Goal: Task Accomplishment & Management: Manage account settings

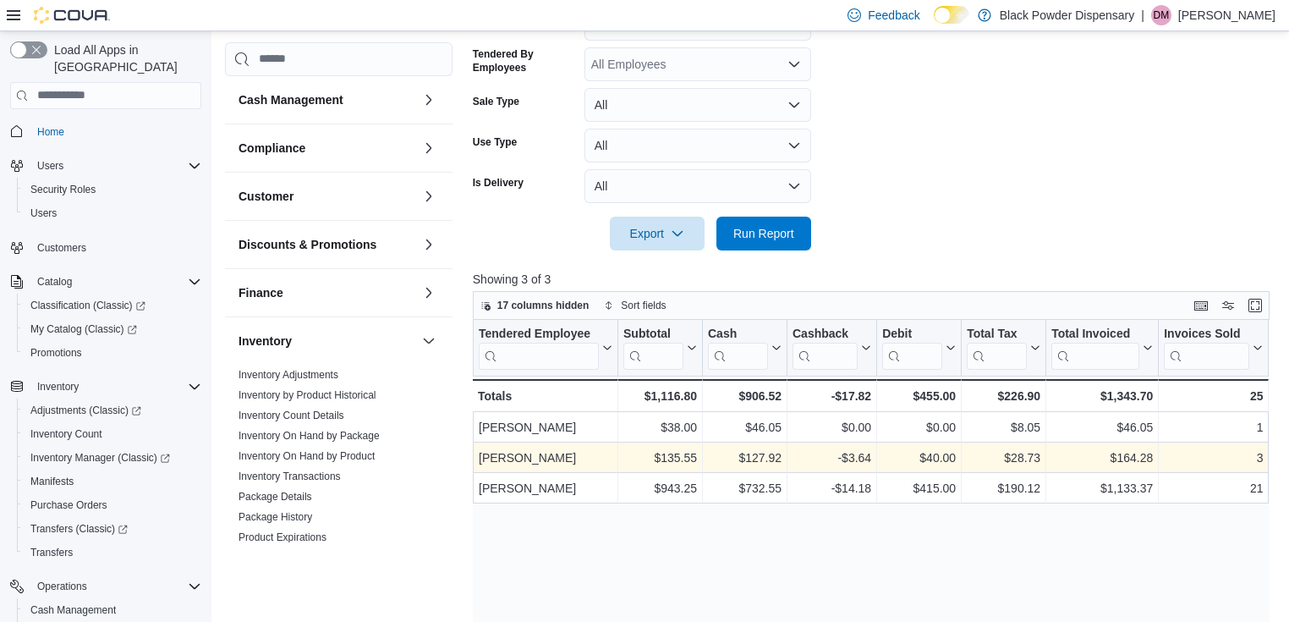
scroll to position [791, 0]
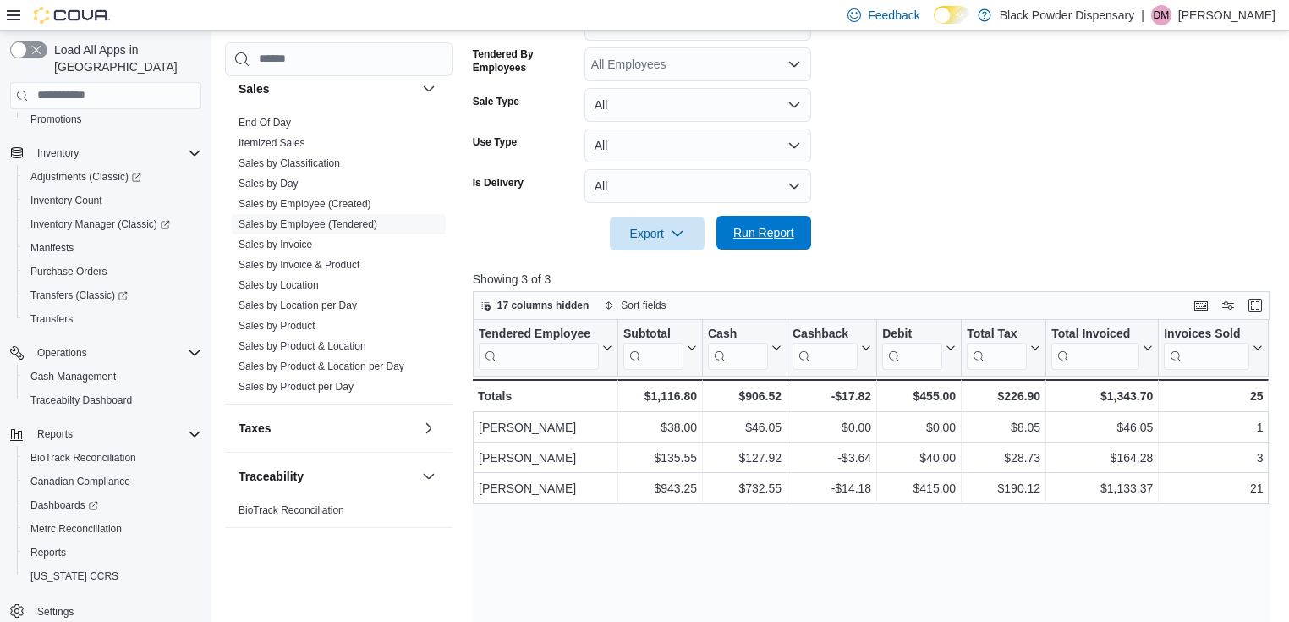
click at [790, 234] on span "Run Report" at bounding box center [763, 232] width 61 height 17
click at [789, 234] on span "Run Report" at bounding box center [763, 232] width 61 height 17
click at [61, 217] on span "Inventory Manager (Classic)" at bounding box center [100, 224] width 140 height 14
click at [52, 241] on span "Manifests" at bounding box center [51, 248] width 43 height 14
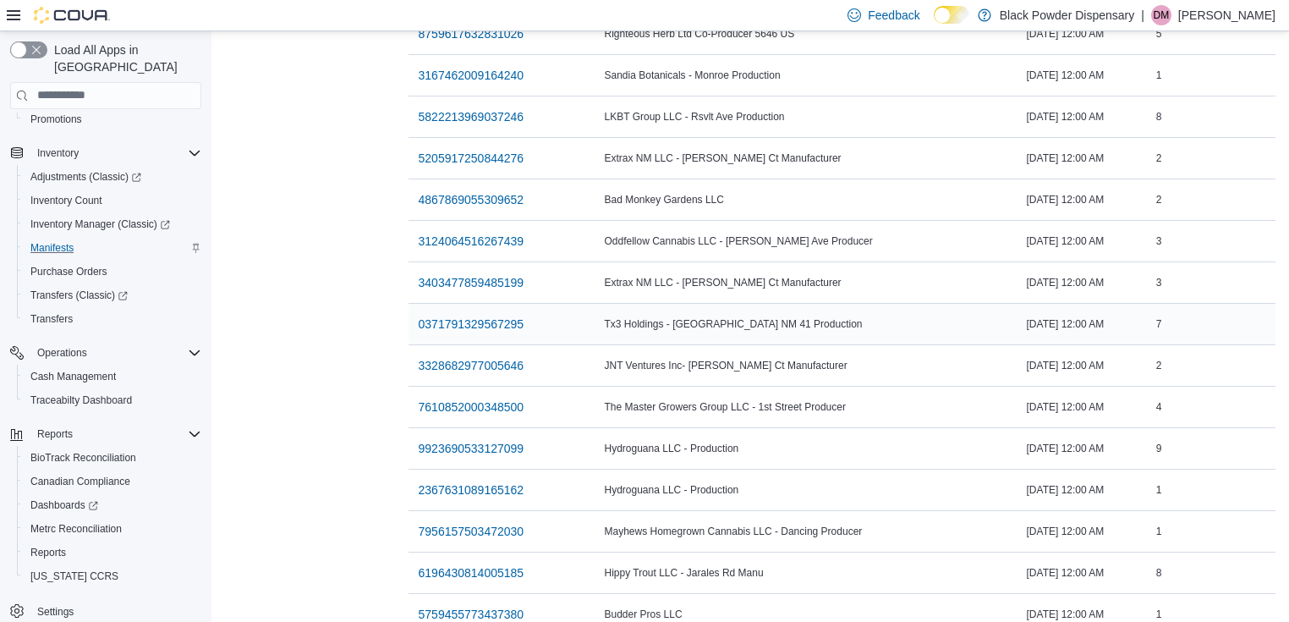
scroll to position [611, 0]
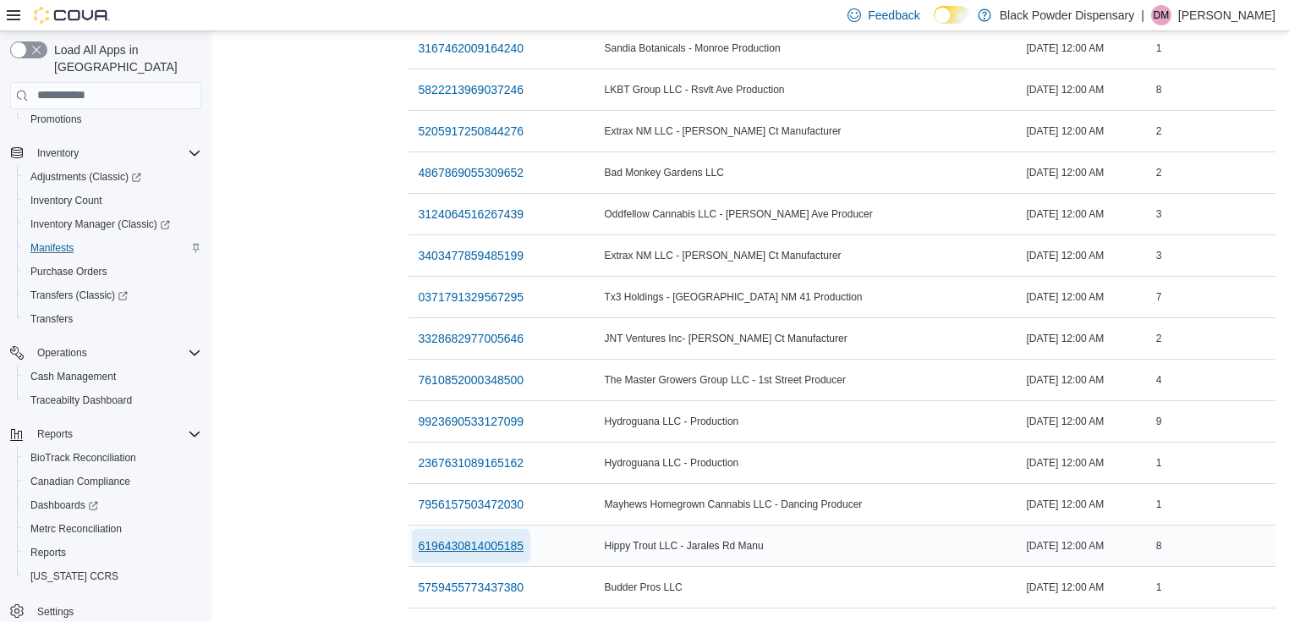
click at [484, 540] on span "6196430814005185" at bounding box center [472, 545] width 106 height 17
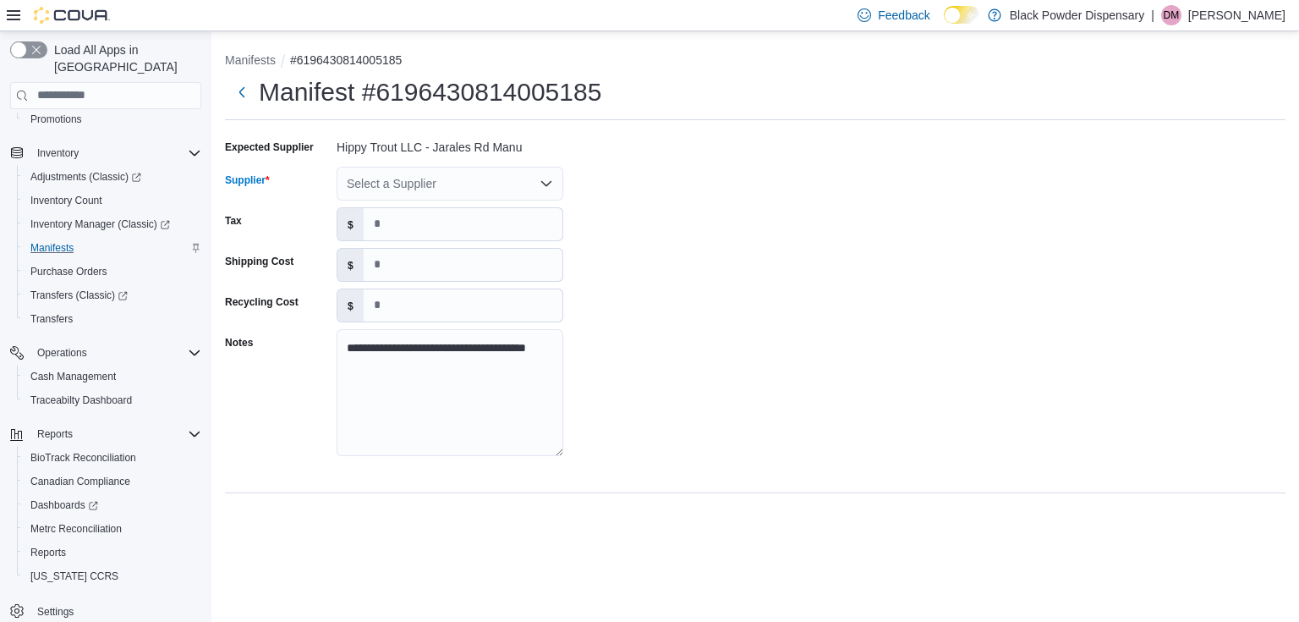
click at [396, 186] on div "Select a Supplier" at bounding box center [450, 184] width 227 height 34
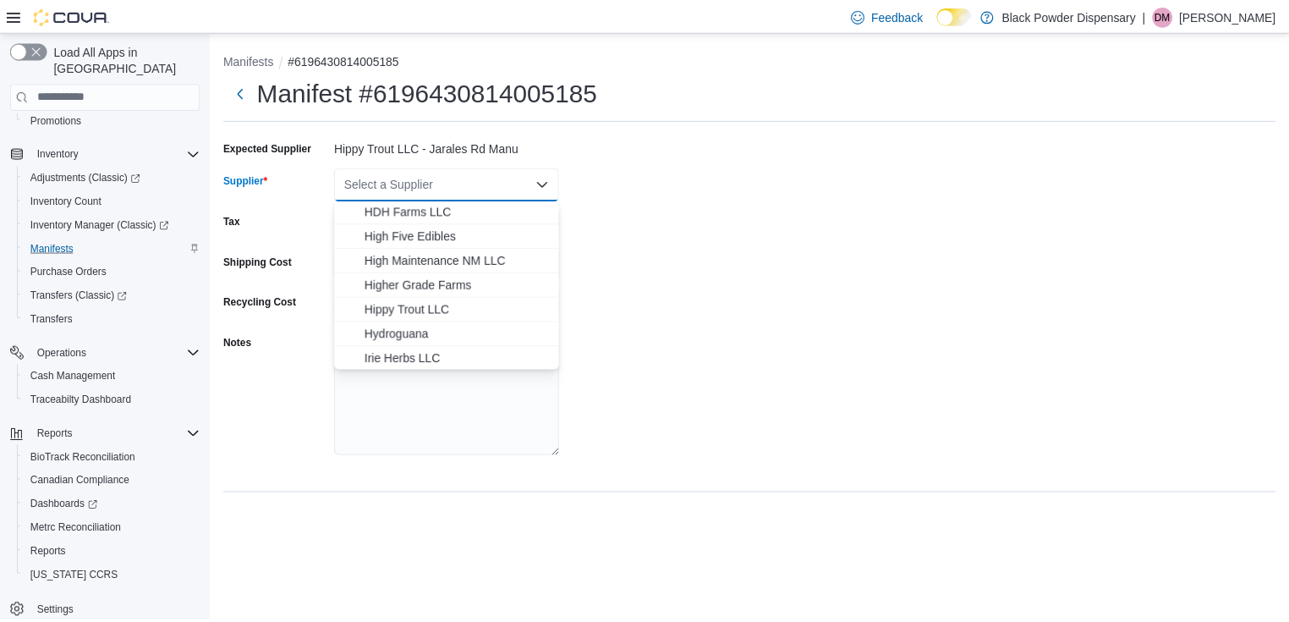
scroll to position [812, 0]
click at [398, 306] on span "Hippy Trout LLC" at bounding box center [460, 307] width 186 height 17
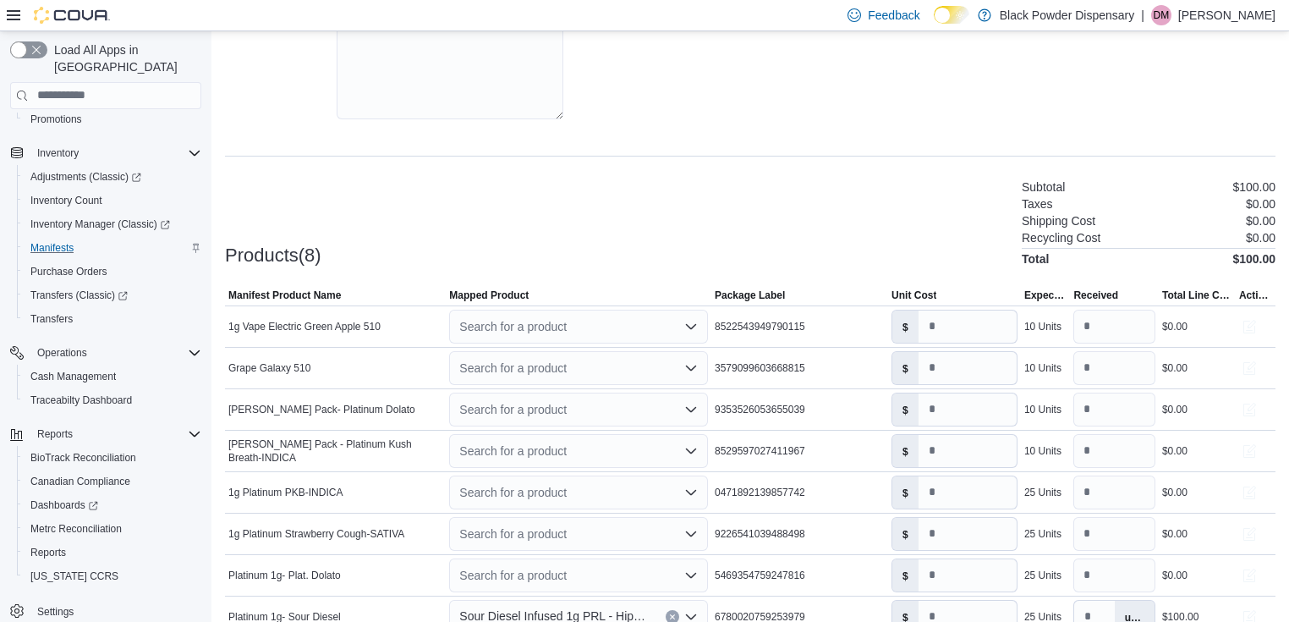
scroll to position [338, 0]
click at [622, 331] on div "Search for a product" at bounding box center [578, 325] width 259 height 34
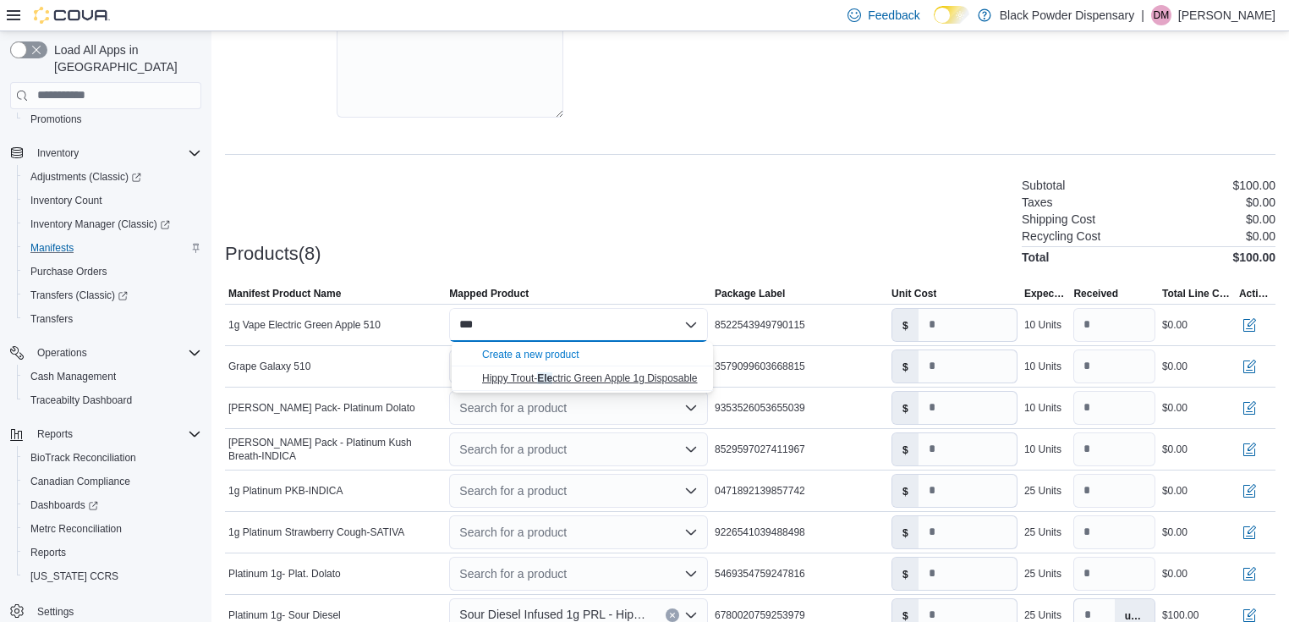
type input "***"
click at [599, 372] on span "Hippy Trout- Ele ctric Green Apple 1g Disposable" at bounding box center [590, 378] width 216 height 12
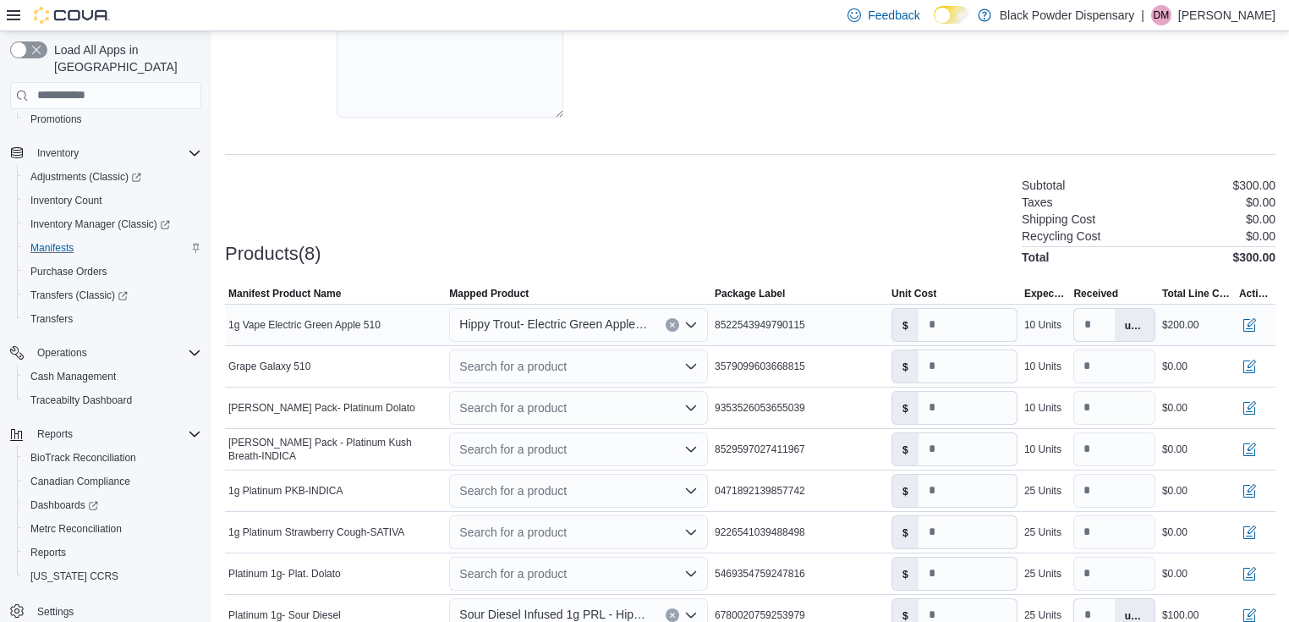
click at [619, 325] on span "Hippy Trout- Electric Green Apple 1g Disposable" at bounding box center [553, 324] width 189 height 20
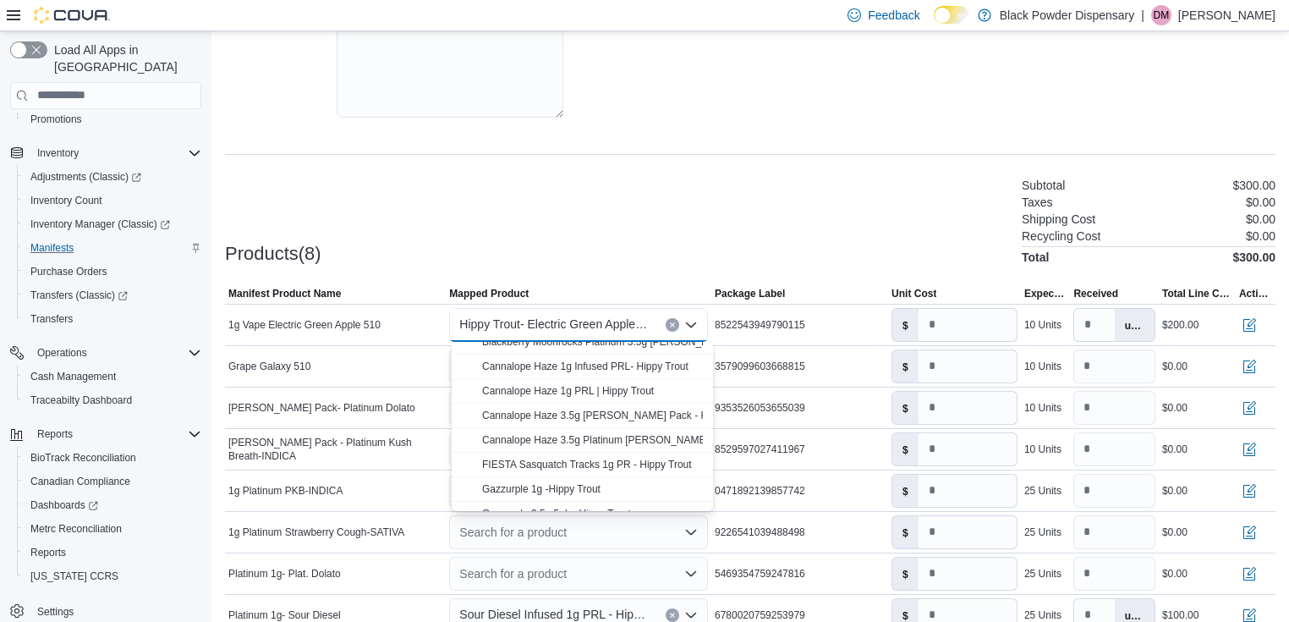
scroll to position [203, 0]
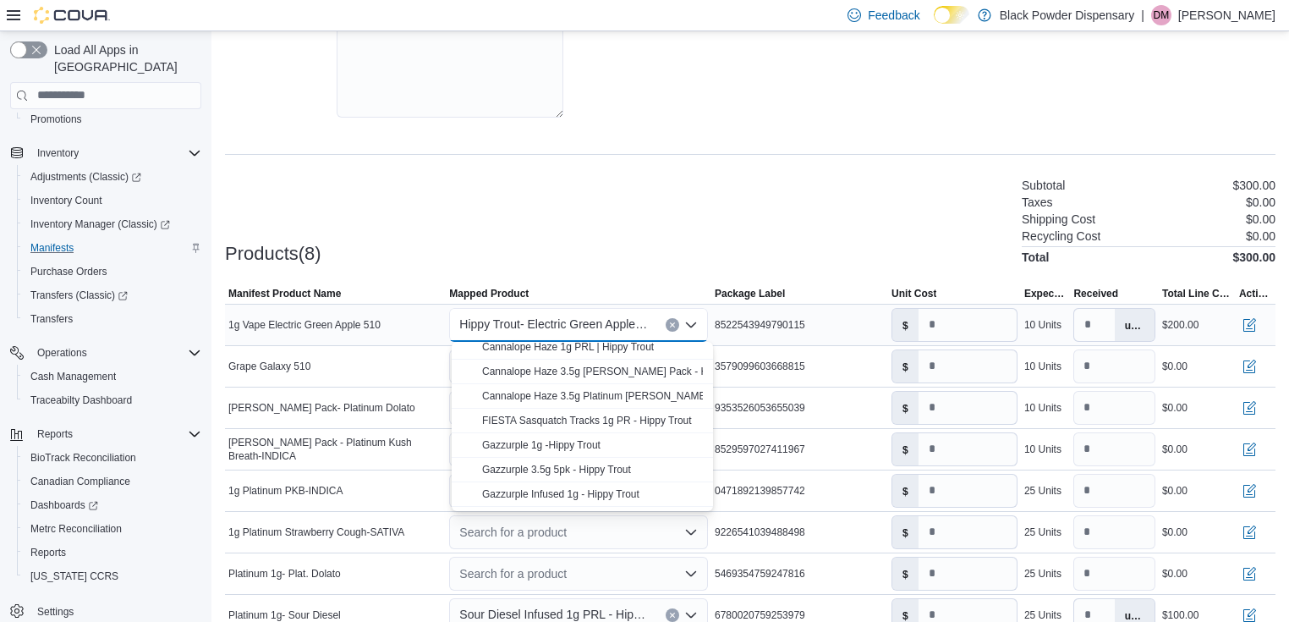
click at [674, 323] on icon "Clear input" at bounding box center [672, 324] width 4 height 4
type input "*"
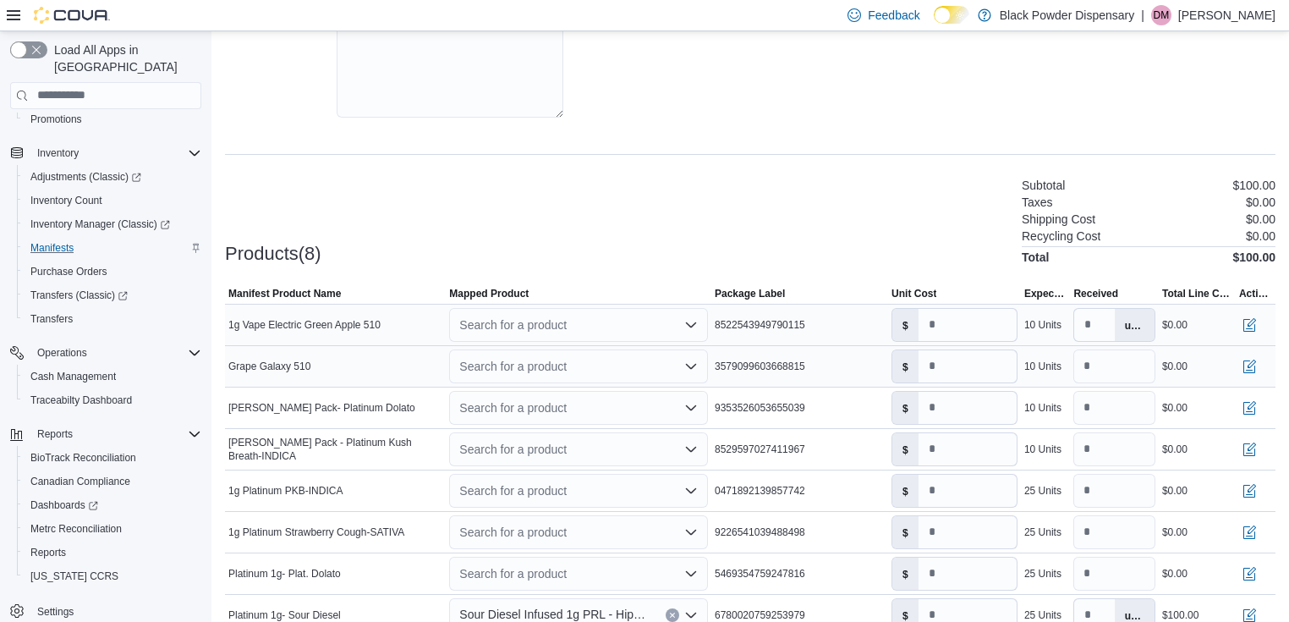
click at [526, 370] on div "Search for a product" at bounding box center [578, 366] width 259 height 34
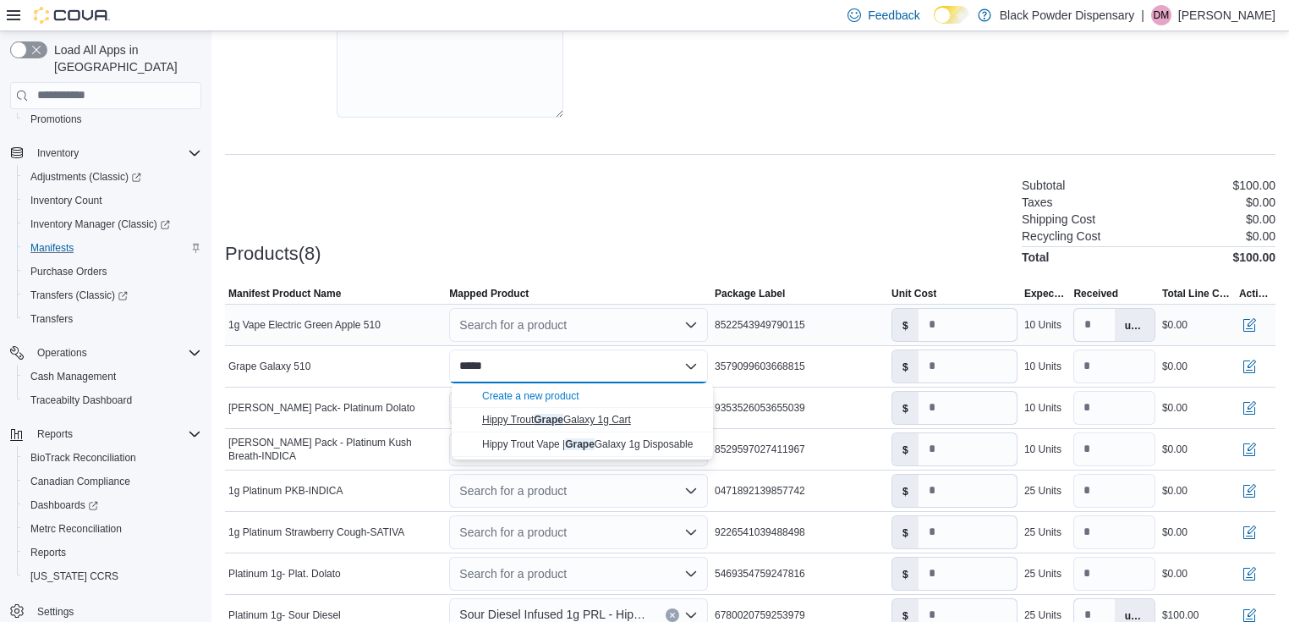
type input "*****"
click at [537, 423] on mark "Grape" at bounding box center [549, 420] width 30 height 12
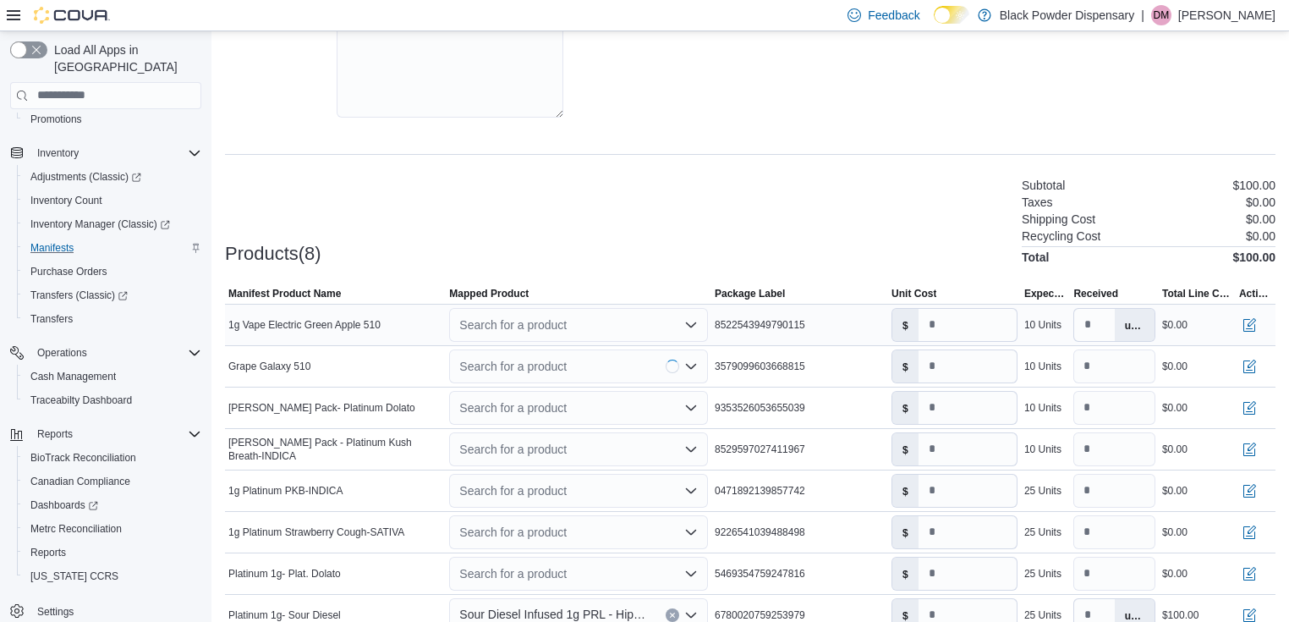
type input "*"
click at [526, 410] on div "Search for a product" at bounding box center [578, 408] width 259 height 34
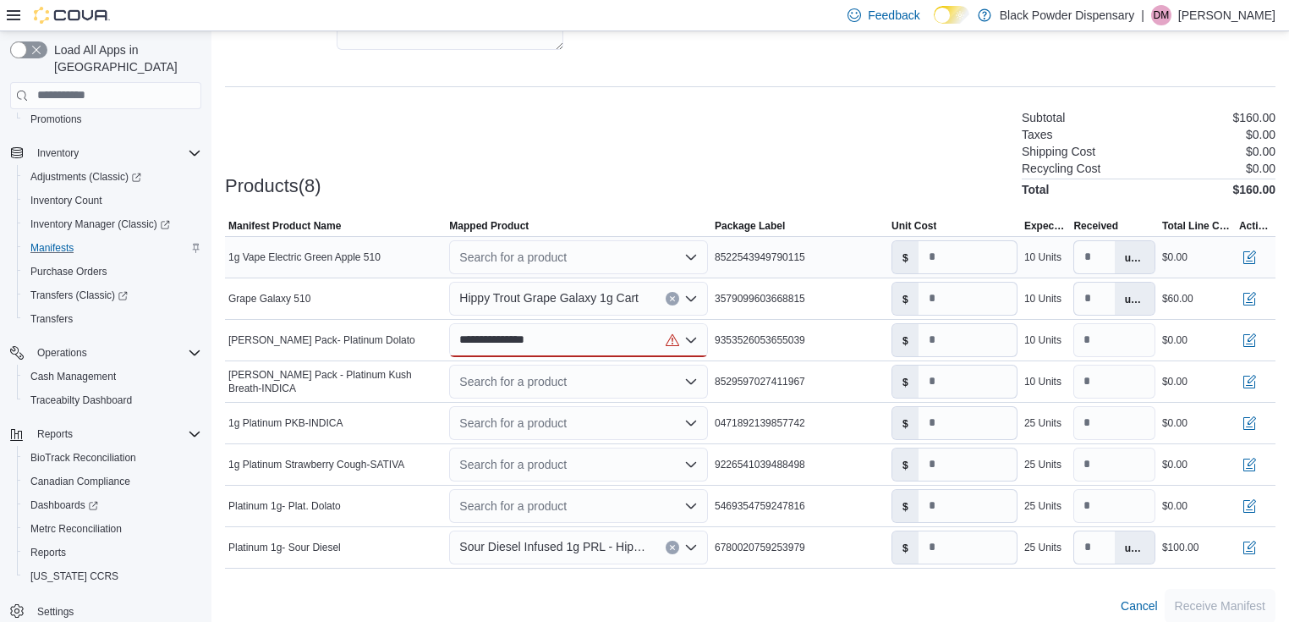
scroll to position [419, 0]
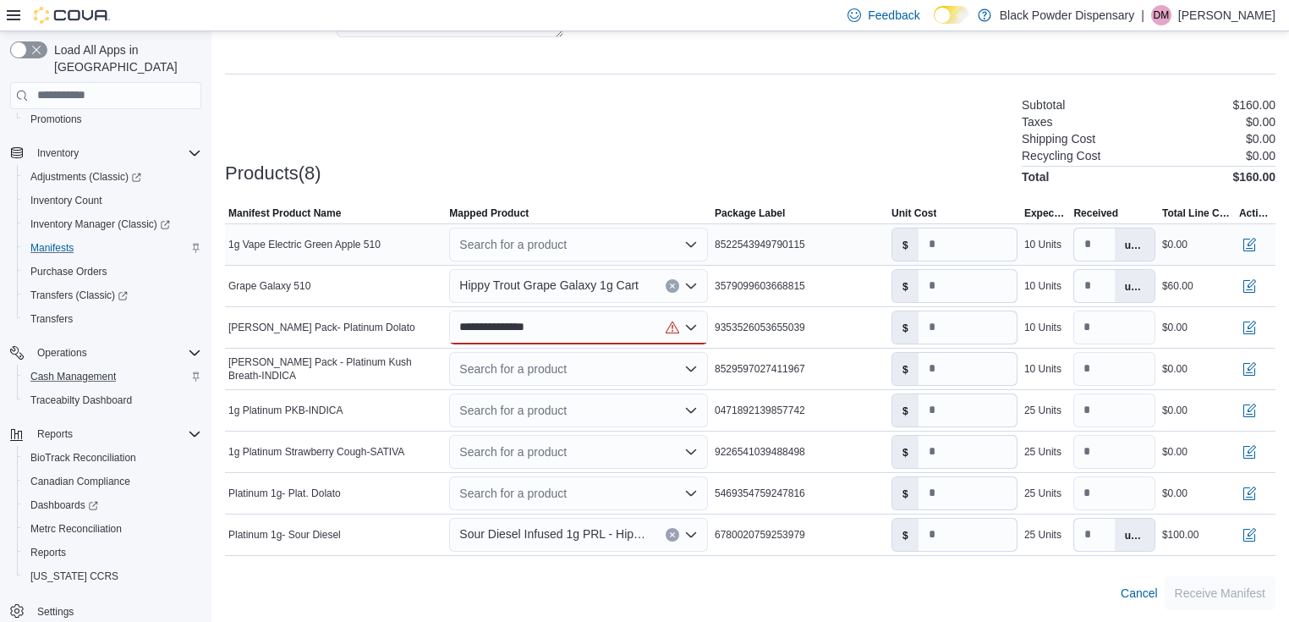
type input "**********"
click at [503, 372] on div "Search for a product" at bounding box center [578, 369] width 259 height 34
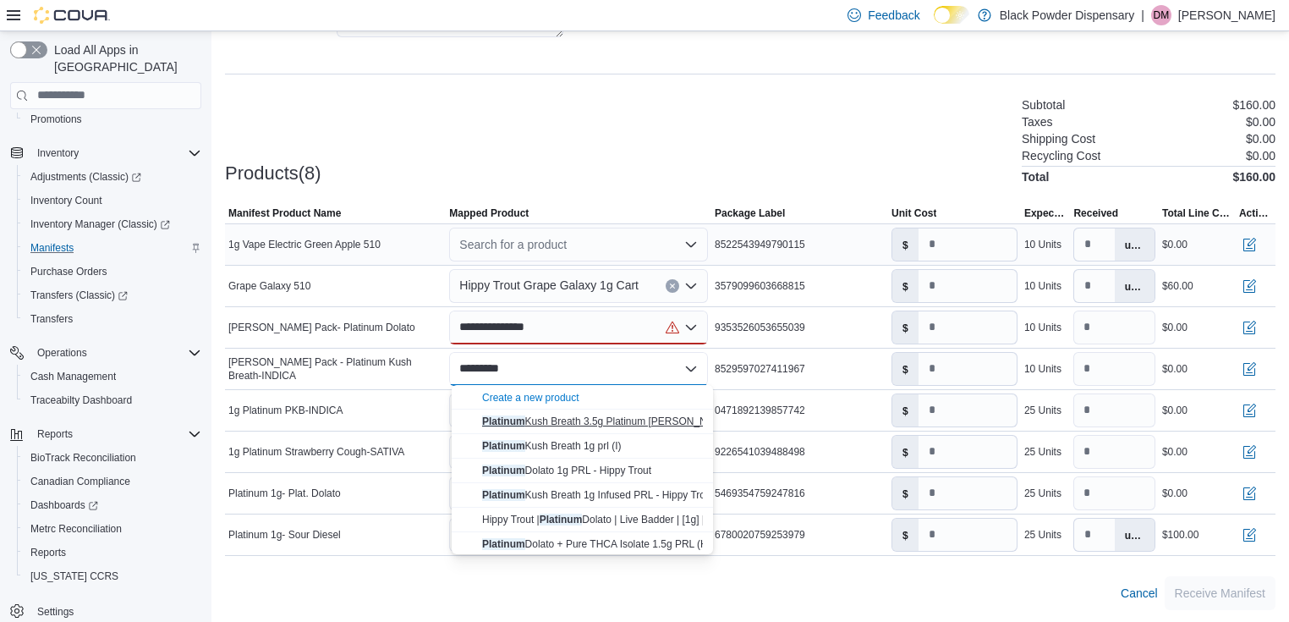
type input "********"
click at [553, 422] on span "Platinum Kush Breath 3.5g Platinum Parr Pack - Hippy Trout" at bounding box center [650, 421] width 336 height 12
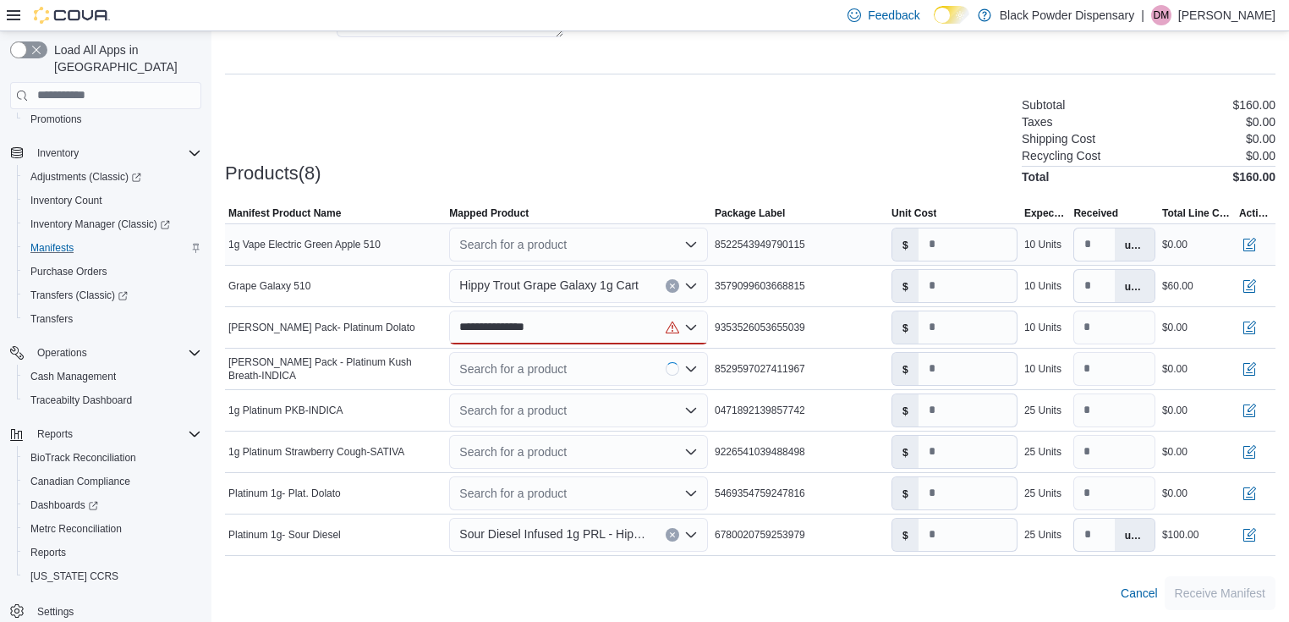
type input "**"
click at [611, 327] on div "**********" at bounding box center [578, 327] width 259 height 34
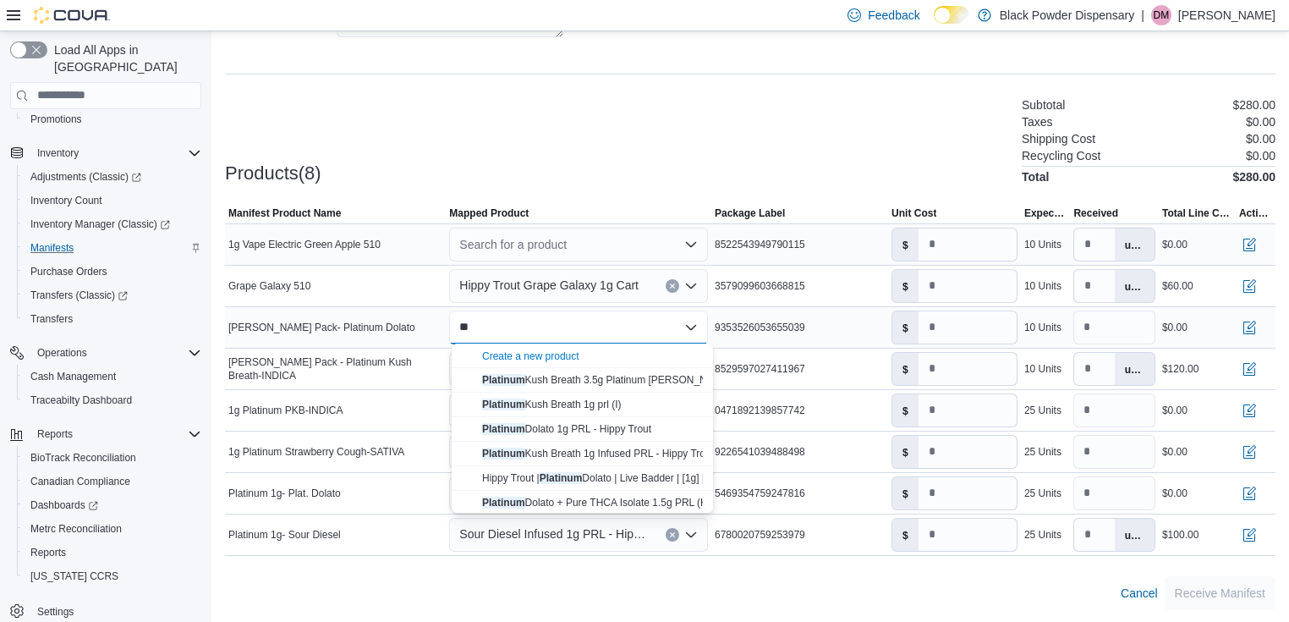
type input "*"
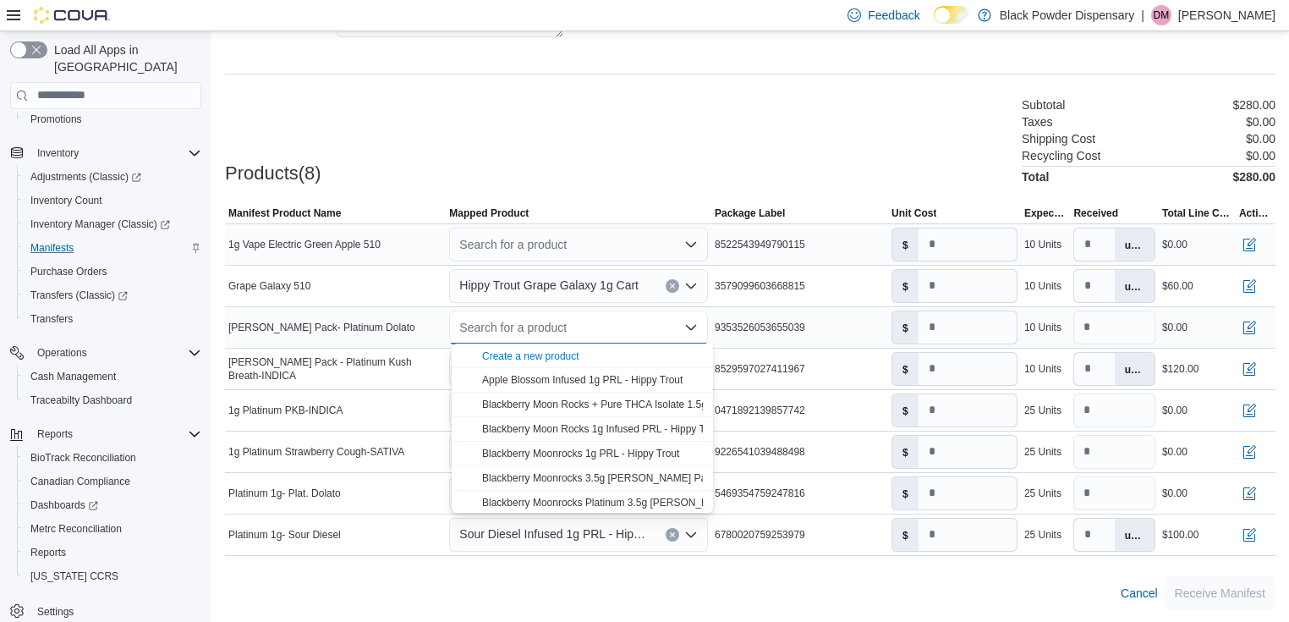
click at [587, 318] on div "Search for a product Combo box. Selected. Combo box input. Search for a product…" at bounding box center [578, 327] width 259 height 34
click at [436, 318] on div "Parr Pack- Platinum Dolato" at bounding box center [335, 327] width 221 height 20
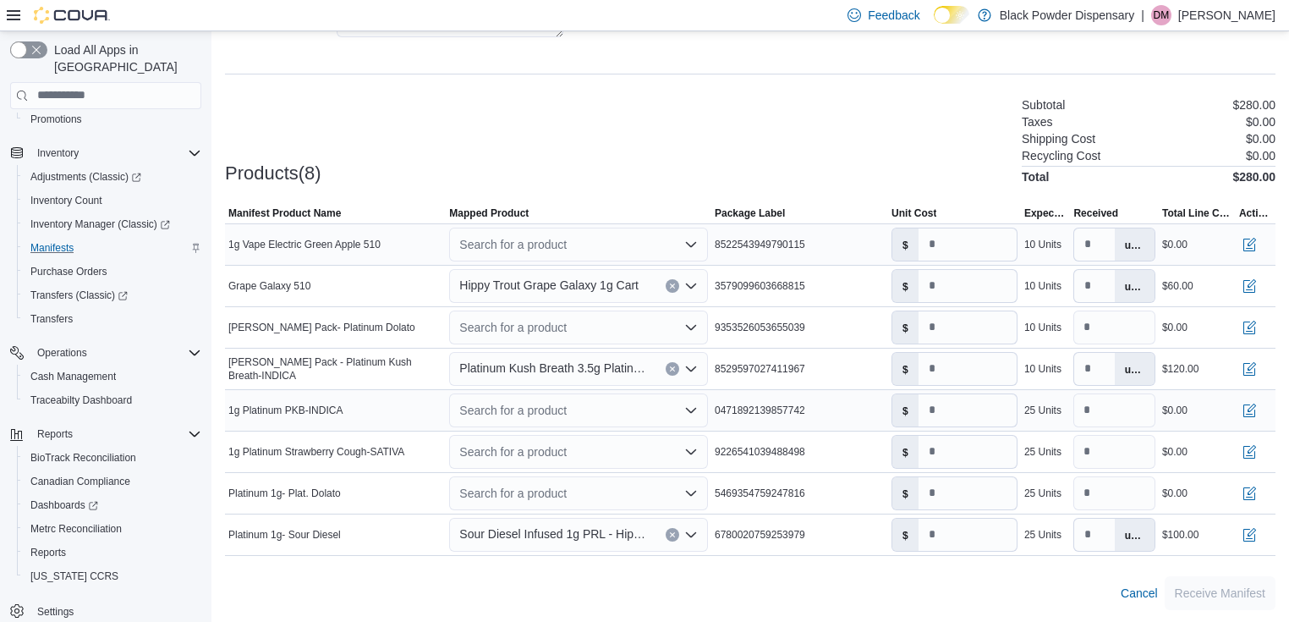
click at [531, 409] on div "Search for a product" at bounding box center [578, 410] width 259 height 34
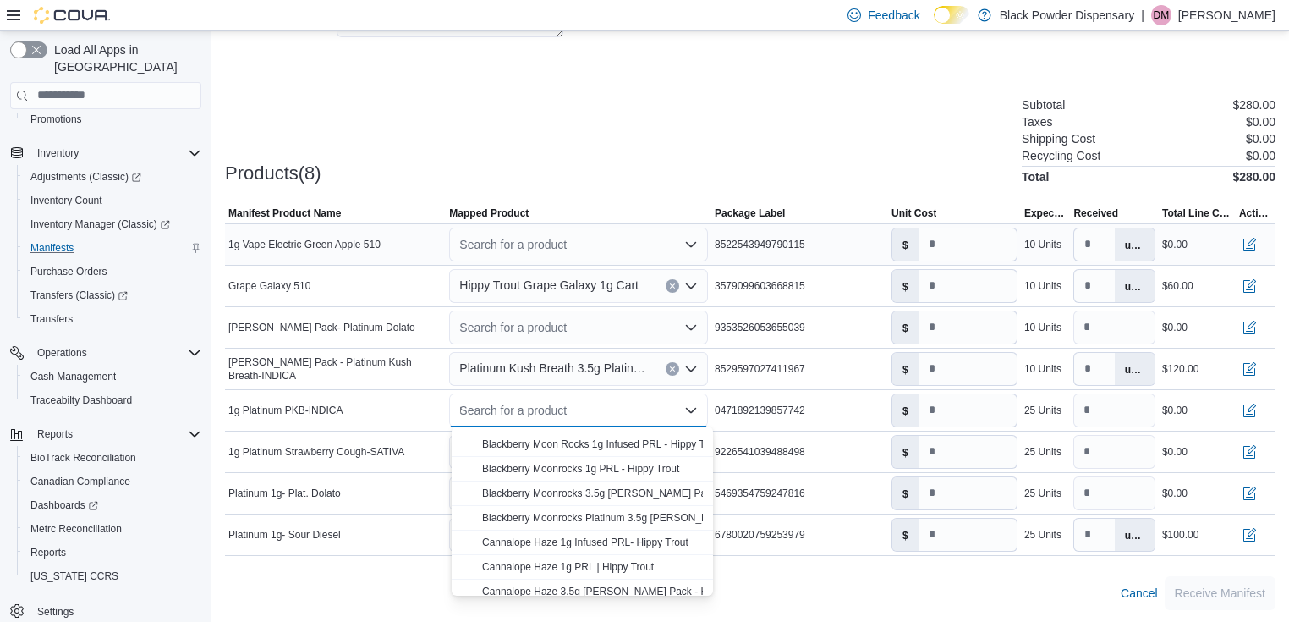
scroll to position [0, 0]
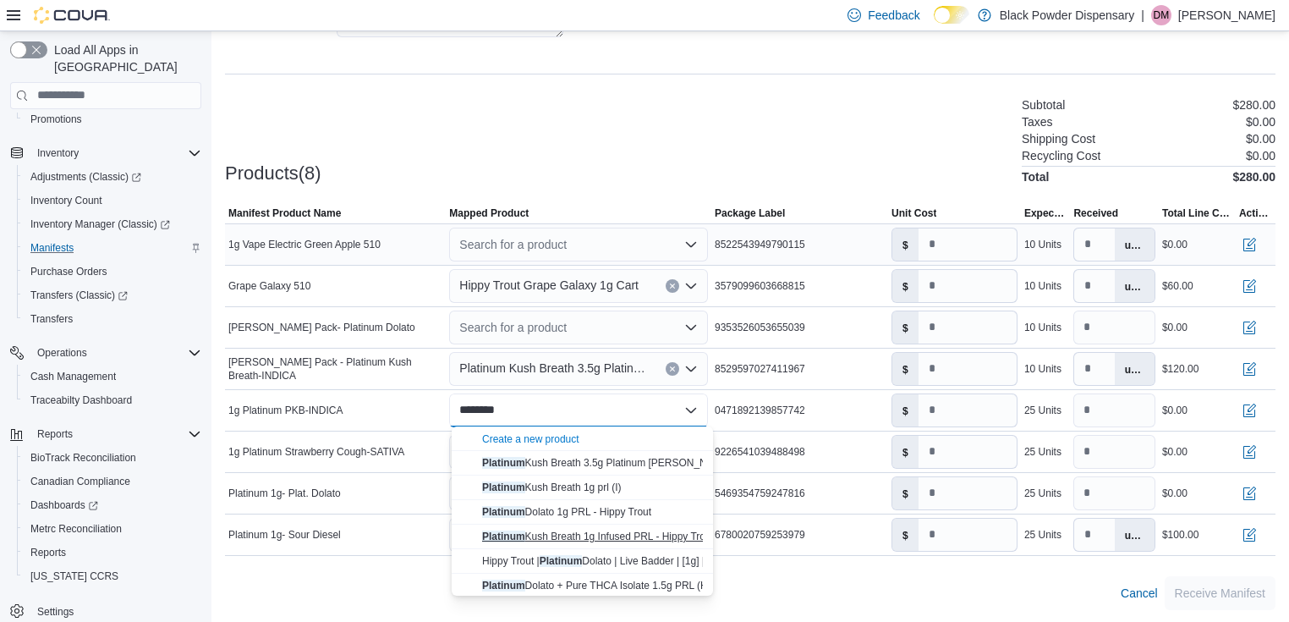
type input "********"
click at [551, 539] on span "Platinum Kush Breath 1g Infused PRL - Hippy Trout" at bounding box center [598, 536] width 232 height 12
type input "*"
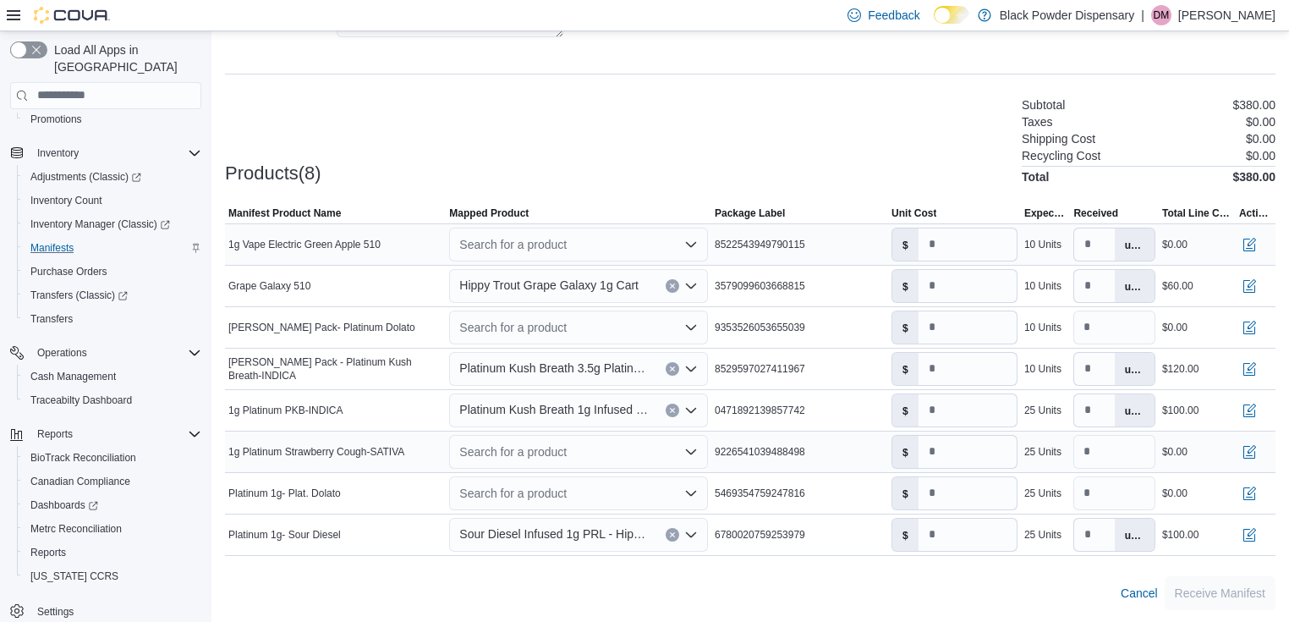
click at [532, 446] on div "Search for a product" at bounding box center [578, 452] width 259 height 34
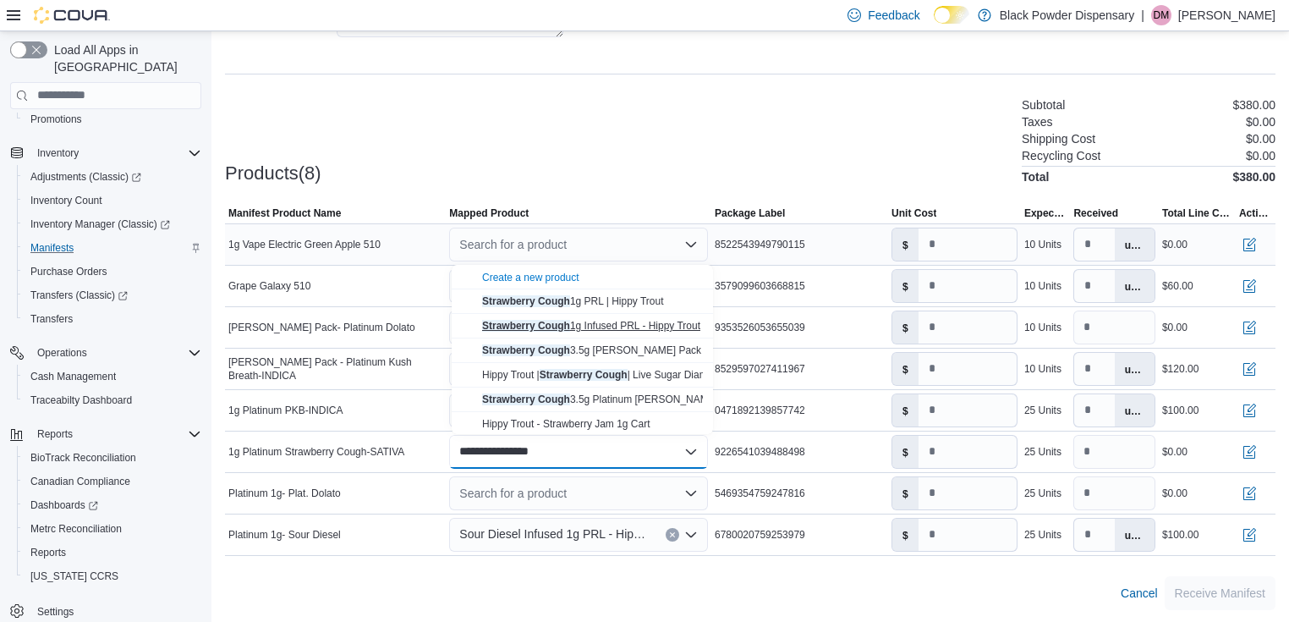
type input "**********"
click at [578, 326] on span "Strawberry Cough 1g Infused PRL - Hippy Trout" at bounding box center [591, 326] width 218 height 12
type input "*"
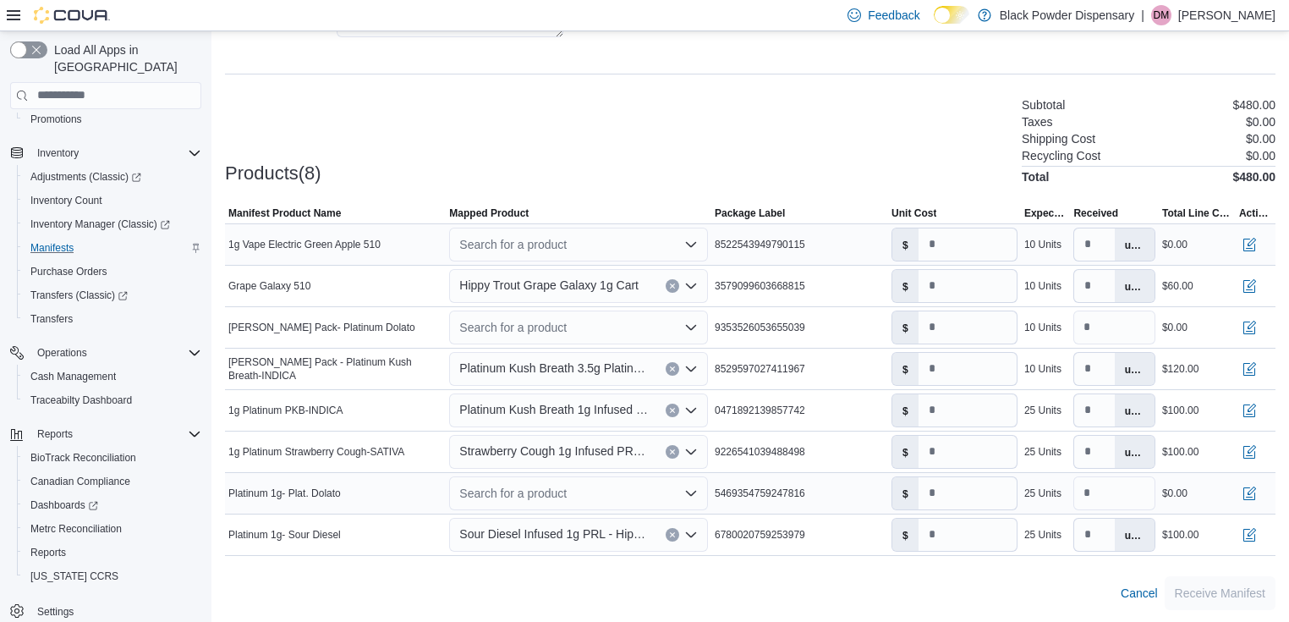
click at [552, 487] on div "Search for a product" at bounding box center [578, 493] width 259 height 34
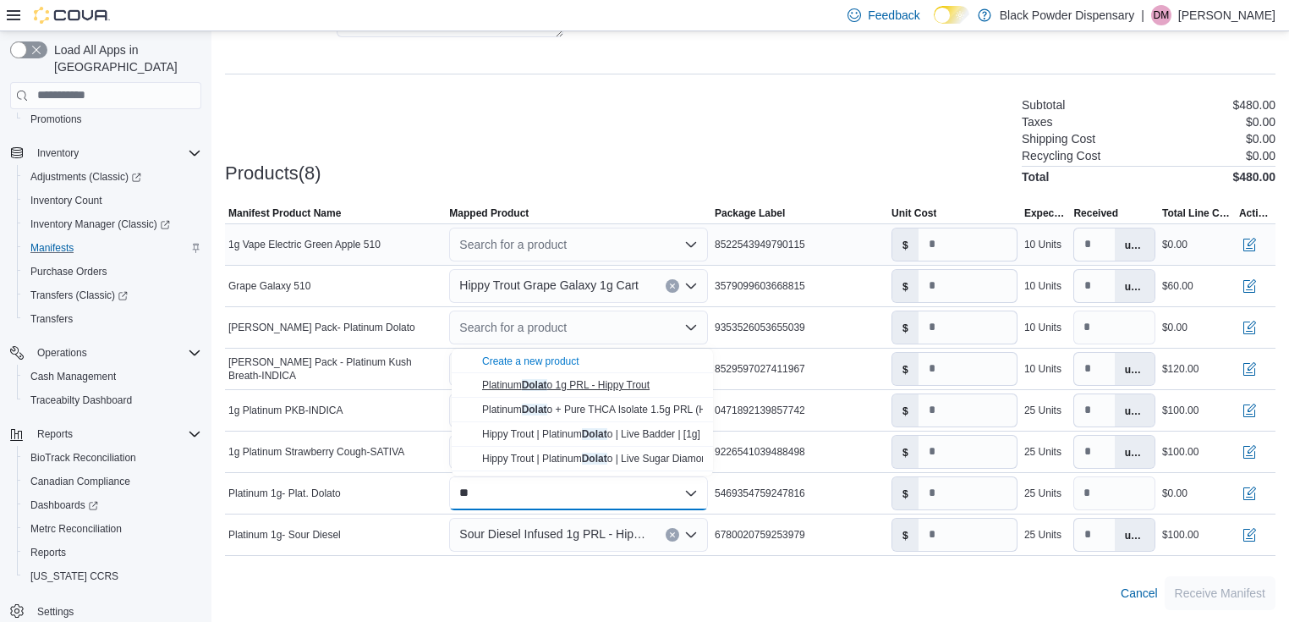
type input "*"
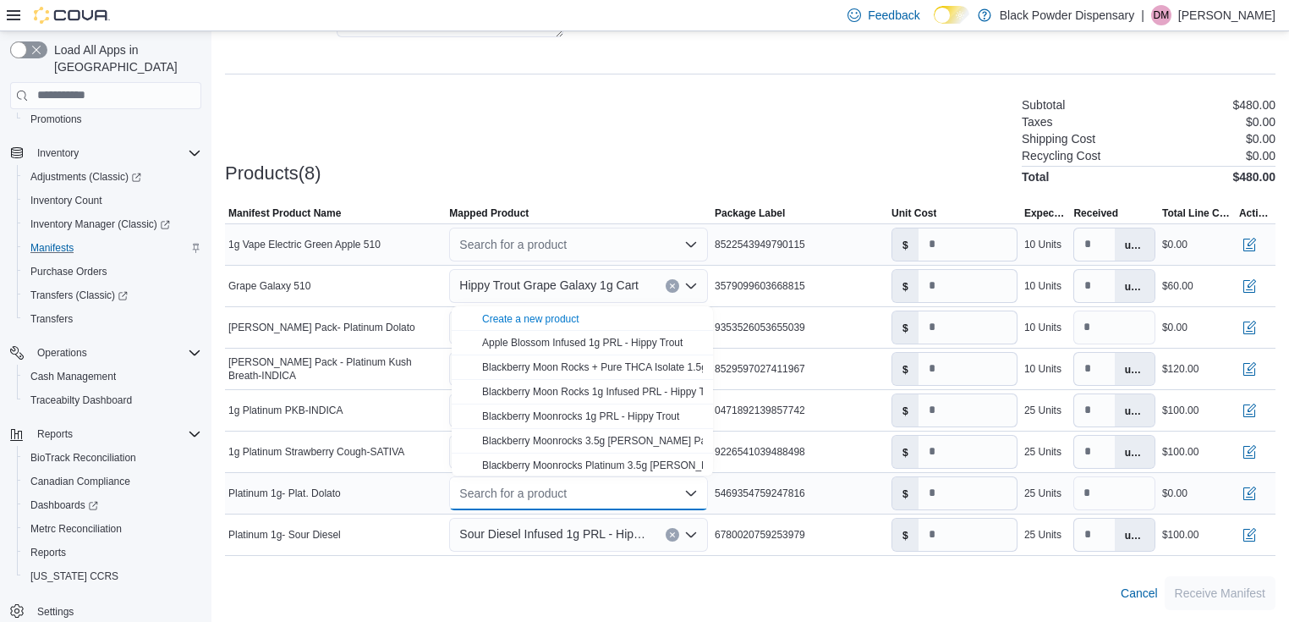
click at [345, 484] on div "Platinum 1g- Plat. Dolato" at bounding box center [335, 493] width 221 height 20
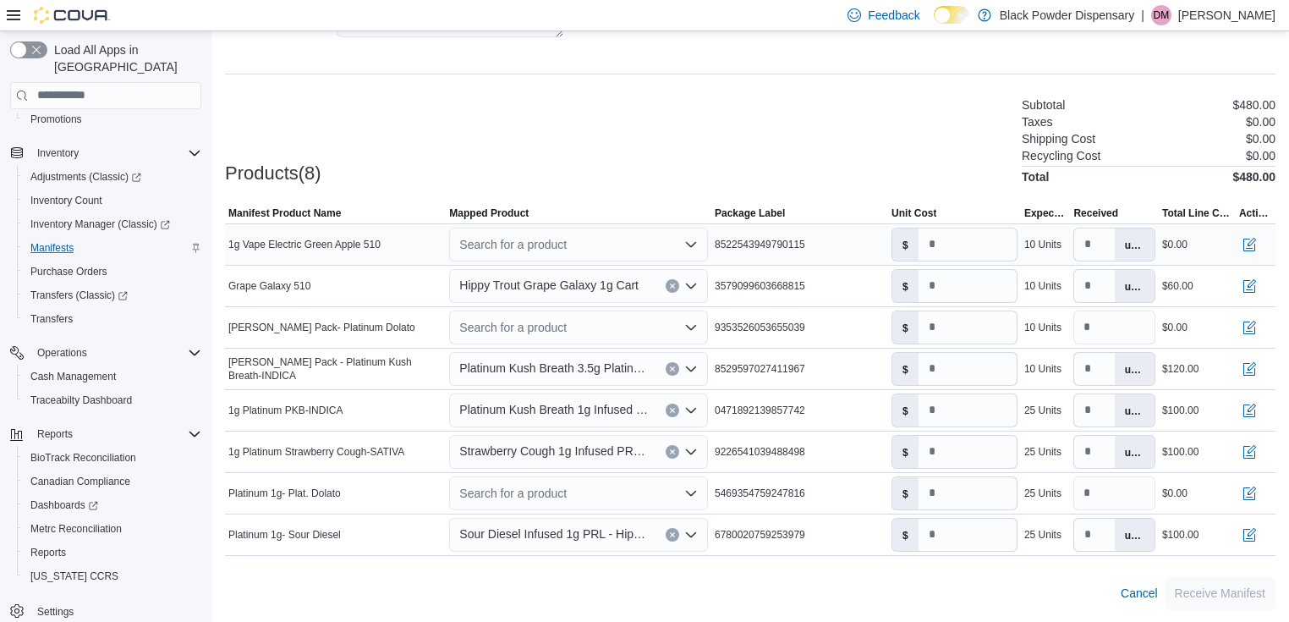
click at [556, 244] on div "Search for a product" at bounding box center [578, 244] width 259 height 34
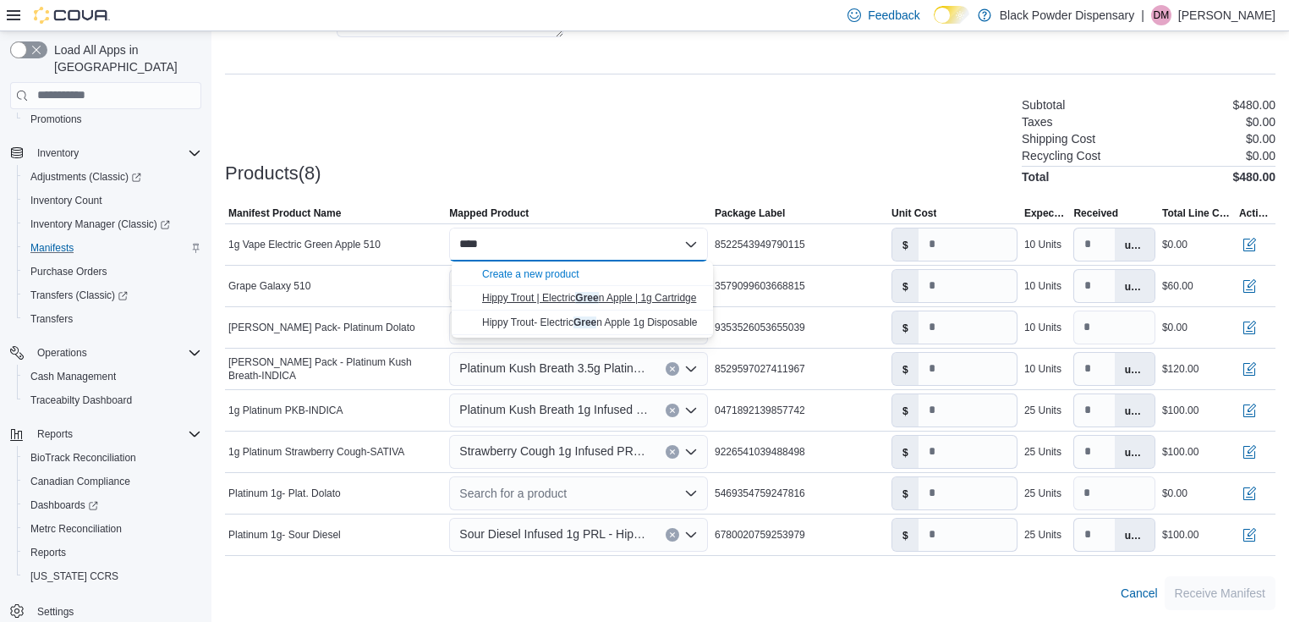
type input "****"
click at [567, 288] on button "Hippy Trout | Electric Gree n Apple | 1g Cartridge" at bounding box center [582, 298] width 261 height 25
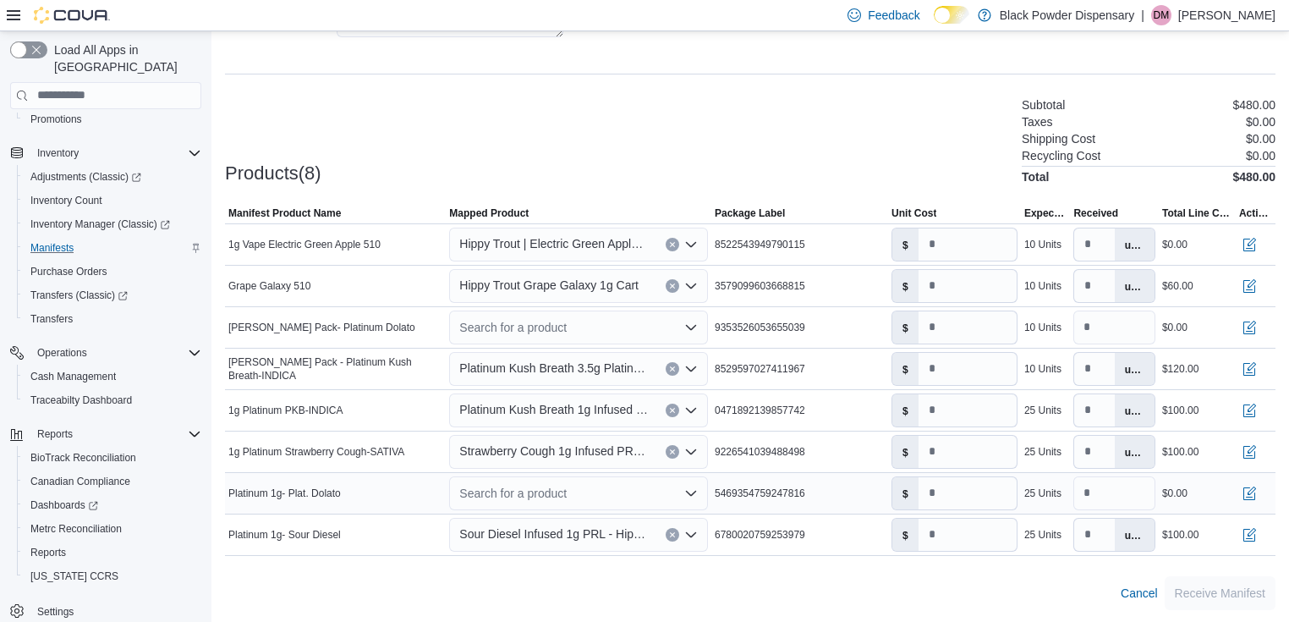
click at [518, 489] on div "Search for a product" at bounding box center [578, 493] width 259 height 34
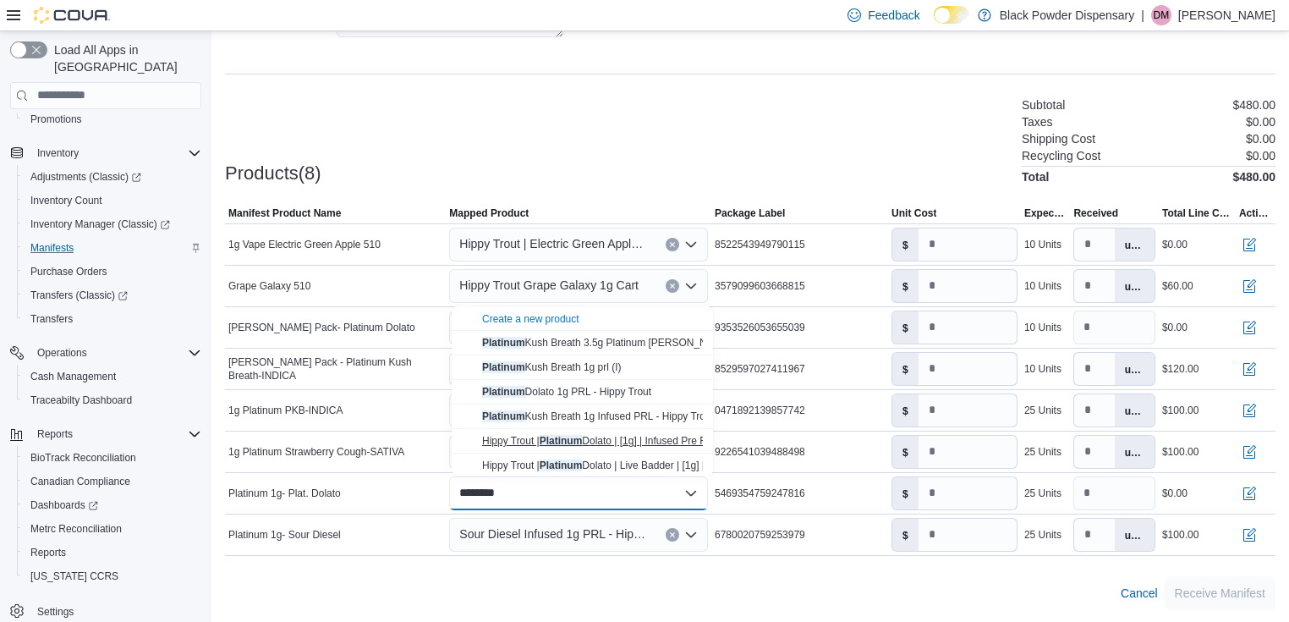
type input "********"
click at [592, 441] on span "Hippy Trout | Platinum Dolato | [1g] | Infused Pre Roll" at bounding box center [599, 441] width 235 height 12
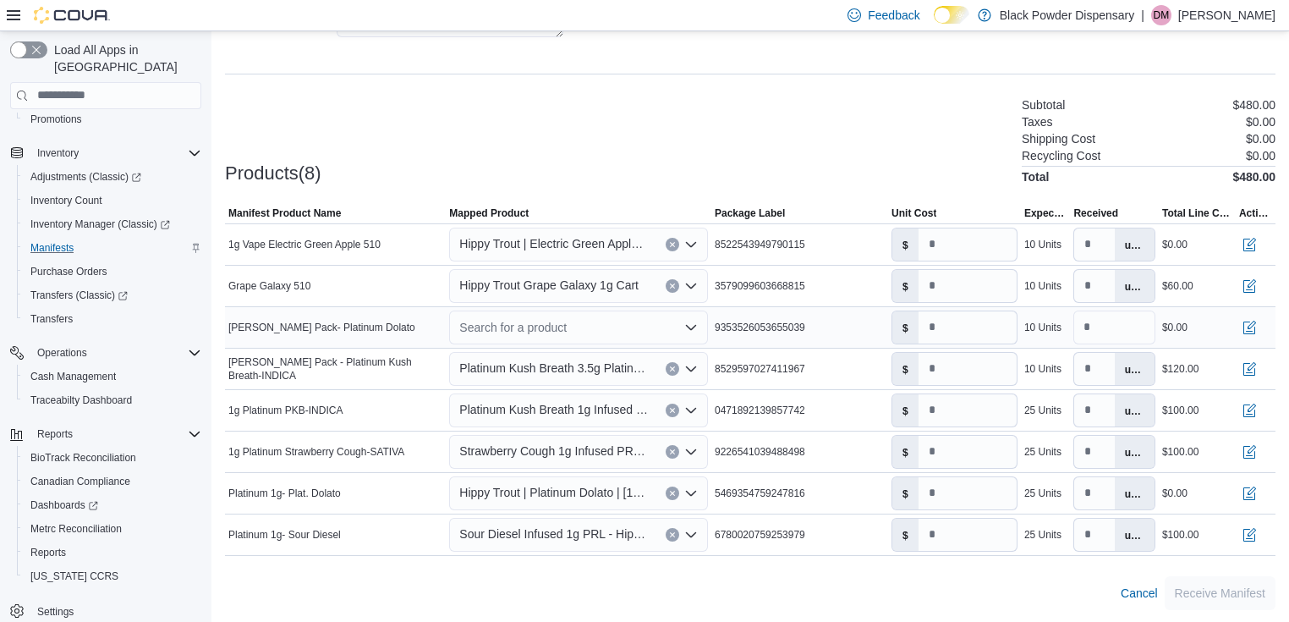
click at [514, 321] on div "Search for a product" at bounding box center [578, 327] width 259 height 34
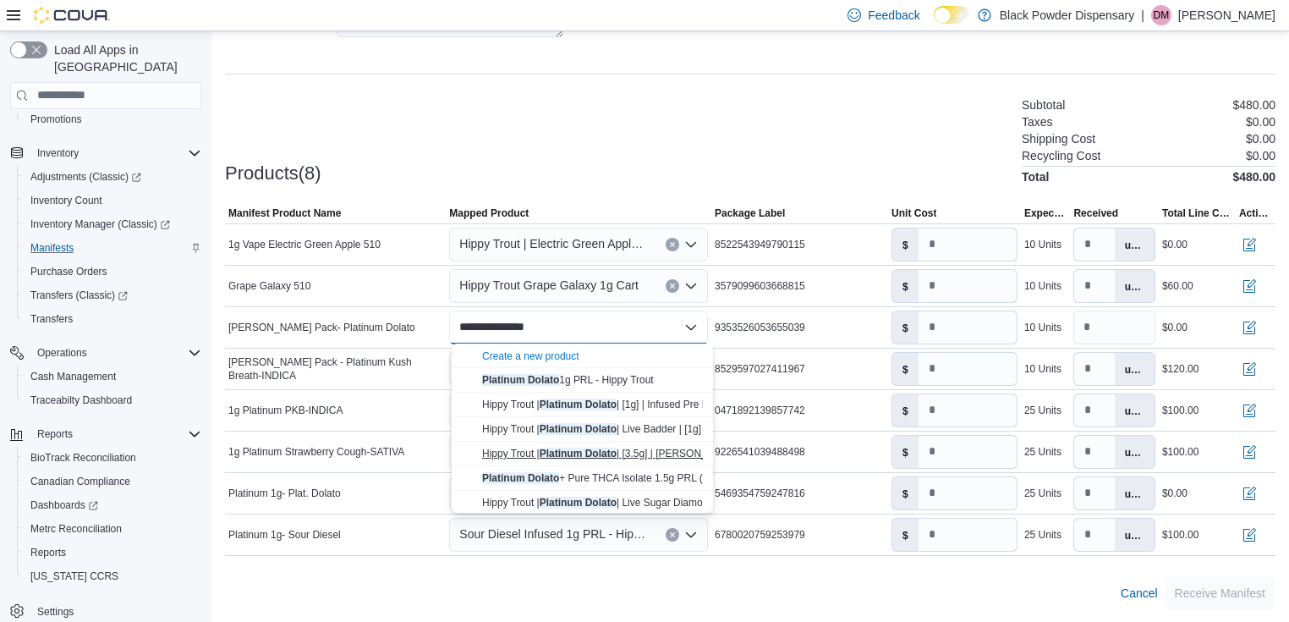
type input "**********"
click at [576, 452] on mark "Platinum Dolato" at bounding box center [578, 453] width 77 height 12
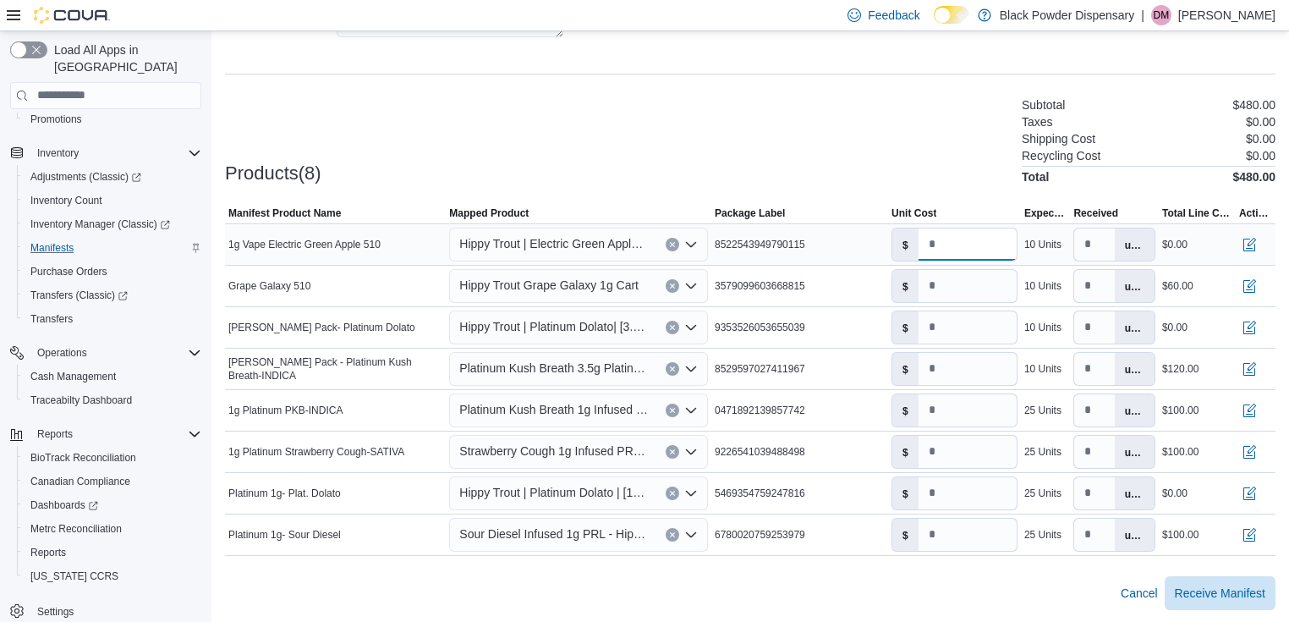
click at [956, 244] on input "*" at bounding box center [967, 244] width 98 height 32
type input "*"
click at [967, 329] on input "*" at bounding box center [967, 327] width 98 height 32
type input "*"
click at [964, 364] on input "**" at bounding box center [967, 369] width 98 height 32
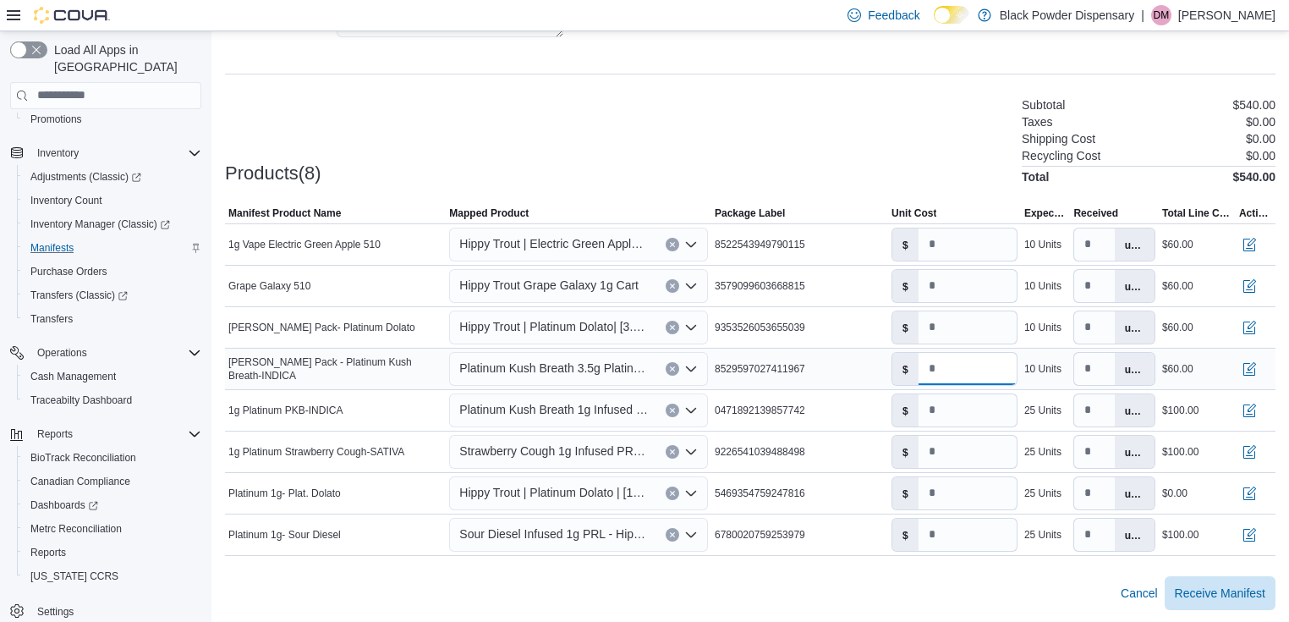
type input "*"
click at [613, 362] on span "Platinum Kush Breath 3.5g Platinum Parr Pack - Hippy Trout" at bounding box center [553, 368] width 189 height 20
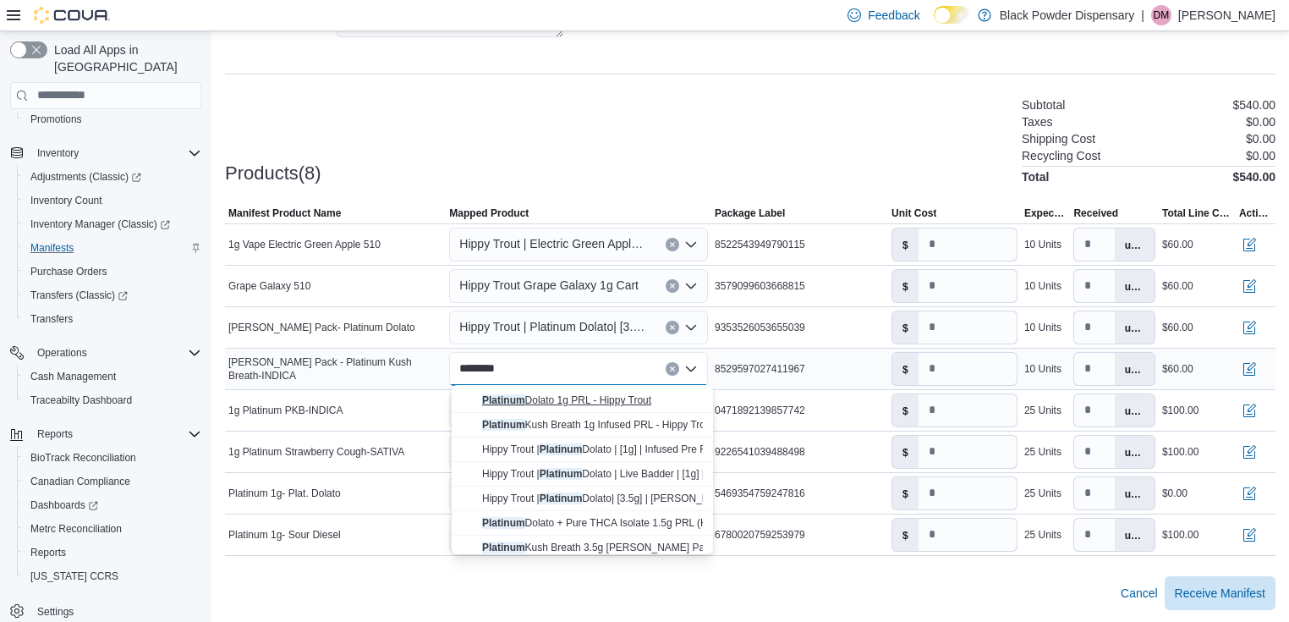
scroll to position [135, 0]
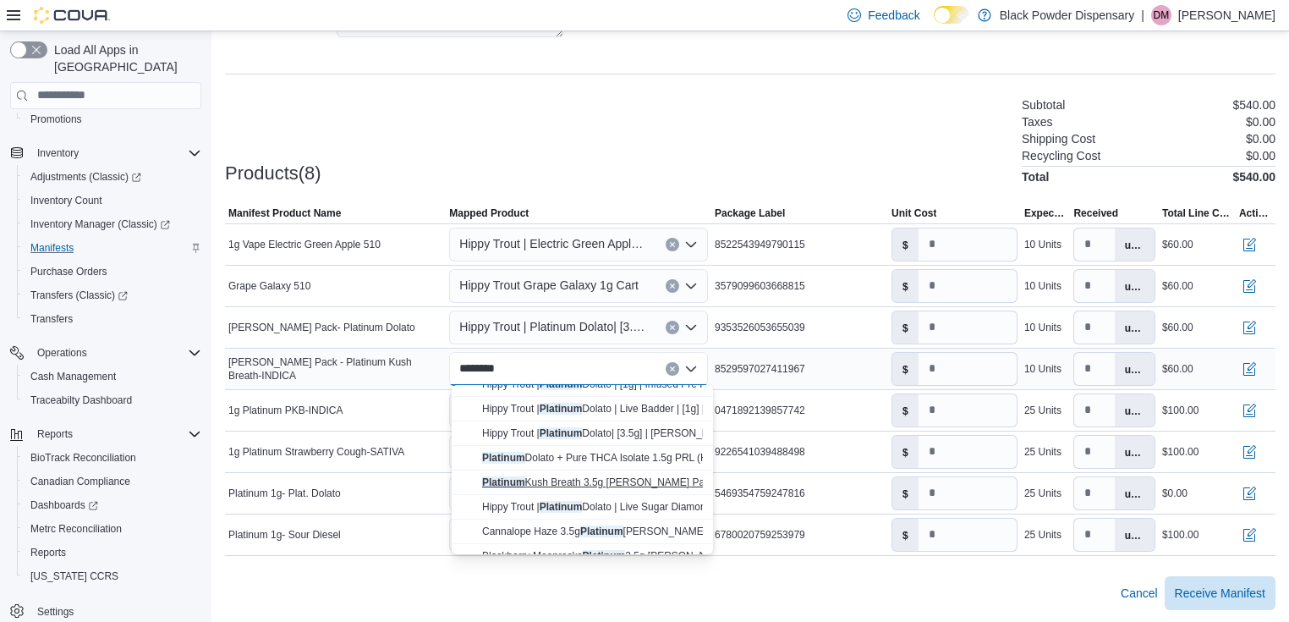
type input "********"
click at [616, 487] on span "Platinum Kush Breath 3.5g Parr Pack - Hippy Trout" at bounding box center [628, 482] width 293 height 12
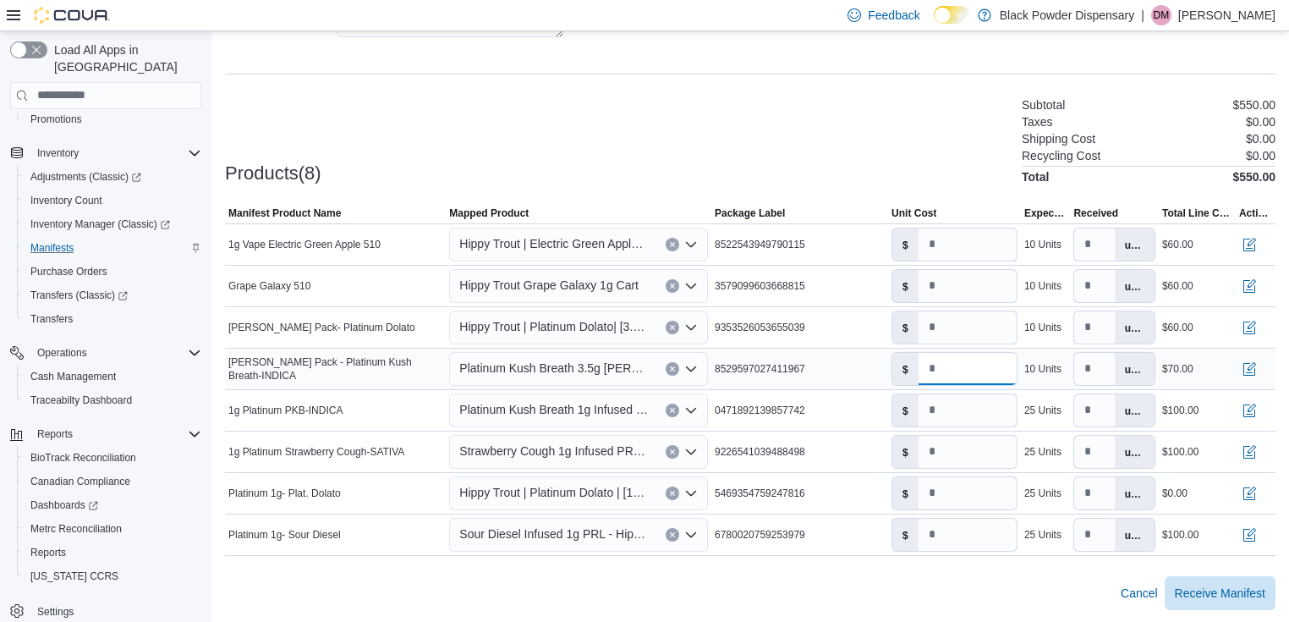
click at [941, 365] on input "*" at bounding box center [967, 369] width 98 height 32
type input "*"
click at [1001, 401] on input "*" at bounding box center [967, 410] width 98 height 32
type input "***"
click at [978, 448] on input "*" at bounding box center [967, 452] width 98 height 32
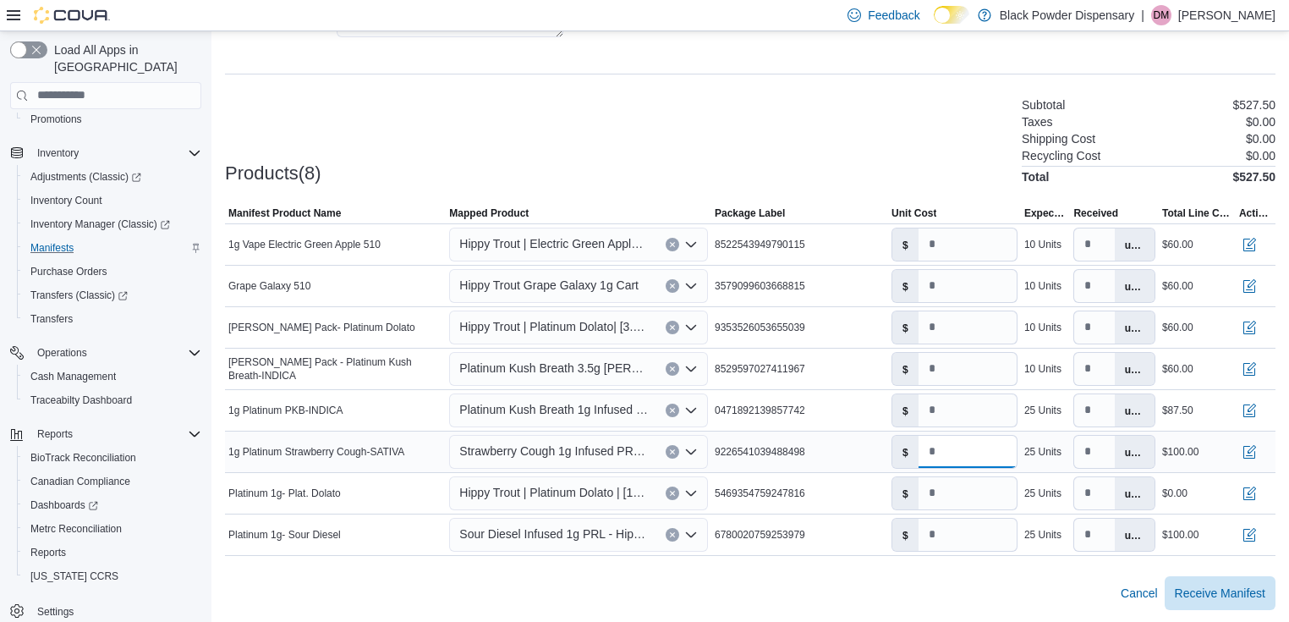
click at [978, 448] on input "*" at bounding box center [967, 452] width 98 height 32
type input "***"
click at [944, 496] on input "*" at bounding box center [967, 493] width 98 height 32
type input "***"
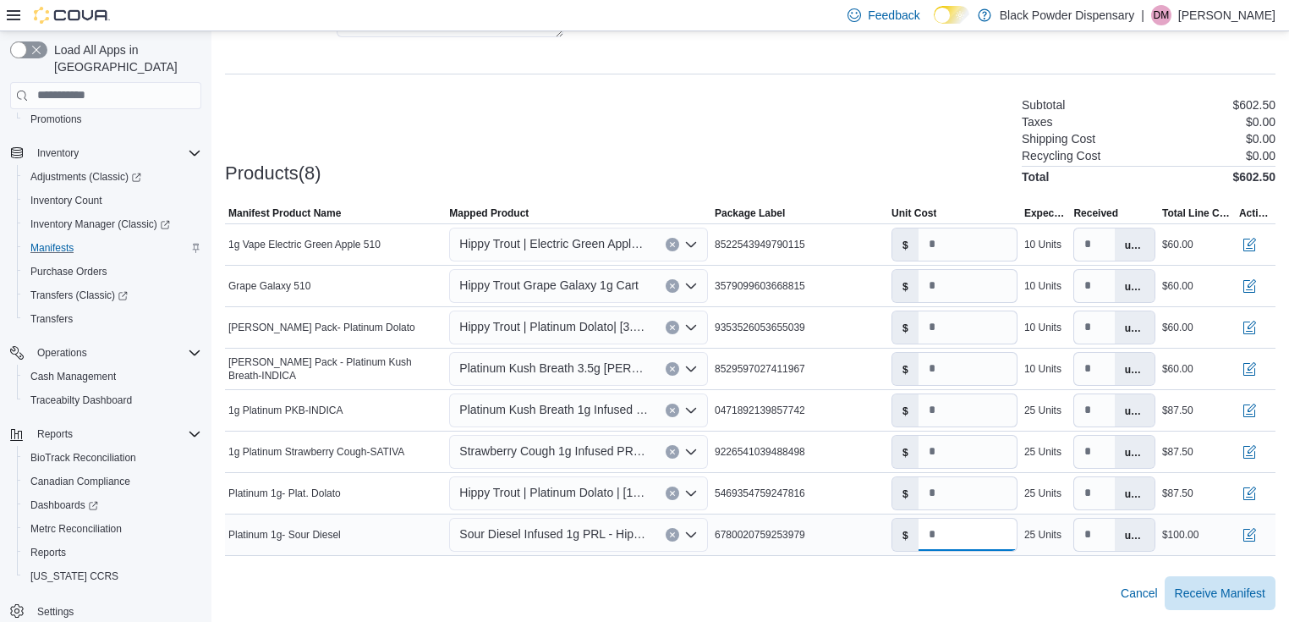
click at [946, 524] on input "*" at bounding box center [967, 534] width 98 height 32
type input "***"
drag, startPoint x: 944, startPoint y: 575, endPoint x: 920, endPoint y: 578, distance: 23.9
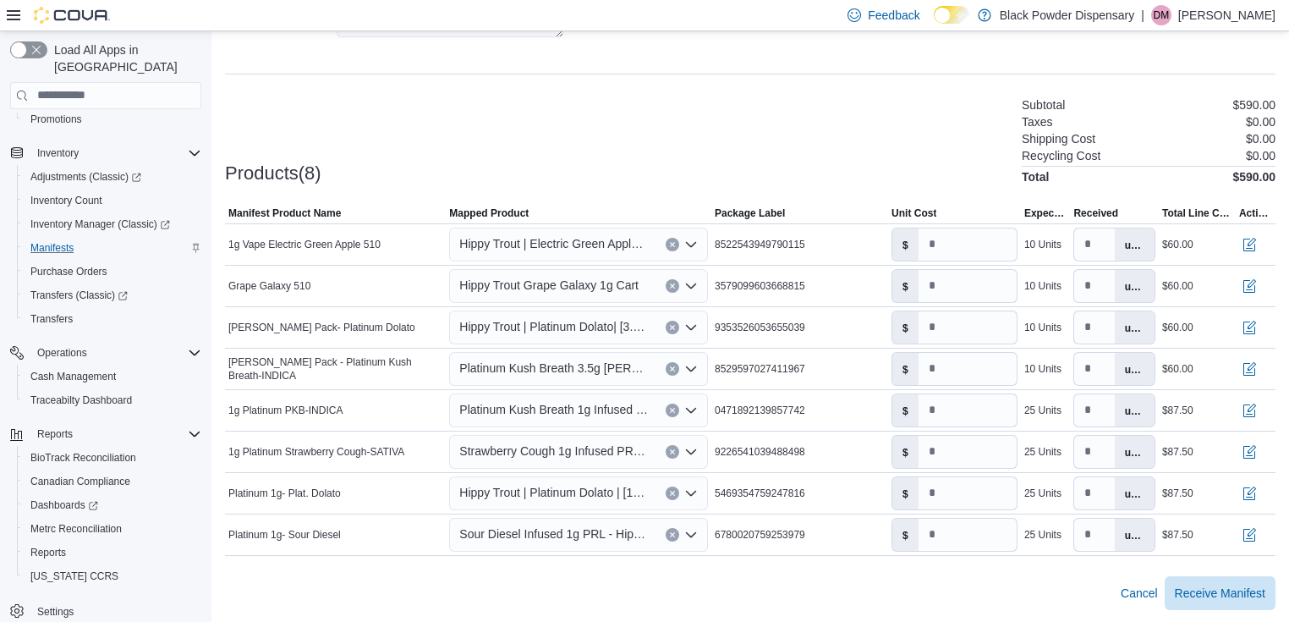
click at [939, 583] on div "Cancel Receive Manifest" at bounding box center [750, 593] width 1050 height 34
click at [1219, 589] on span "Receive Manifest" at bounding box center [1220, 591] width 90 height 17
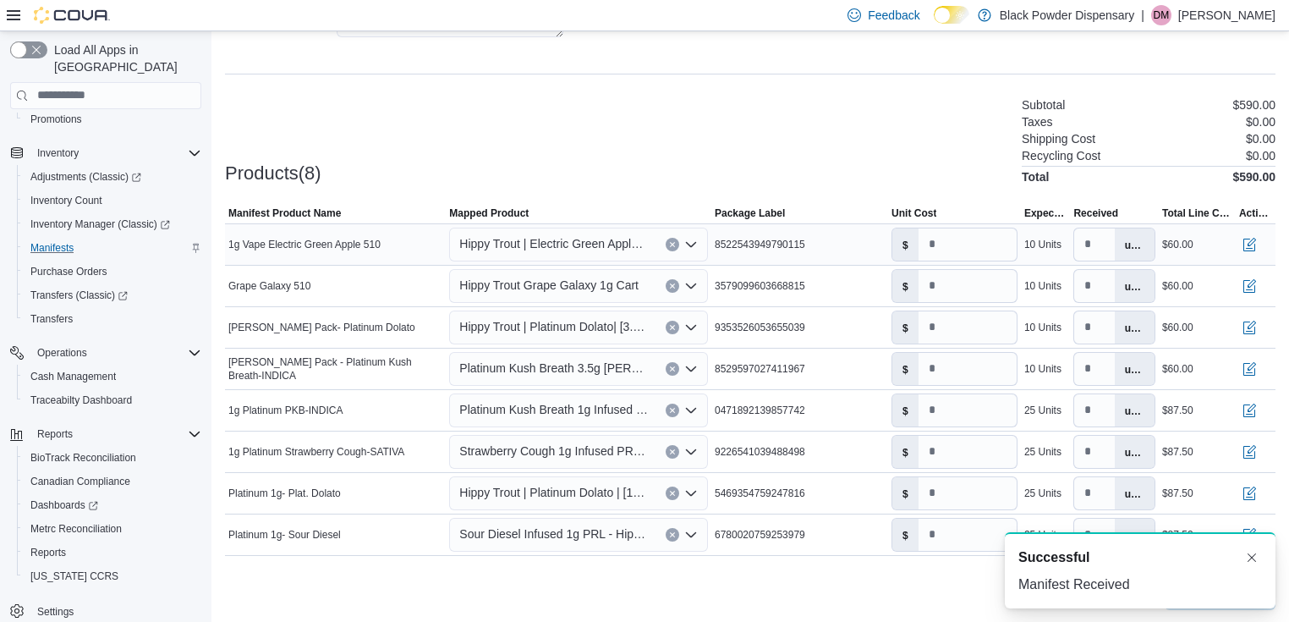
scroll to position [0, 0]
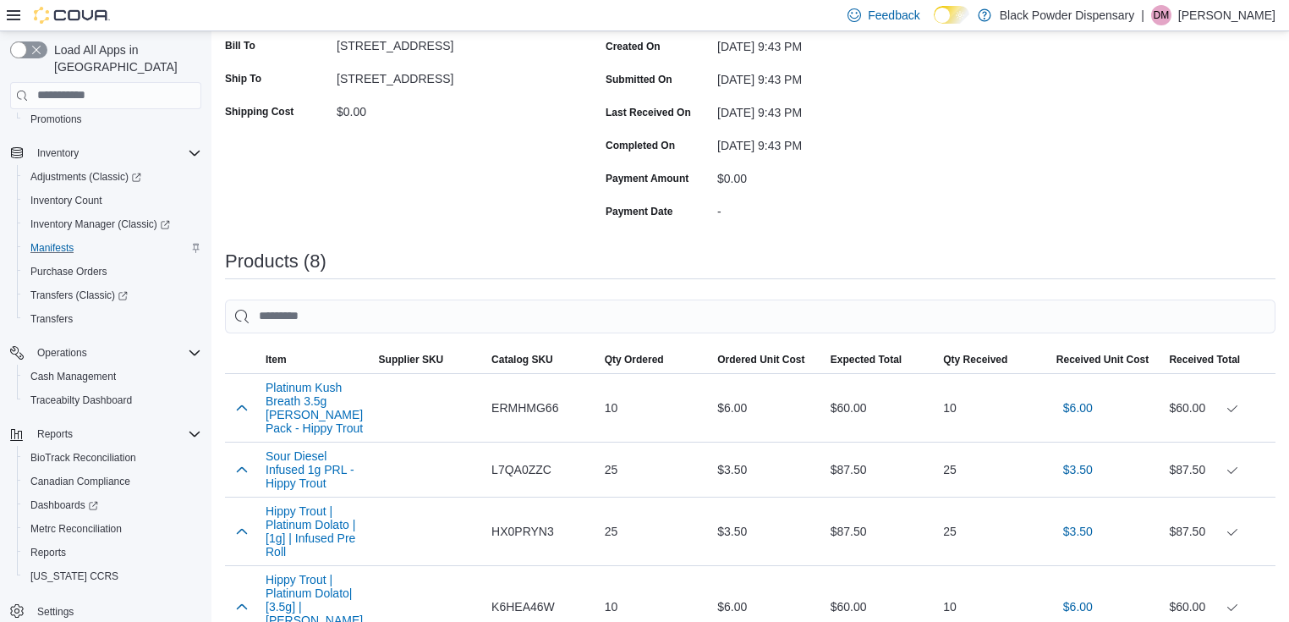
scroll to position [277, 0]
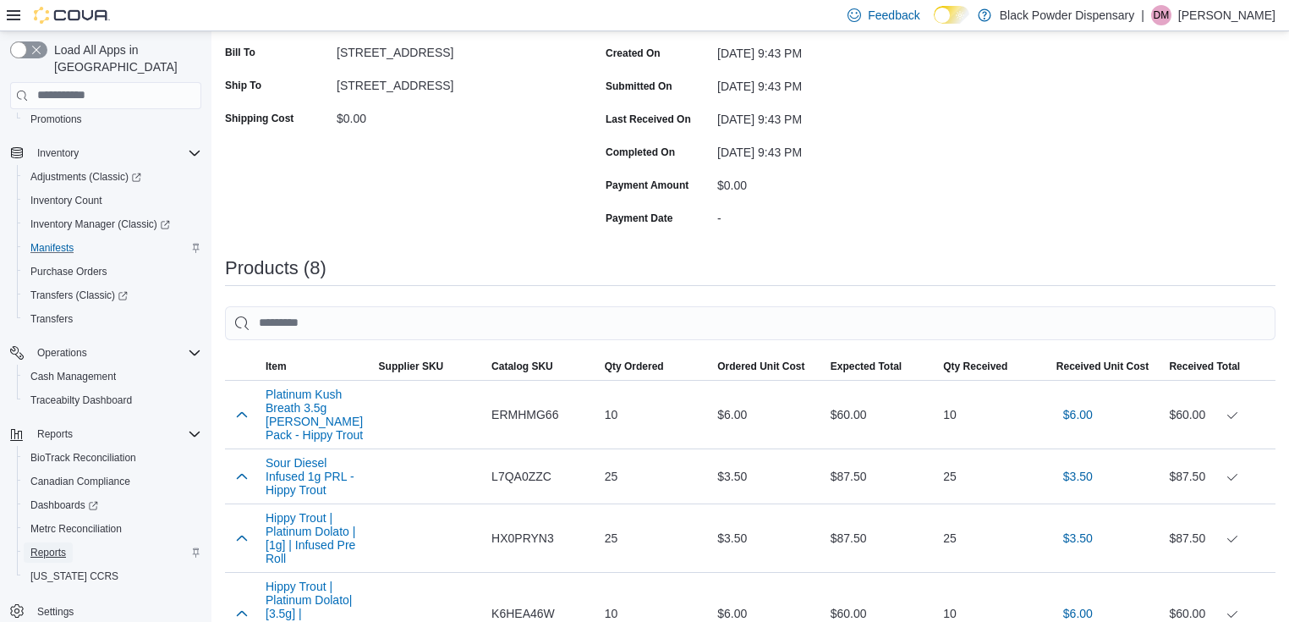
click at [54, 545] on span "Reports" at bounding box center [48, 552] width 36 height 14
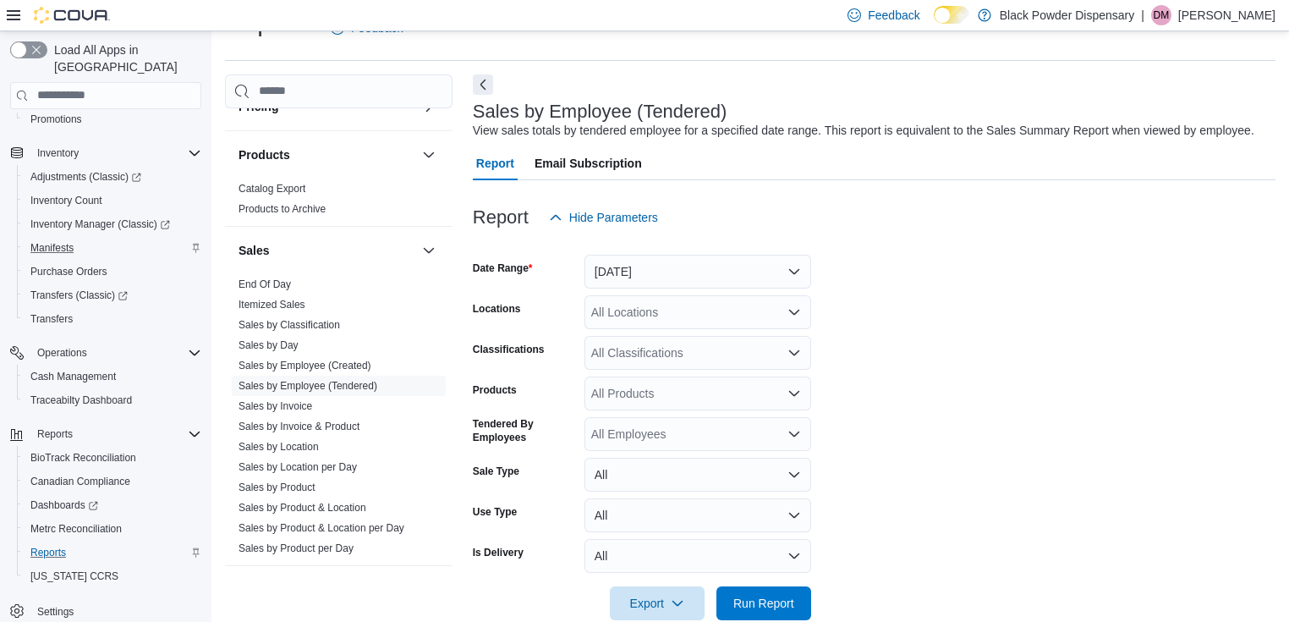
scroll to position [677, 0]
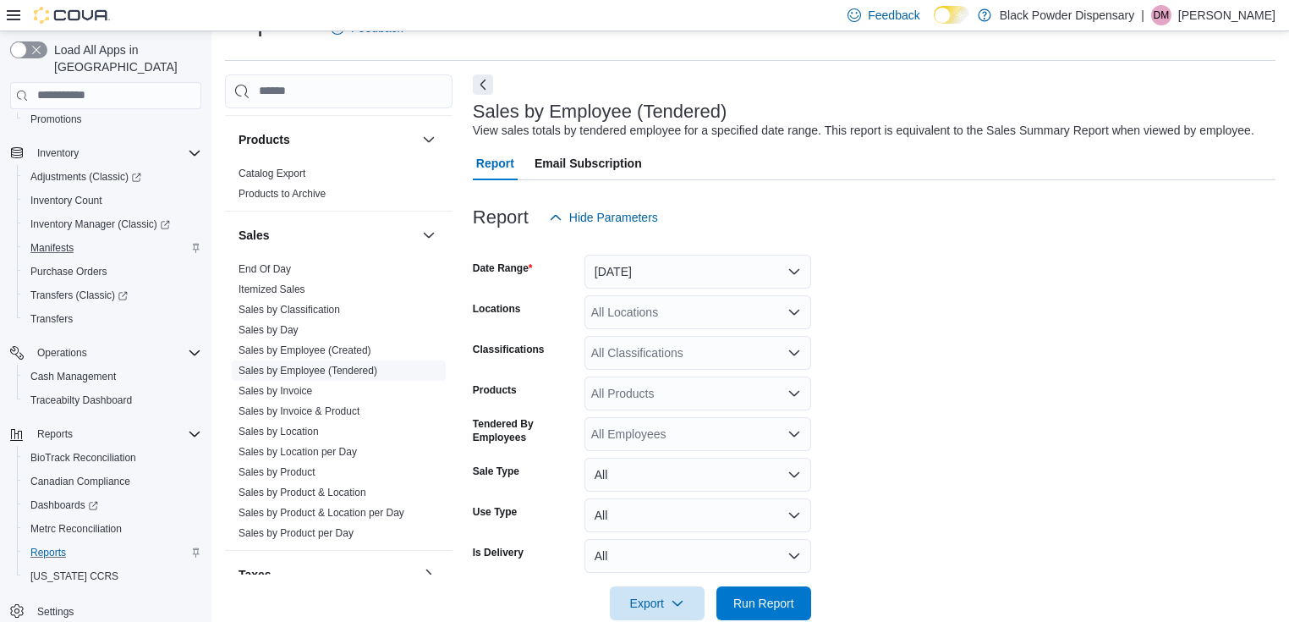
click at [315, 365] on link "Sales by Employee (Tendered)" at bounding box center [307, 370] width 139 height 12
click at [677, 267] on button "Yesterday" at bounding box center [697, 272] width 227 height 34
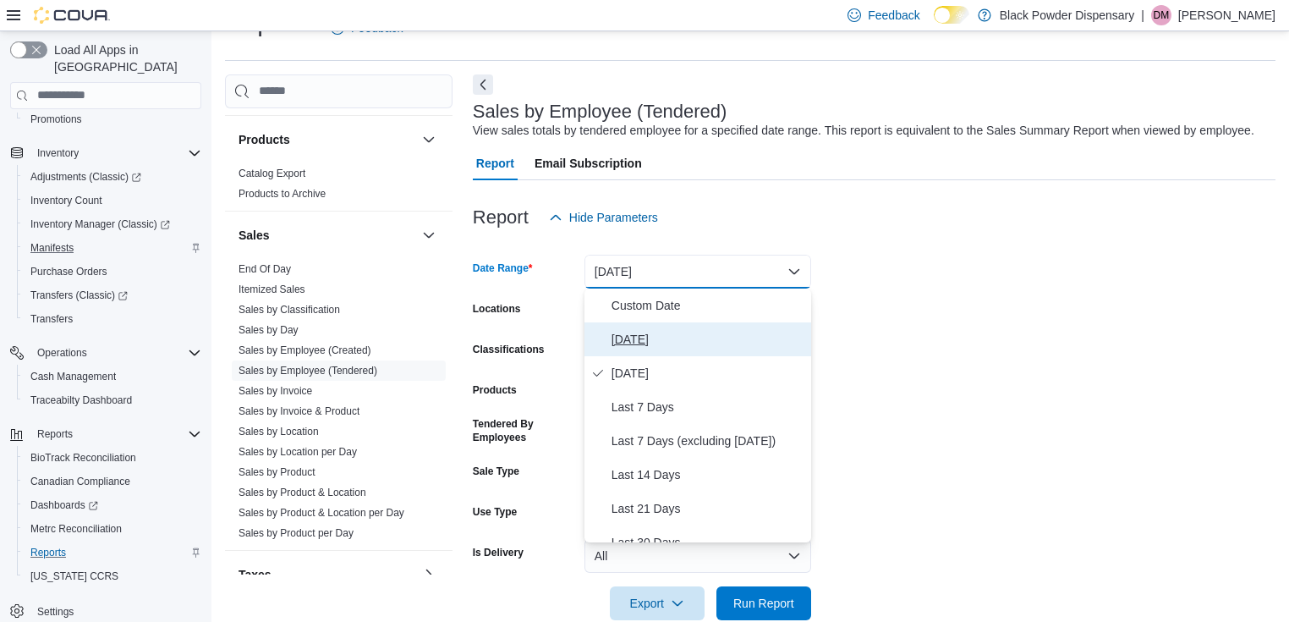
click at [648, 332] on span "Today" at bounding box center [707, 339] width 193 height 20
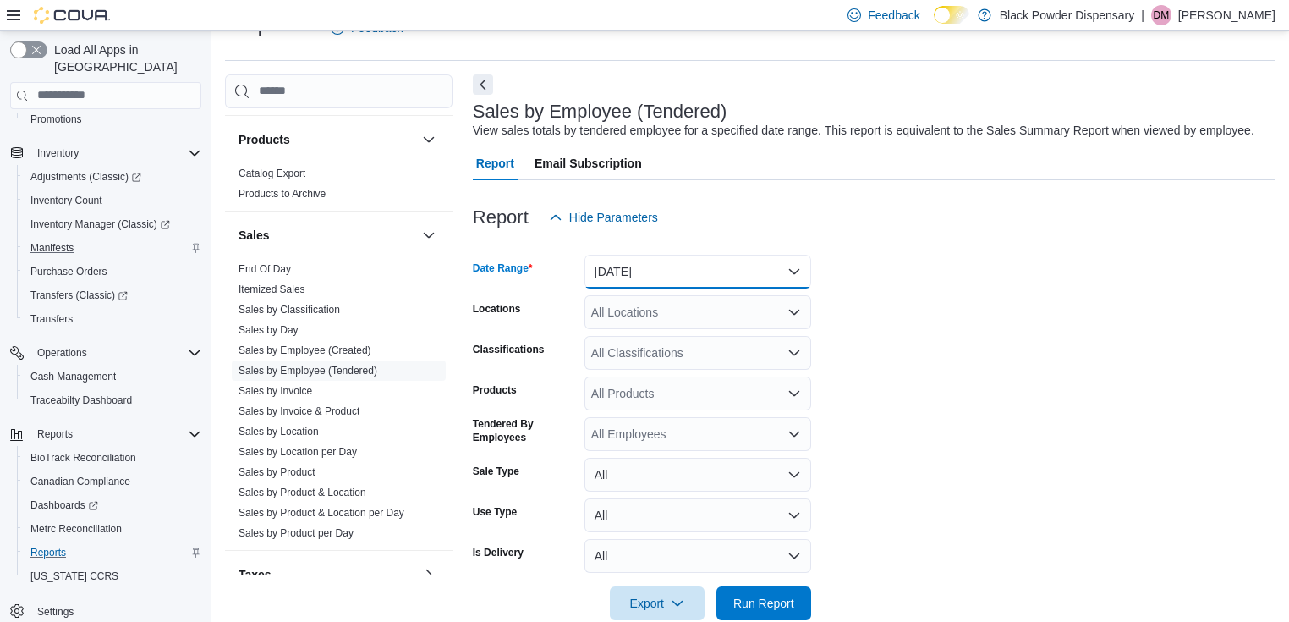
scroll to position [70, 0]
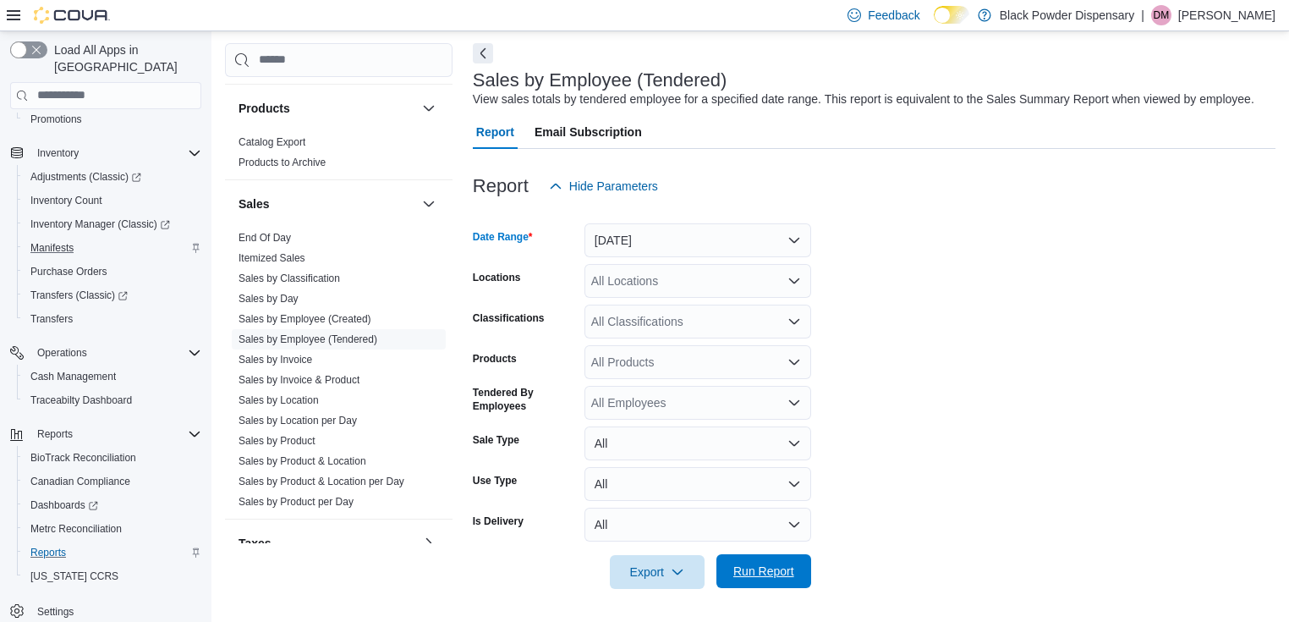
click at [789, 568] on span "Run Report" at bounding box center [763, 570] width 61 height 17
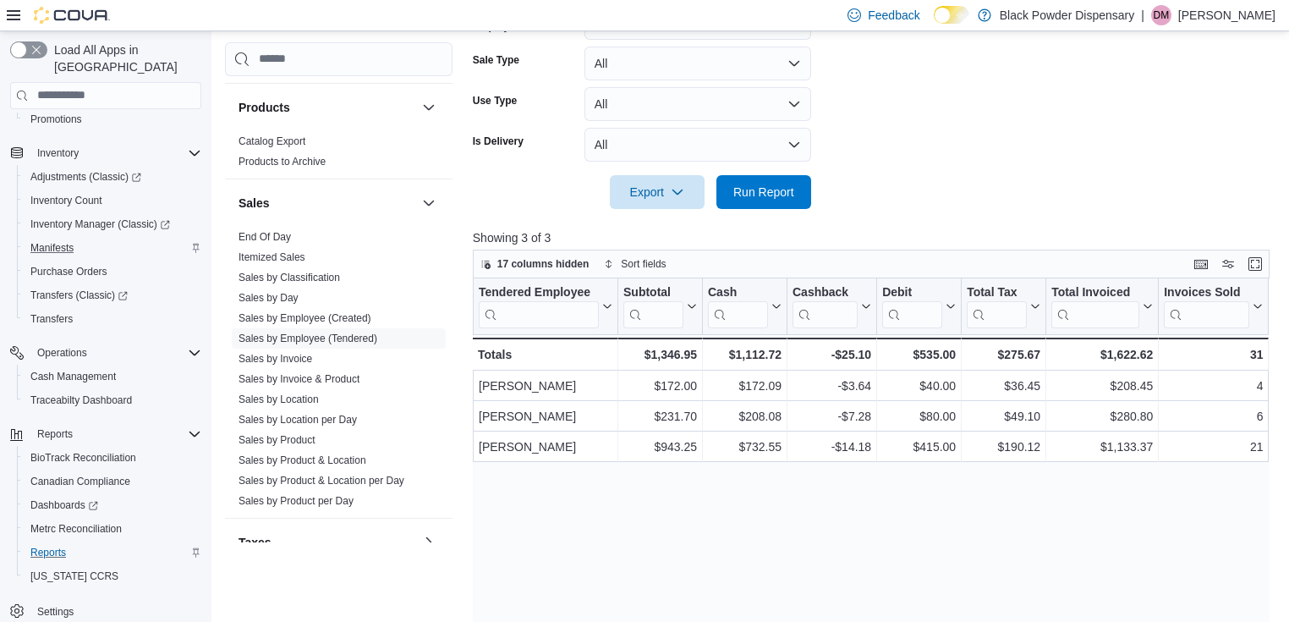
scroll to position [476, 0]
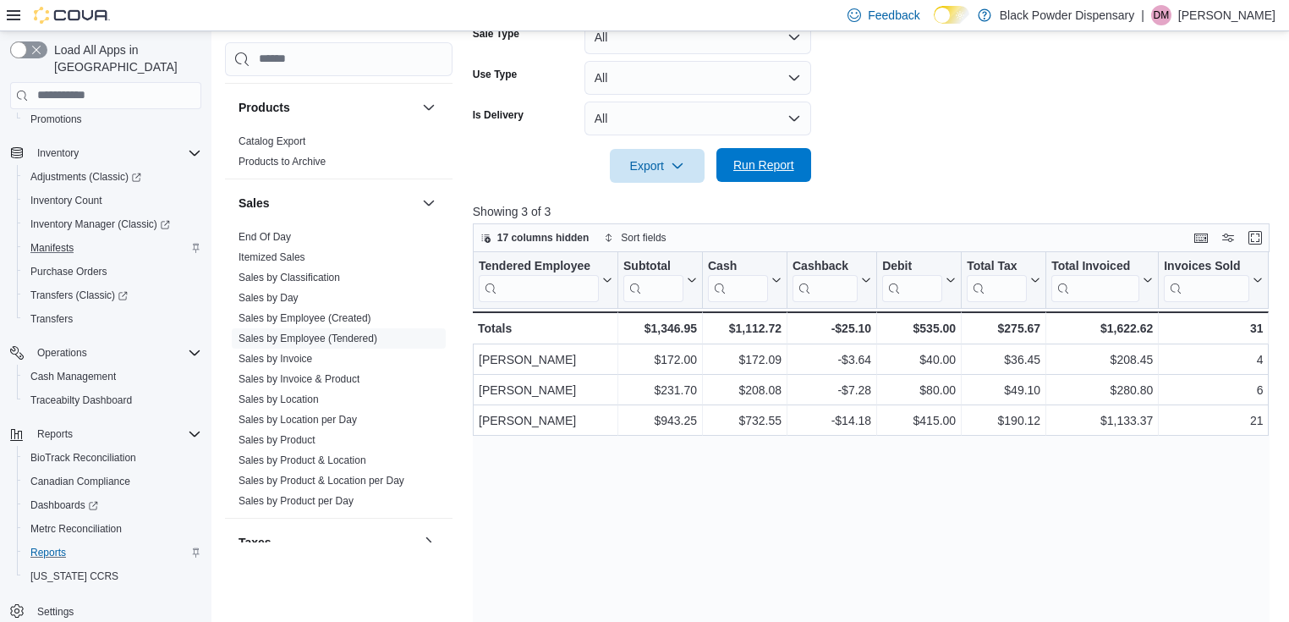
click at [792, 164] on span "Run Report" at bounding box center [763, 164] width 61 height 17
click at [751, 160] on span "Run Report" at bounding box center [763, 164] width 61 height 17
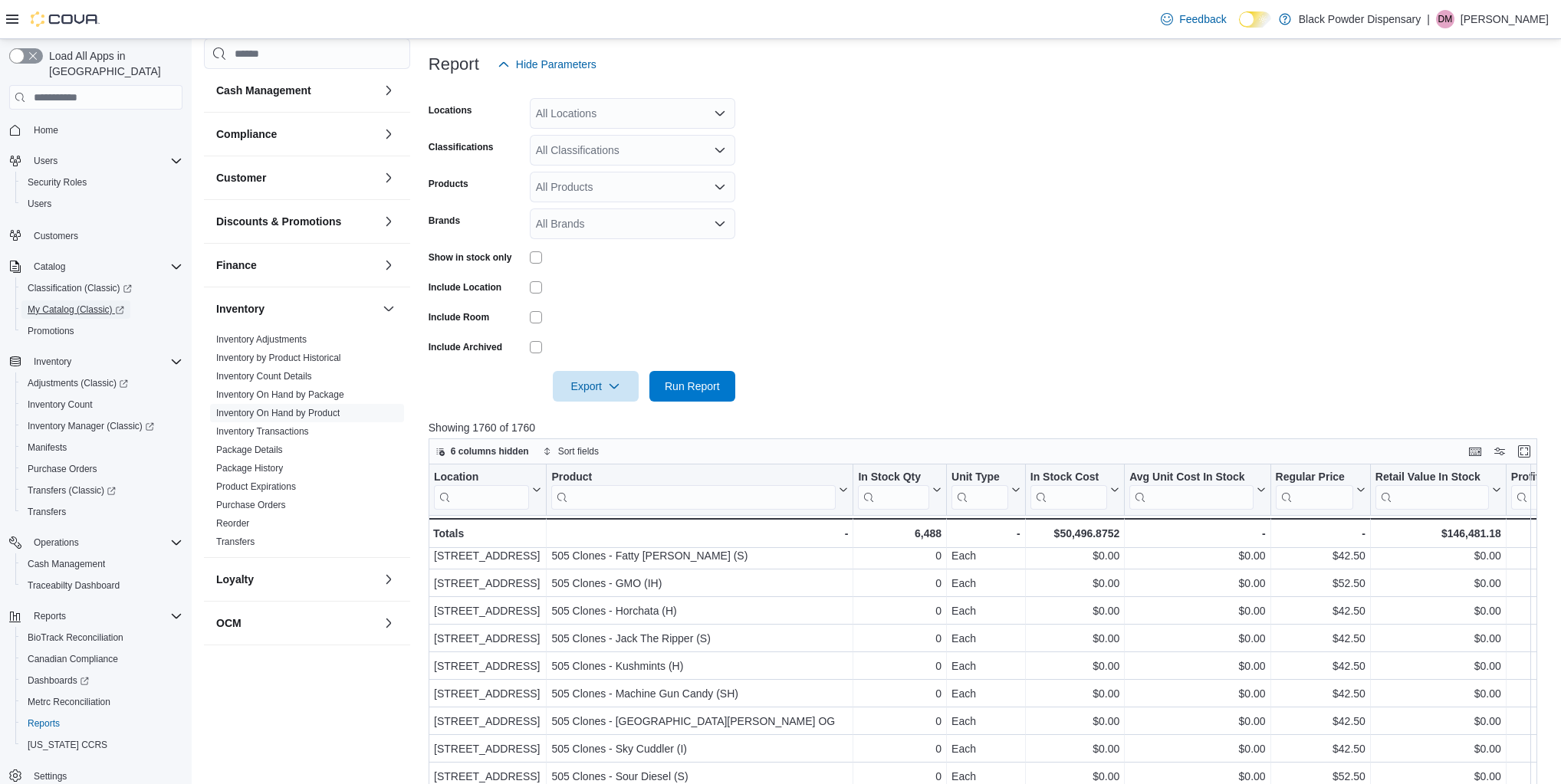
scroll to position [246, 0]
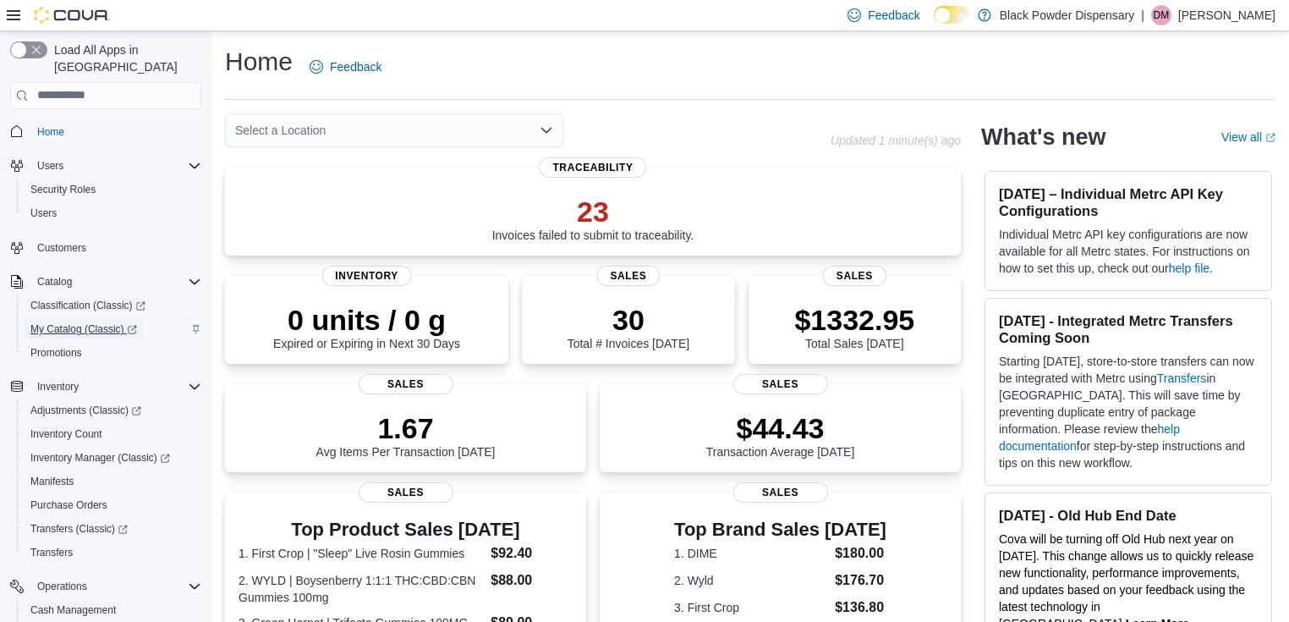
click at [59, 322] on span "My Catalog (Classic)" at bounding box center [83, 329] width 107 height 14
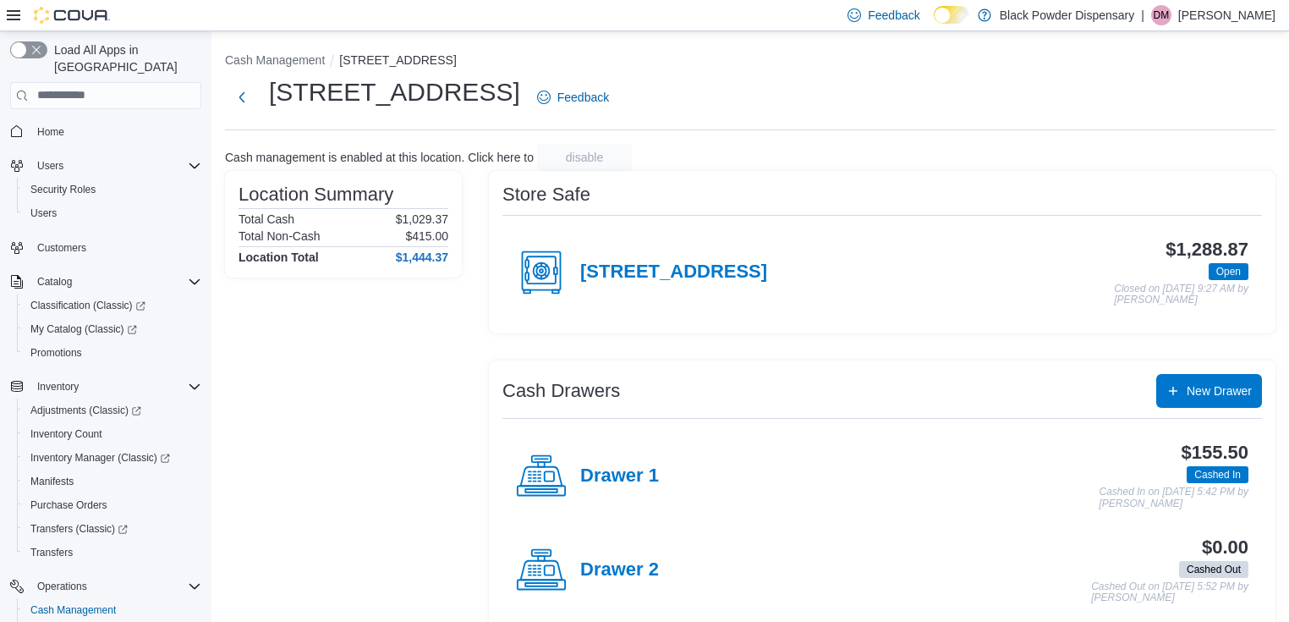
scroll to position [21, 0]
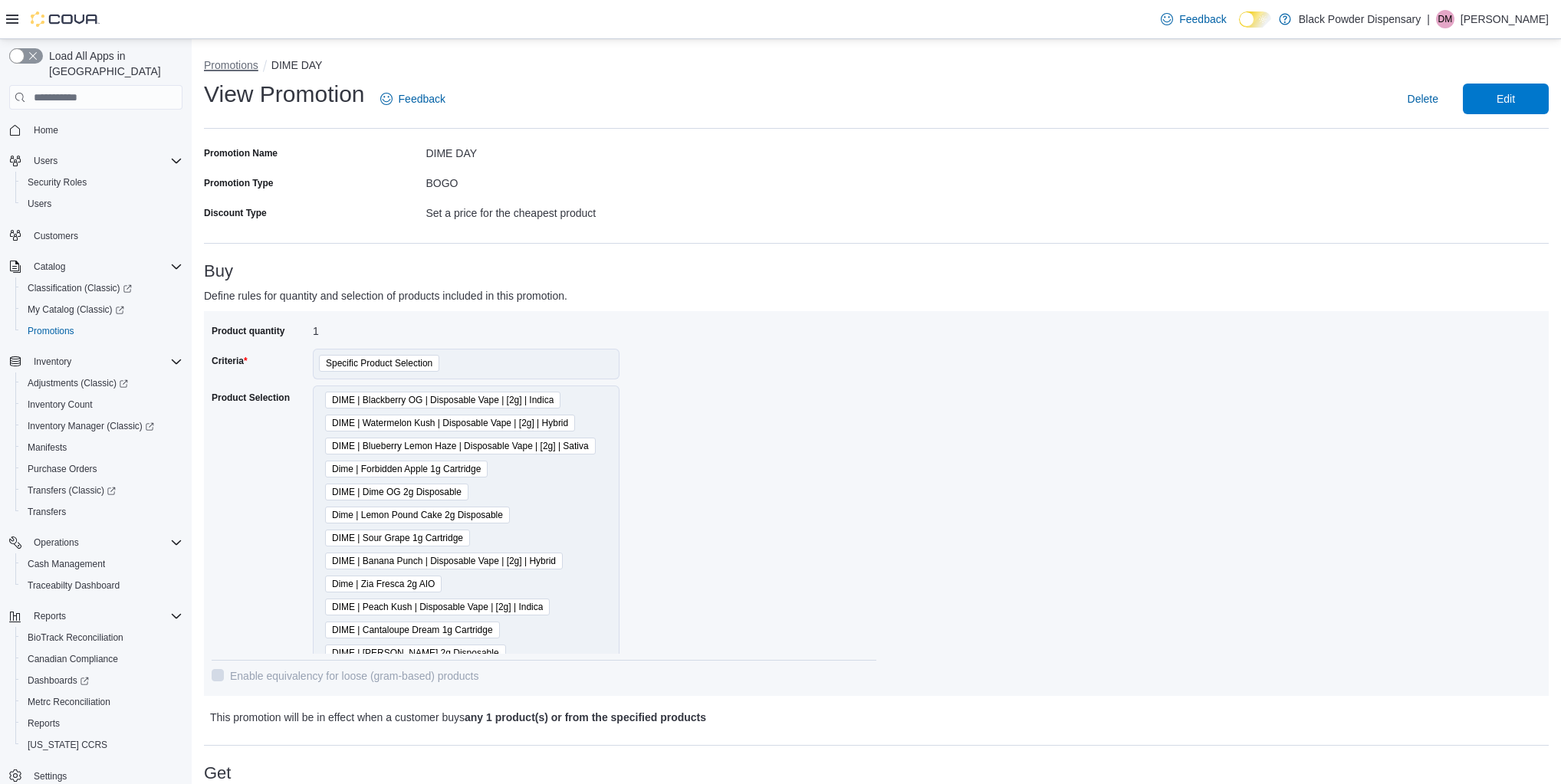
click at [241, 61] on button "Promotions" at bounding box center [231, 65] width 54 height 13
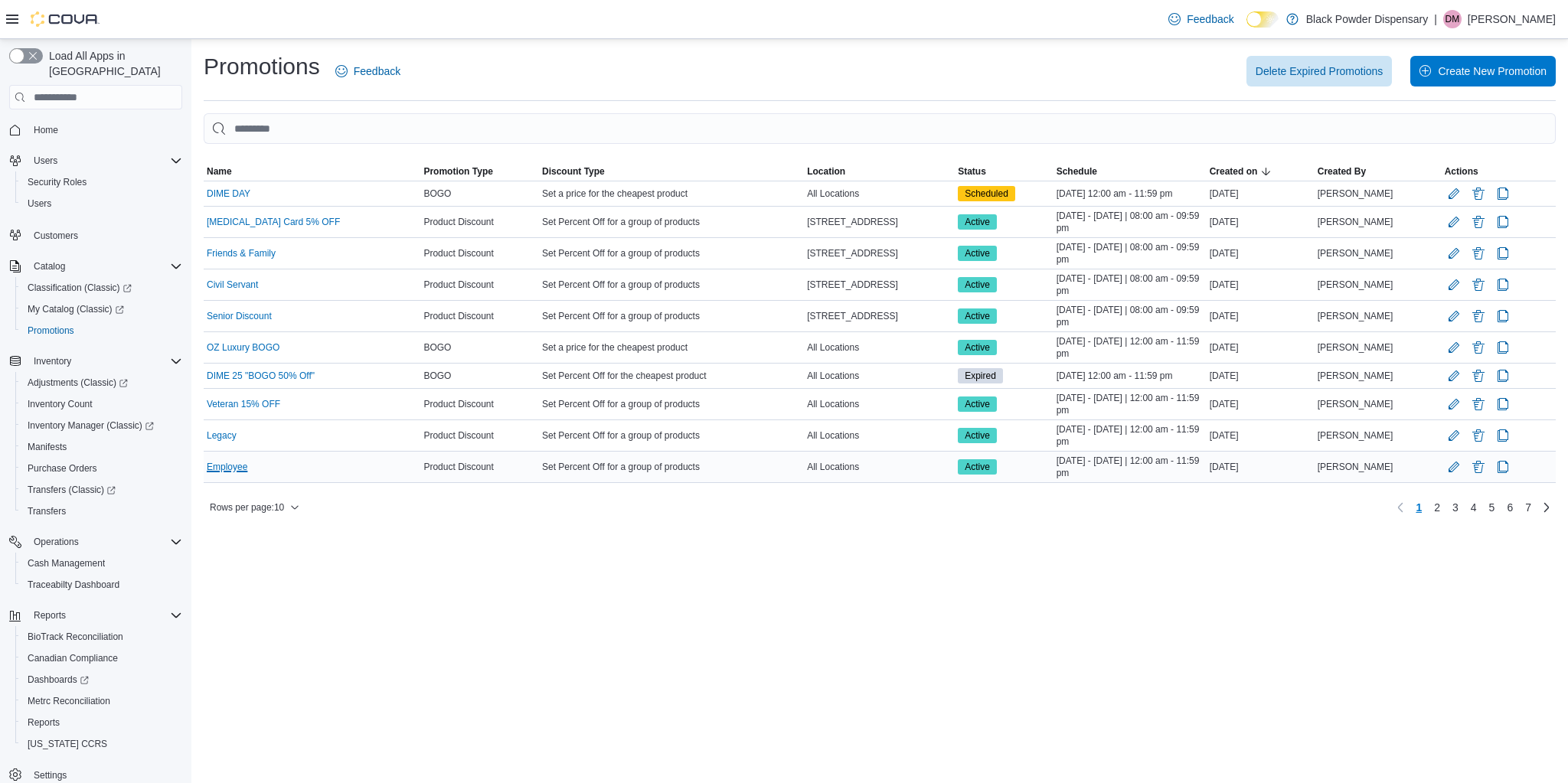
click at [227, 464] on link "Employee" at bounding box center [226, 467] width 41 height 13
click at [297, 505] on icon "button" at bounding box center [294, 508] width 9 height 9
click at [283, 479] on span "50 rows" at bounding box center [275, 473] width 49 height 13
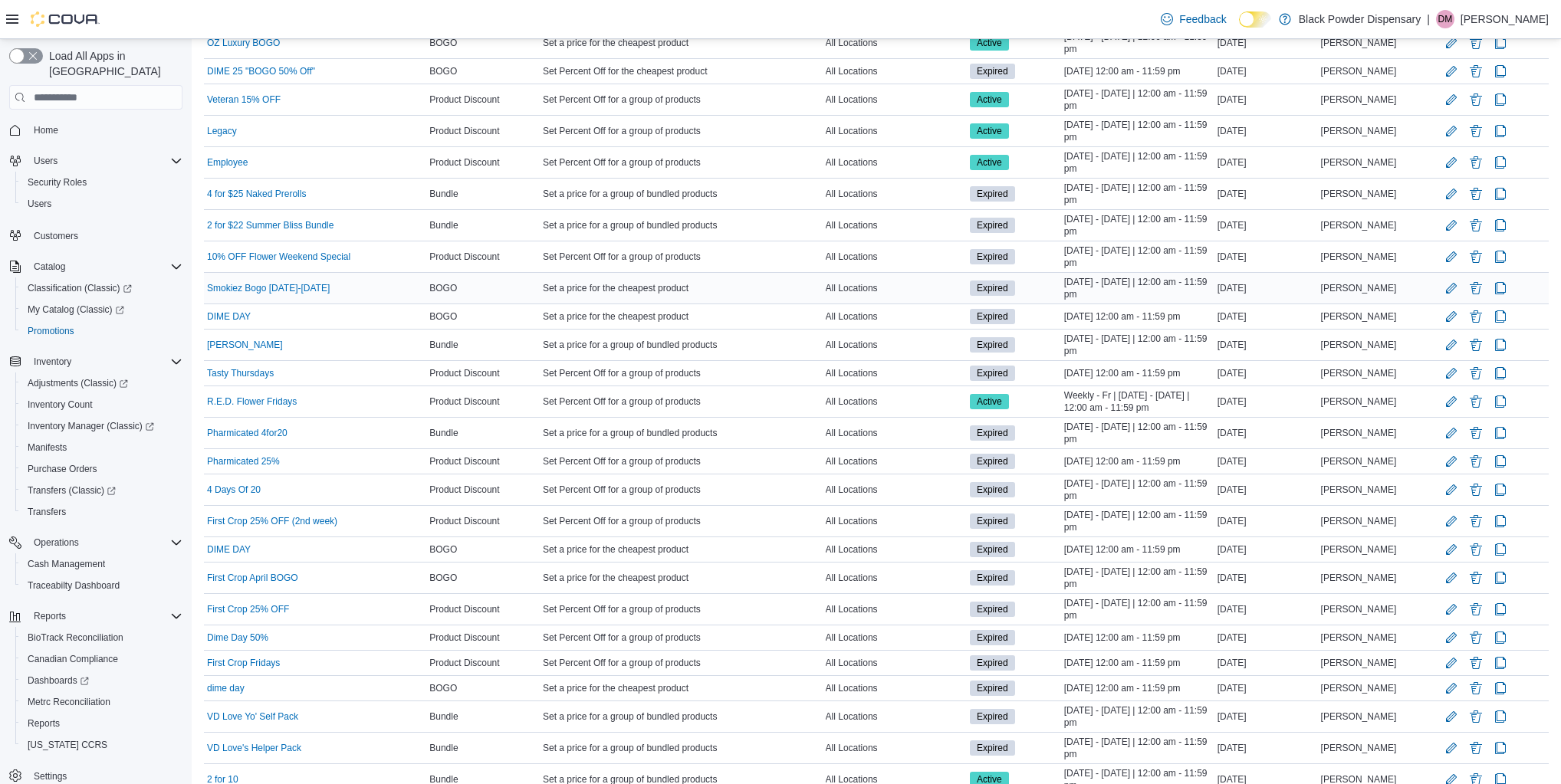
scroll to position [306, 0]
click at [1477, 540] on button "Delete Promotion" at bounding box center [1476, 547] width 18 height 18
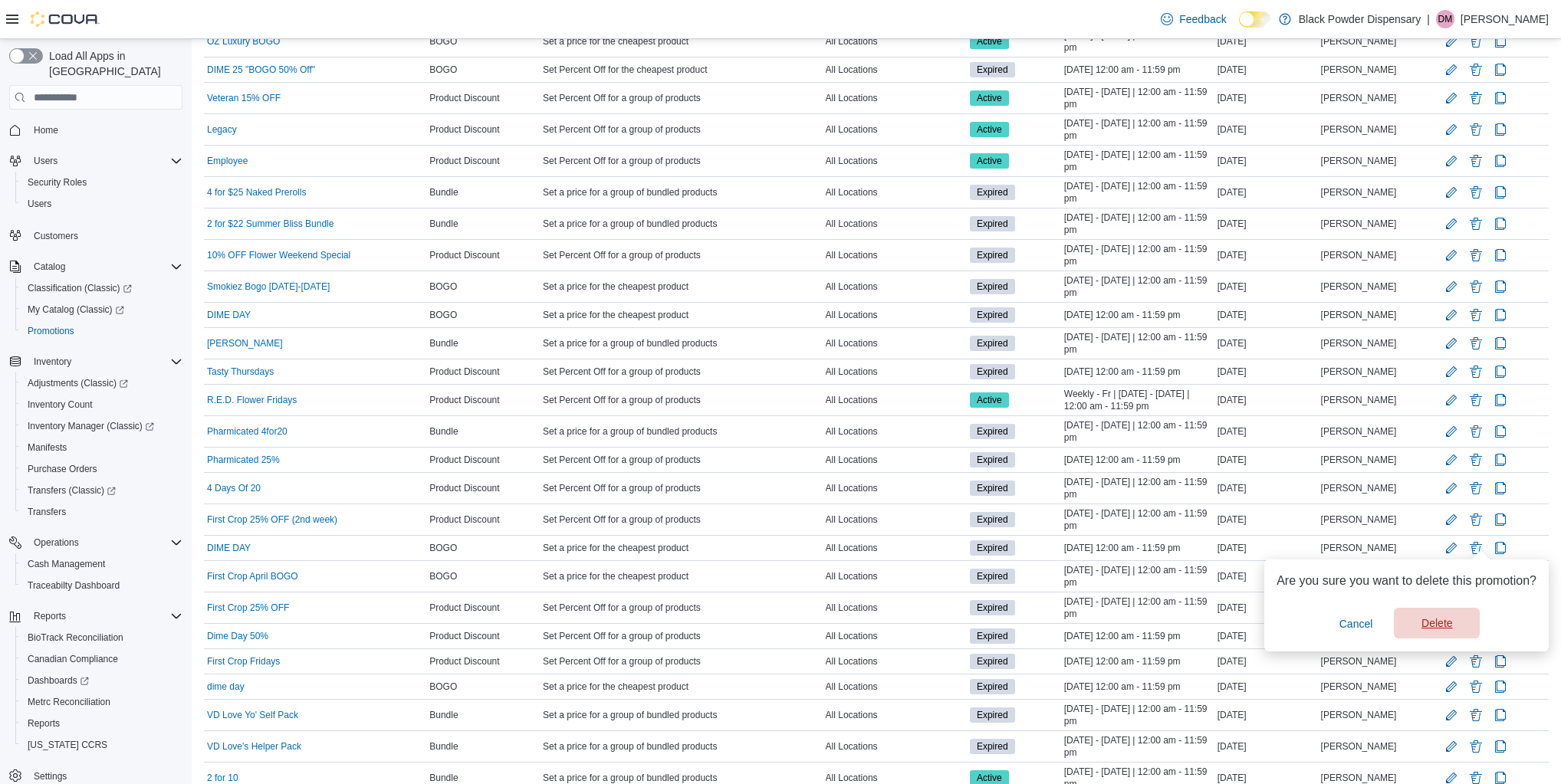
click at [1453, 619] on span "Delete" at bounding box center [1437, 624] width 67 height 31
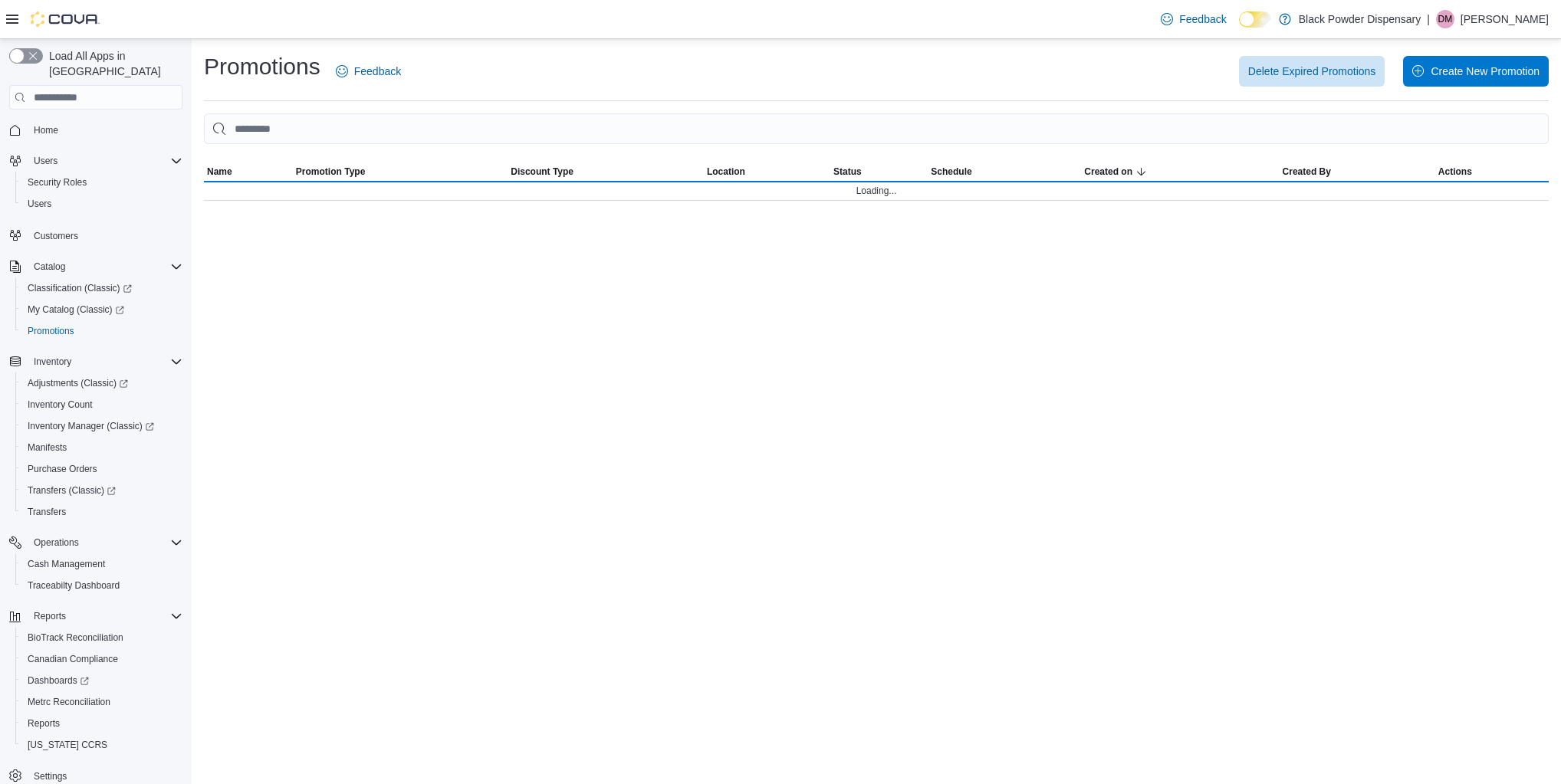
scroll to position [0, 0]
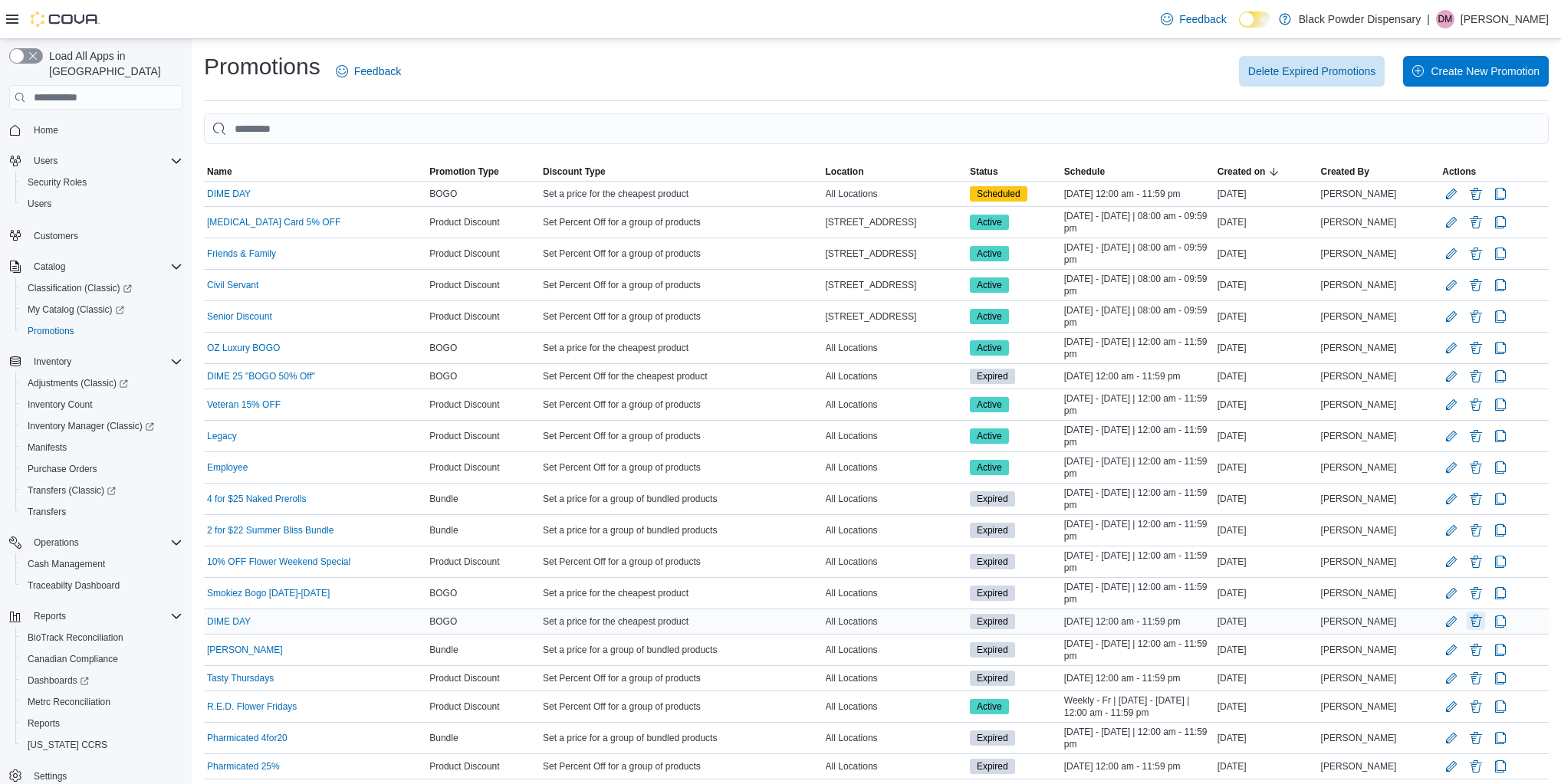
click at [1475, 619] on button "Delete Promotion" at bounding box center [1476, 621] width 18 height 18
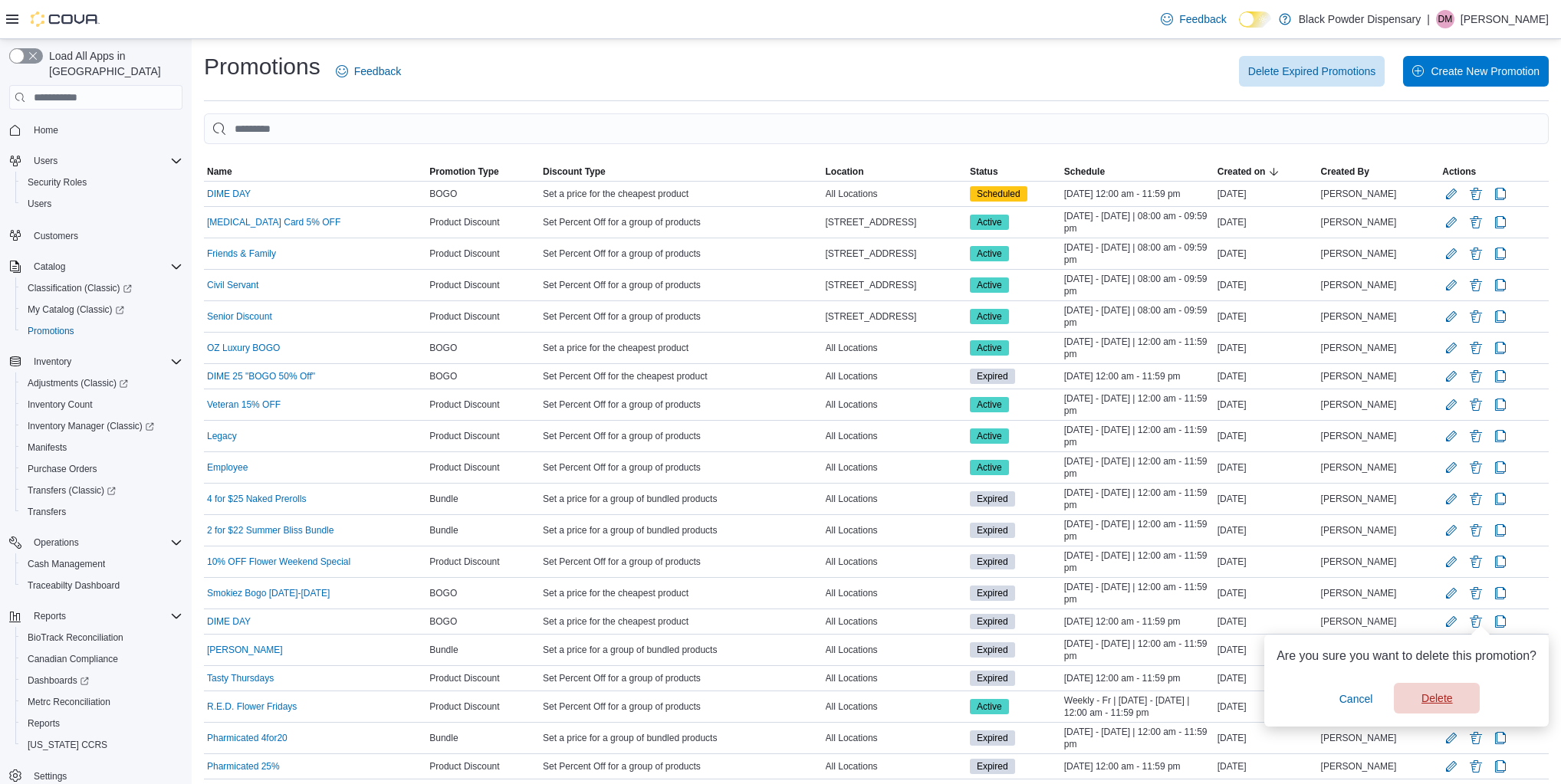
click at [1445, 692] on span "Delete" at bounding box center [1437, 698] width 31 height 15
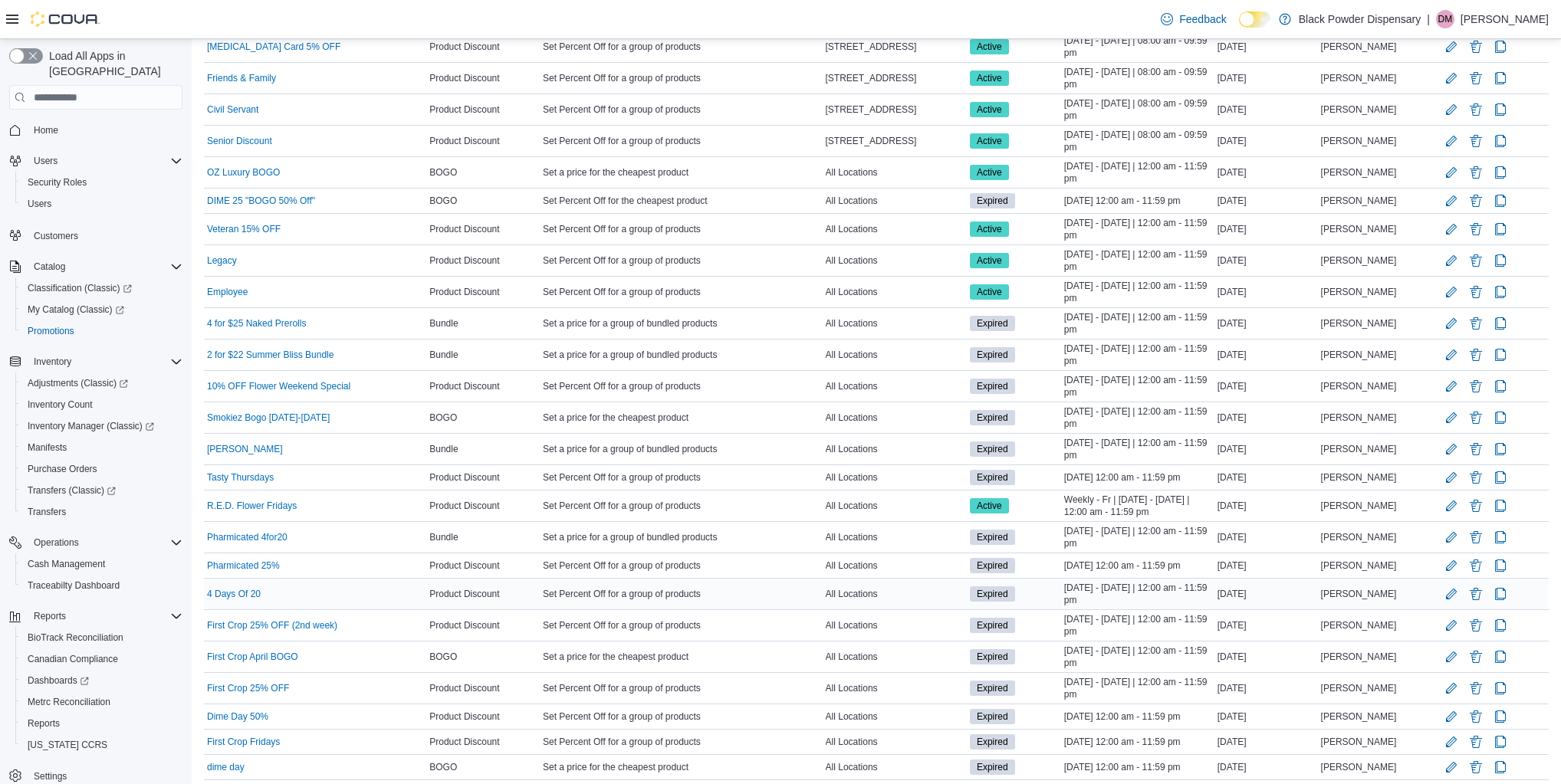
scroll to position [184, 0]
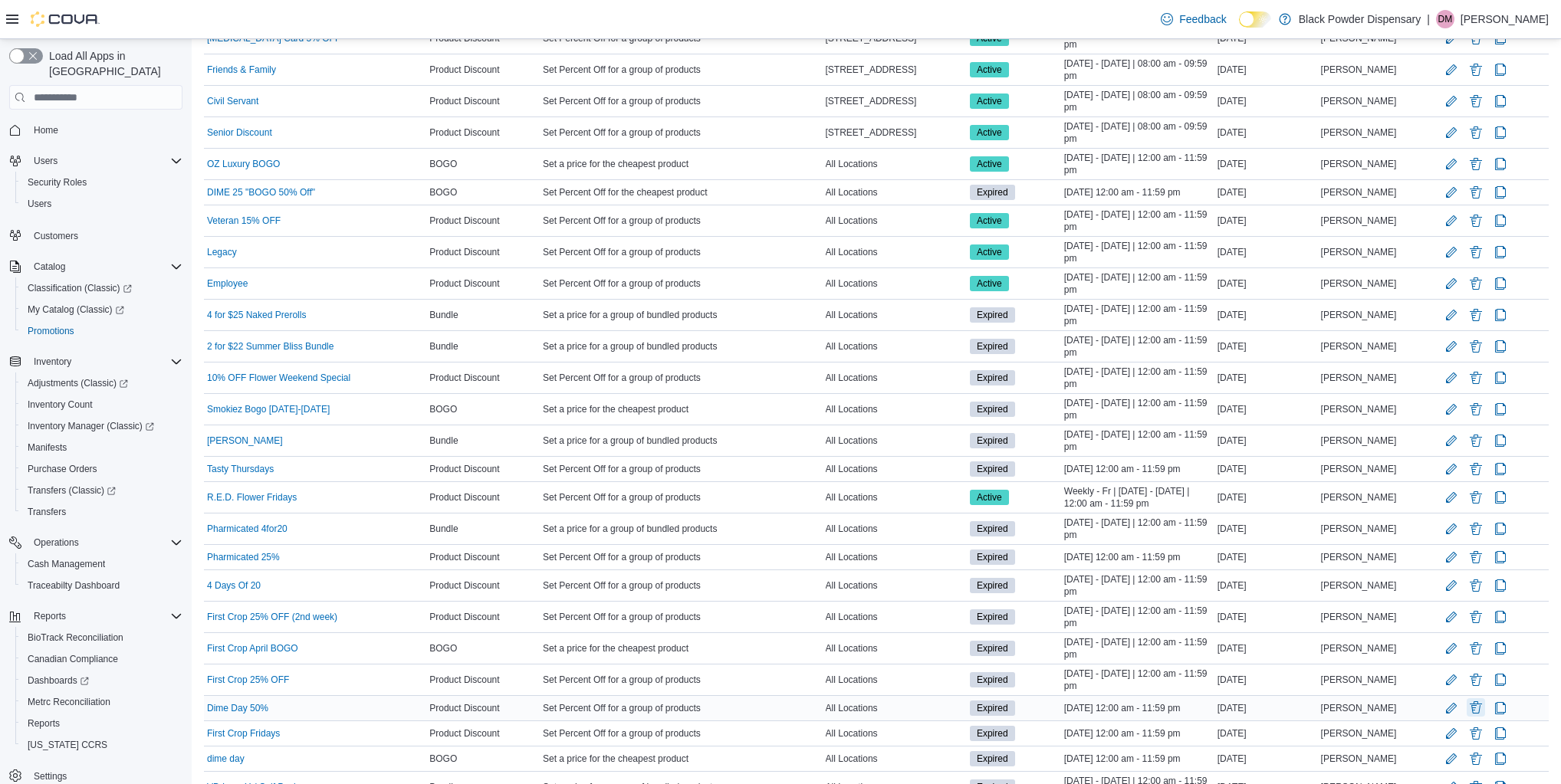
click at [1484, 704] on button "Delete Promotion" at bounding box center [1476, 707] width 18 height 18
click at [1455, 669] on span "Delete" at bounding box center [1437, 661] width 67 height 31
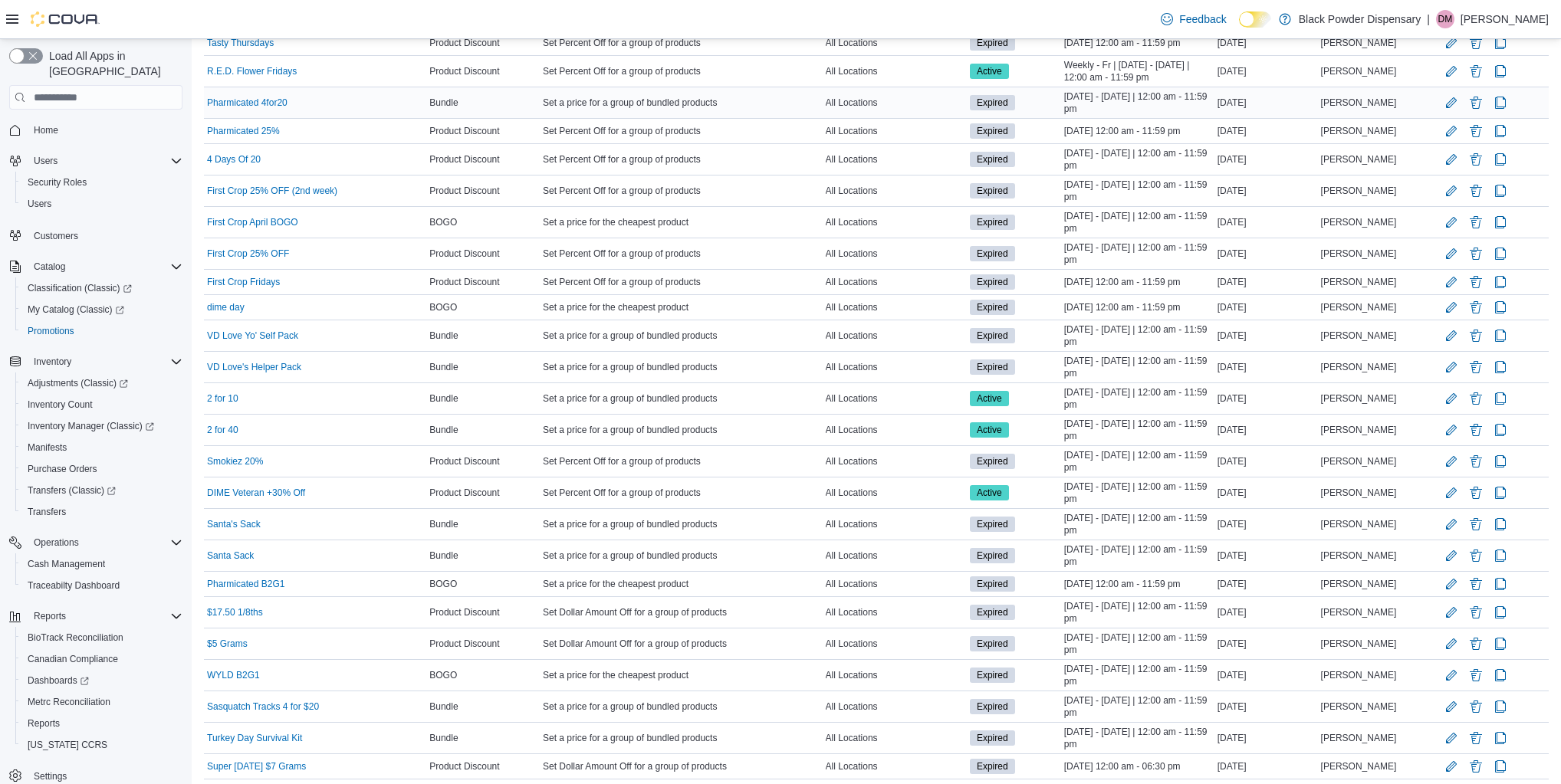
scroll to position [674, 0]
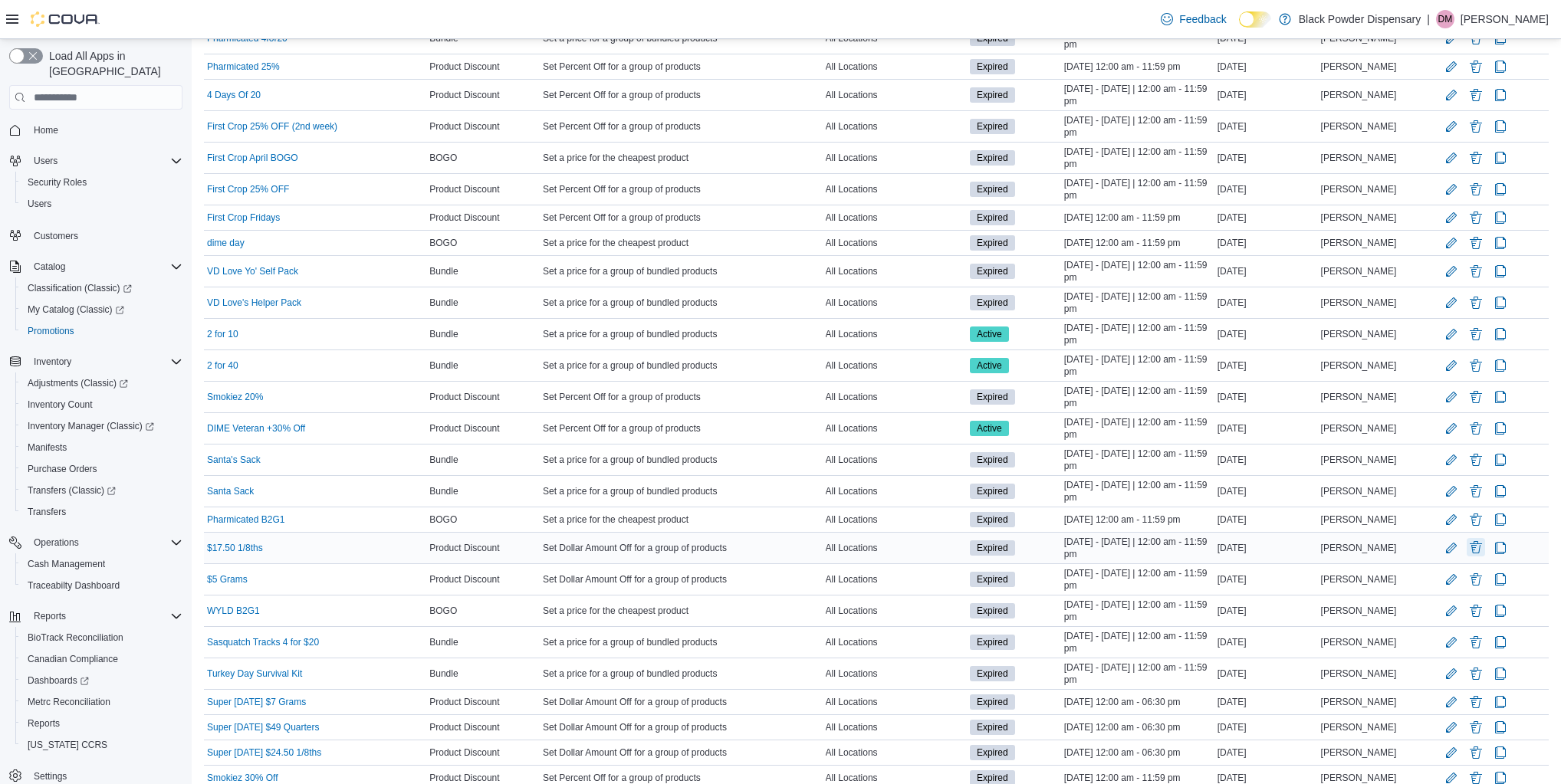
click at [1482, 542] on button "Delete Promotion" at bounding box center [1476, 547] width 18 height 18
click at [1440, 615] on span "Delete" at bounding box center [1437, 621] width 31 height 15
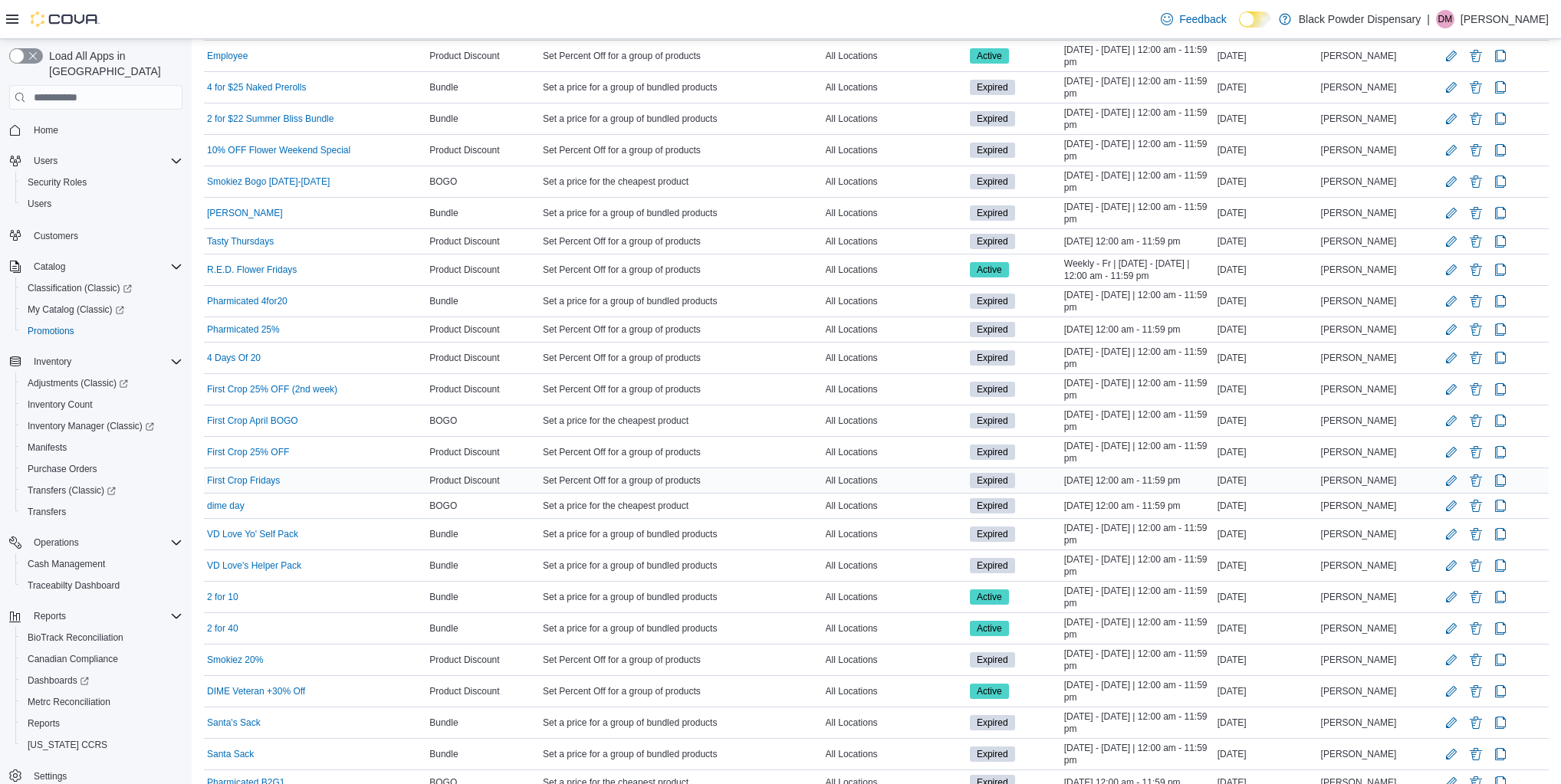
scroll to position [430, 0]
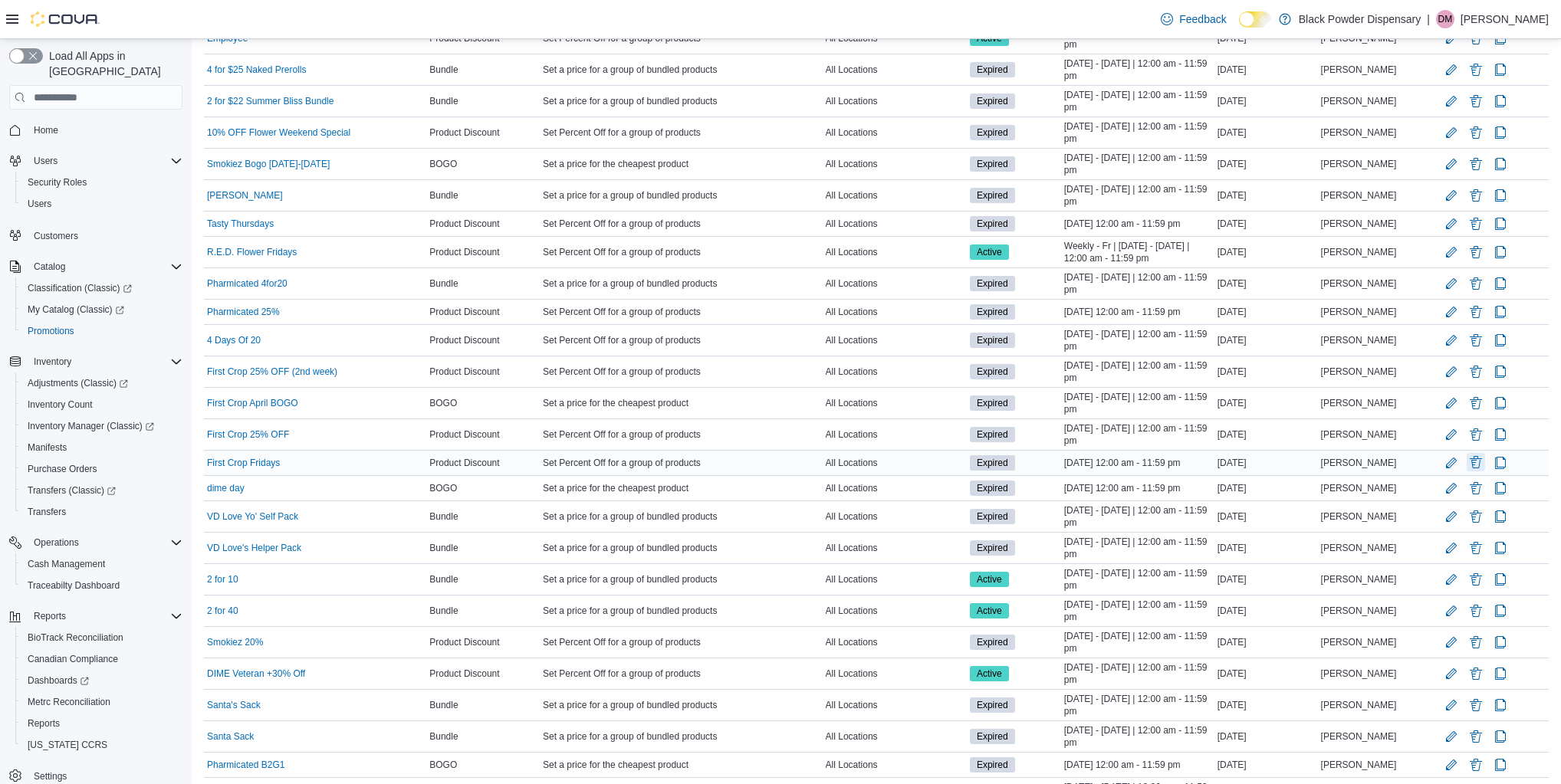
click at [1480, 460] on button "Delete Promotion" at bounding box center [1476, 462] width 18 height 18
click at [1449, 534] on span "Delete" at bounding box center [1437, 537] width 31 height 15
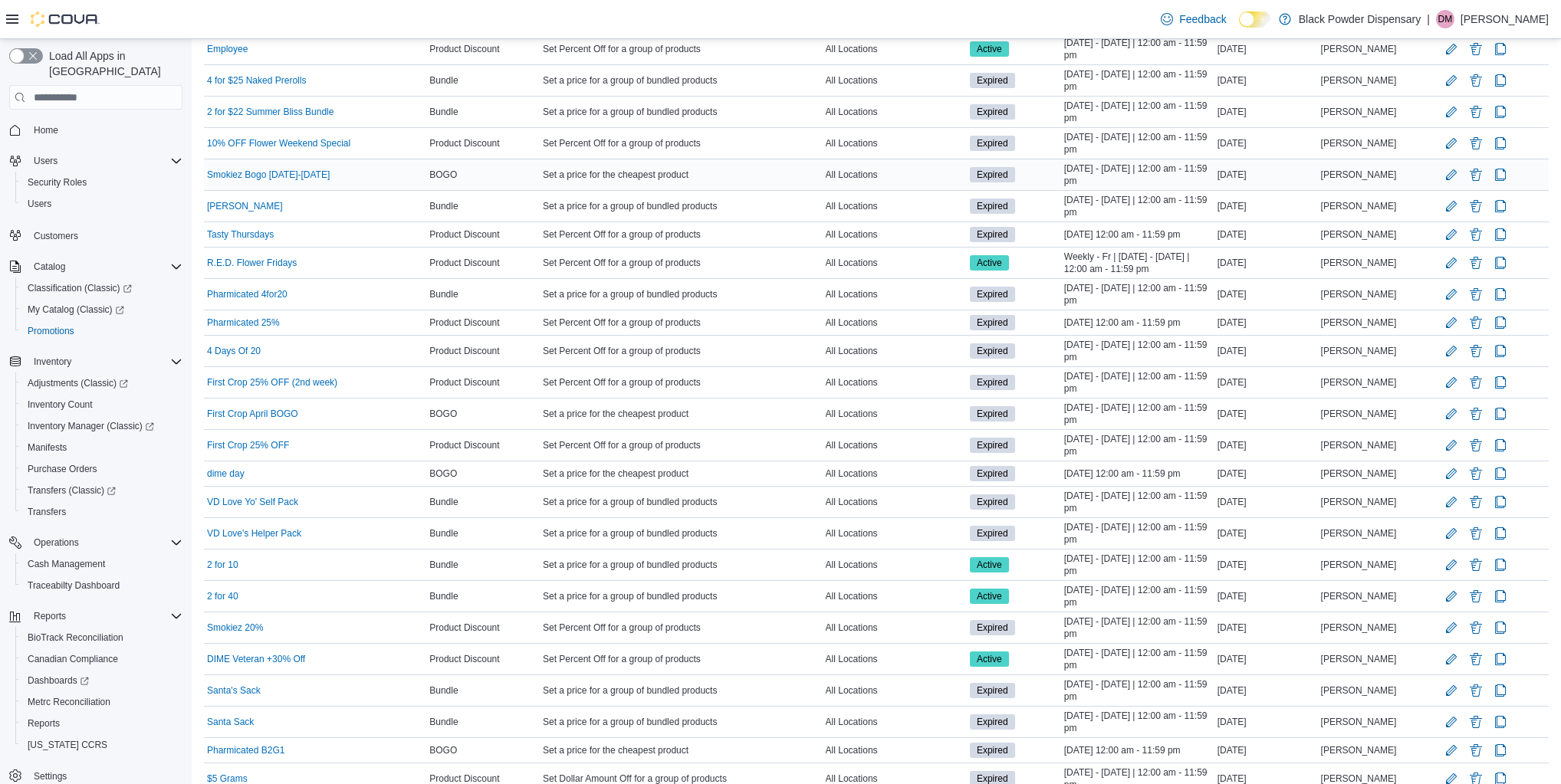
scroll to position [490, 0]
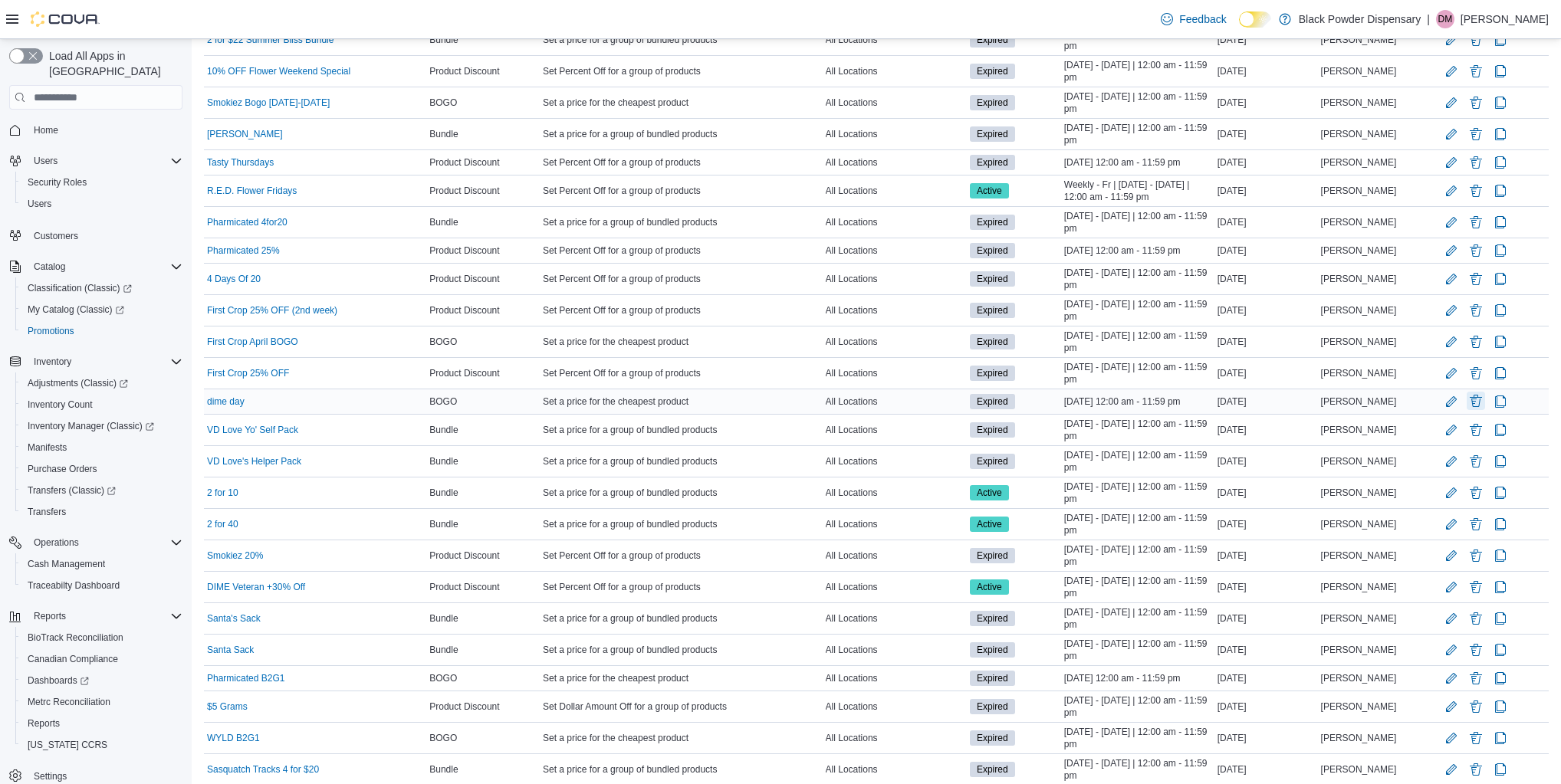
click at [1485, 395] on button "Delete Promotion" at bounding box center [1476, 401] width 18 height 18
click at [1459, 470] on span "Delete" at bounding box center [1437, 477] width 67 height 31
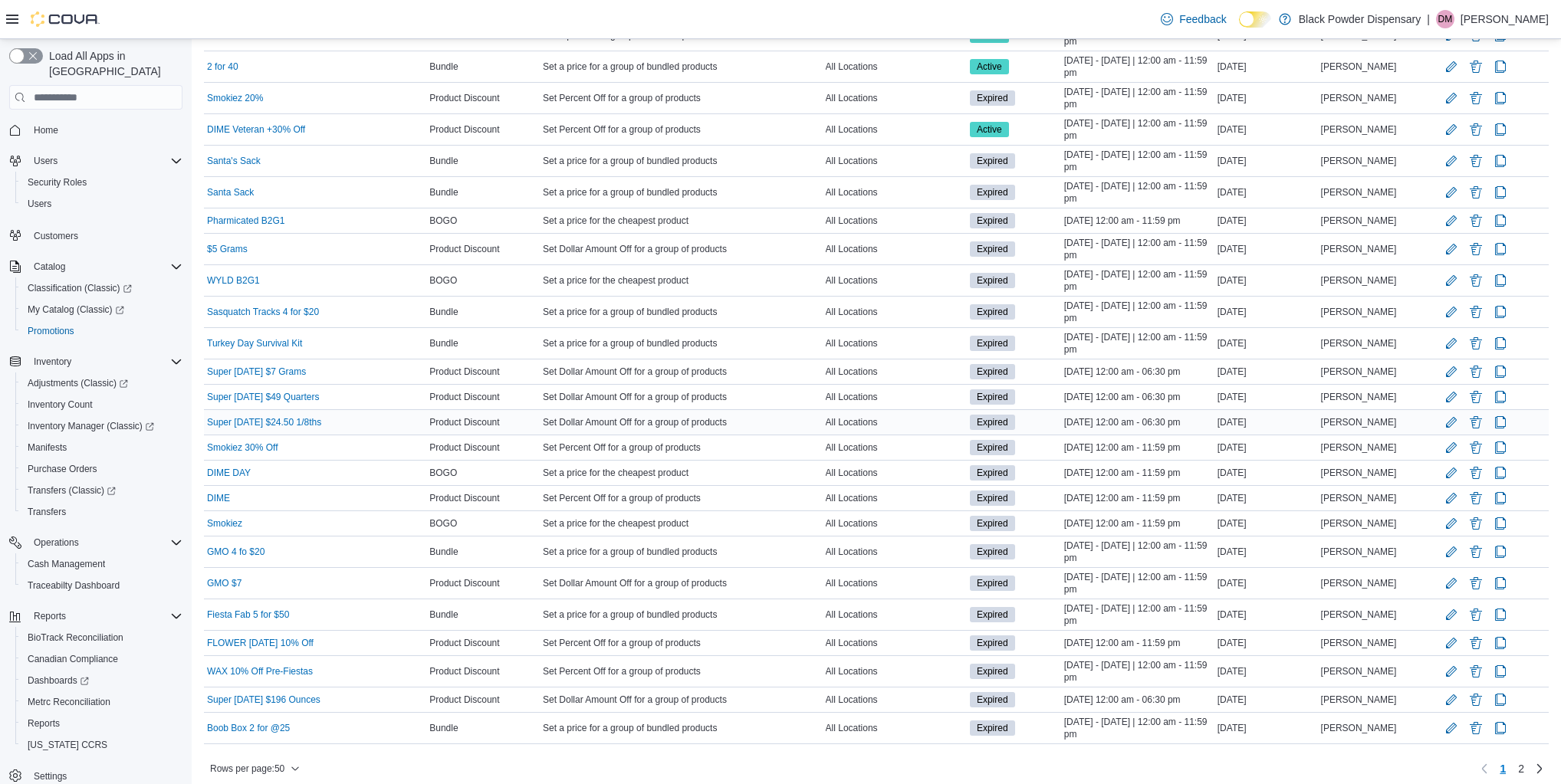
scroll to position [924, 0]
click at [1484, 718] on button "Delete Promotion" at bounding box center [1476, 727] width 18 height 18
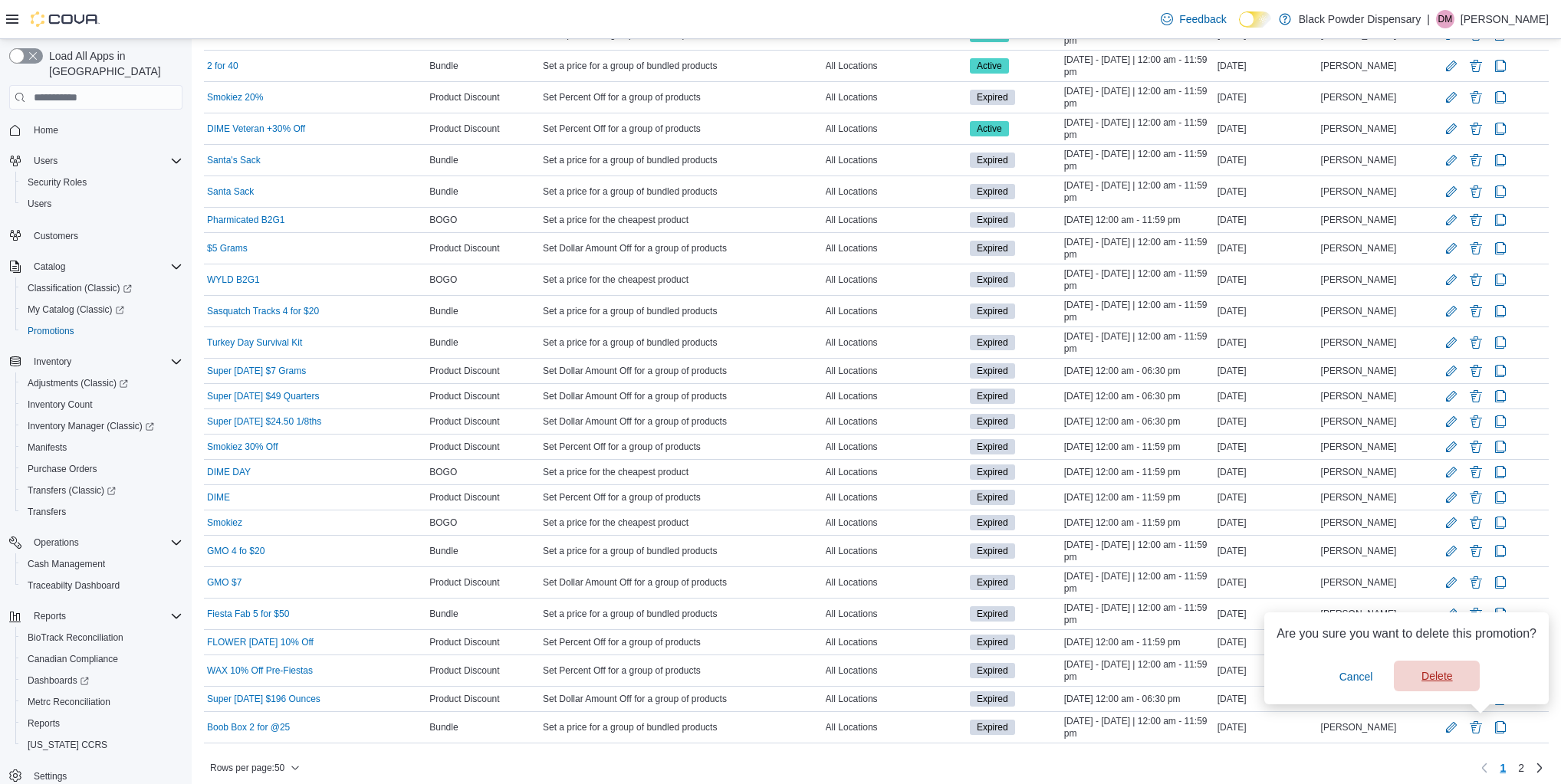
click at [1446, 668] on span "Delete" at bounding box center [1437, 675] width 31 height 15
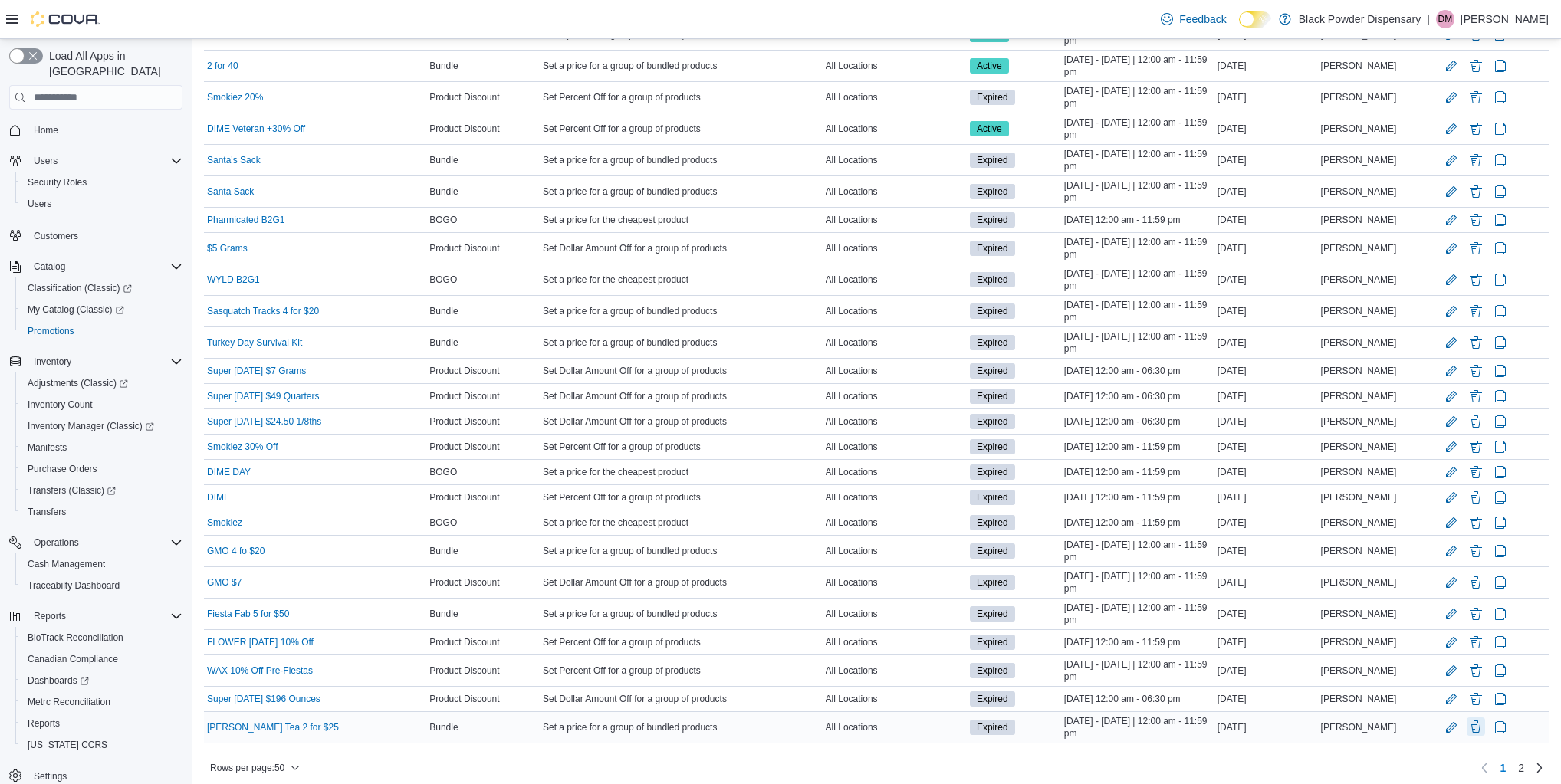
click at [1484, 719] on button "Delete Promotion" at bounding box center [1476, 727] width 18 height 18
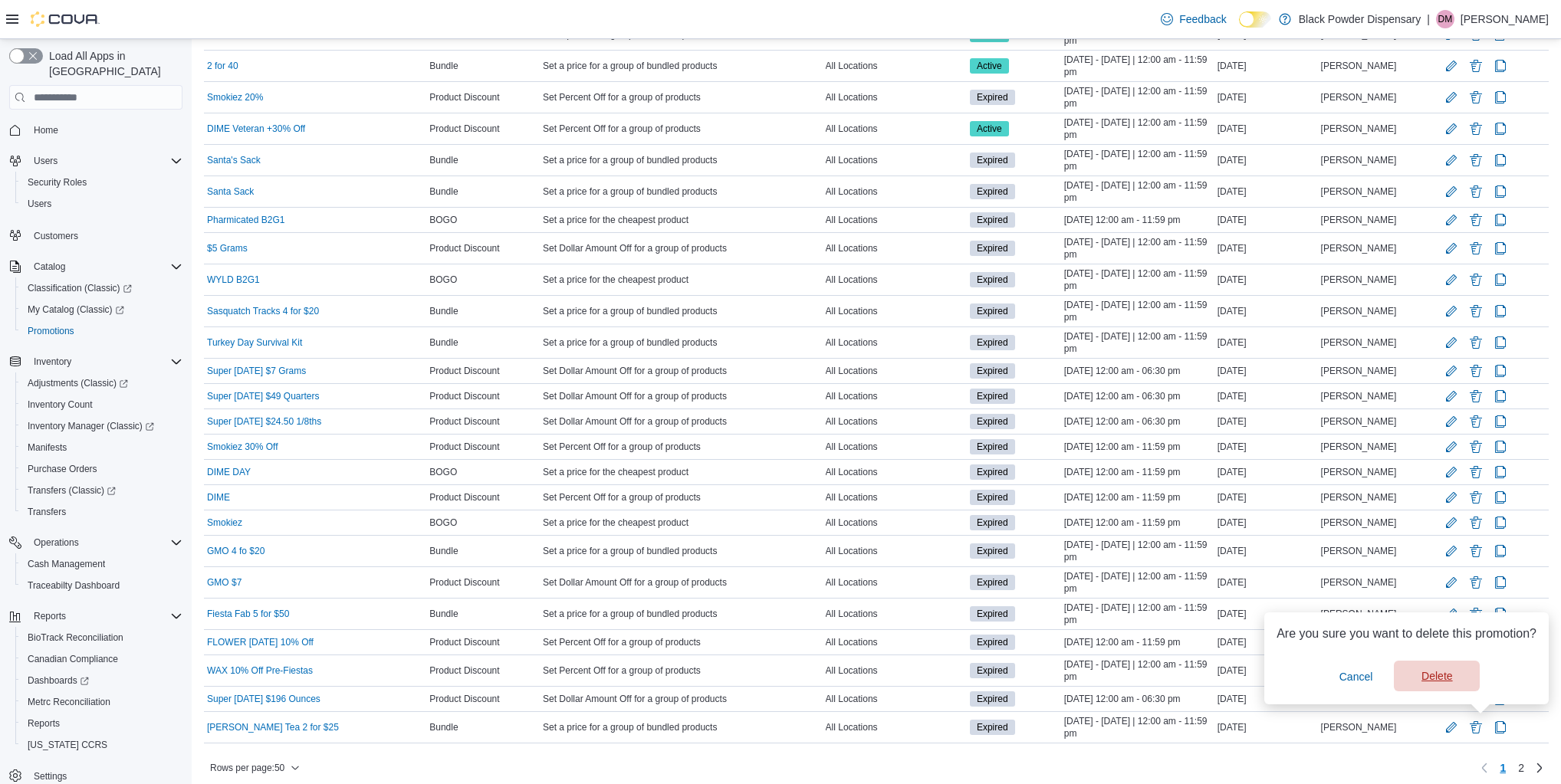
click at [1433, 687] on span "Delete" at bounding box center [1437, 676] width 67 height 31
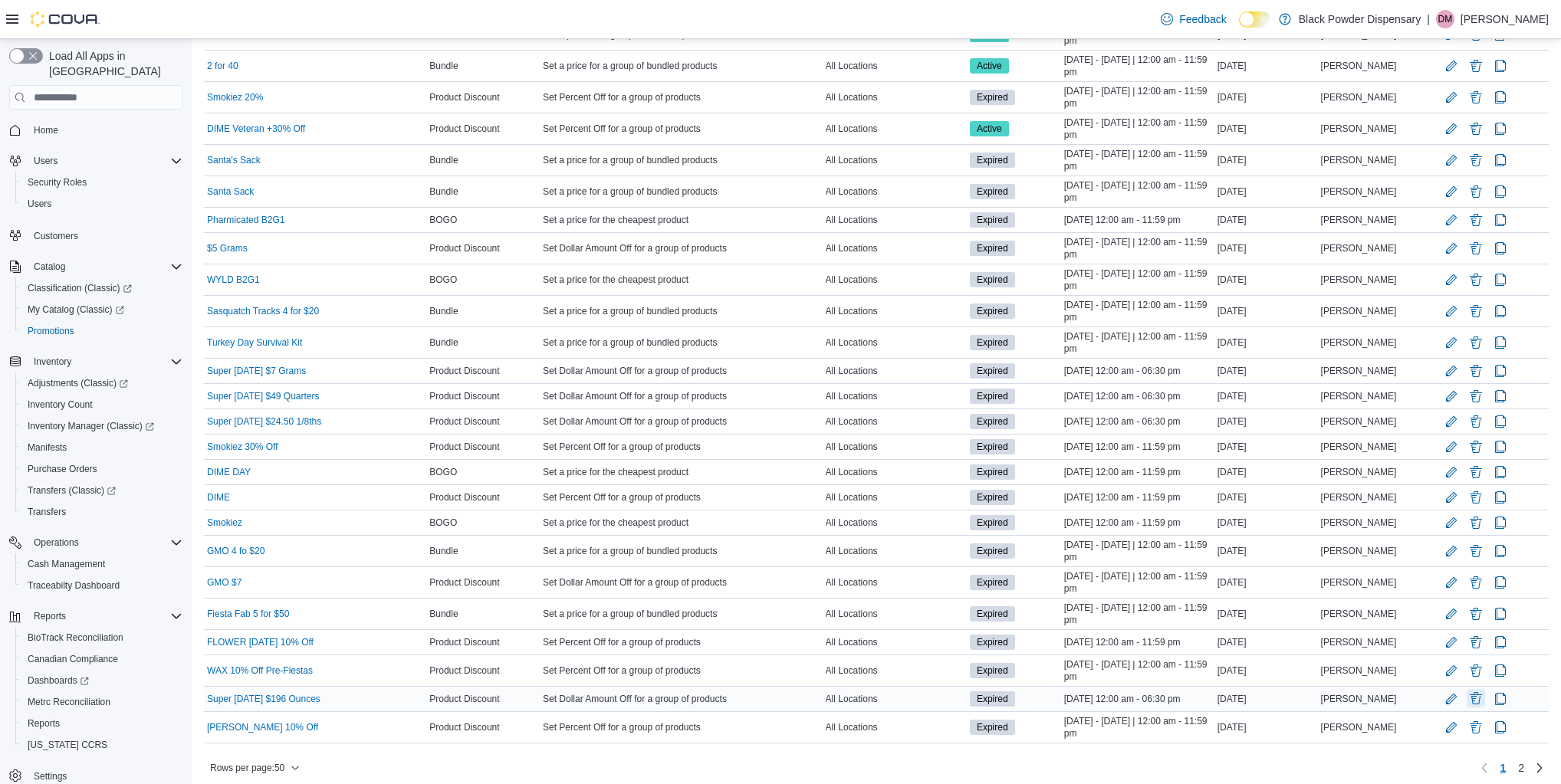
click at [1481, 689] on button "Delete Promotion" at bounding box center [1476, 698] width 18 height 18
click at [1450, 652] on span "Delete" at bounding box center [1437, 647] width 31 height 15
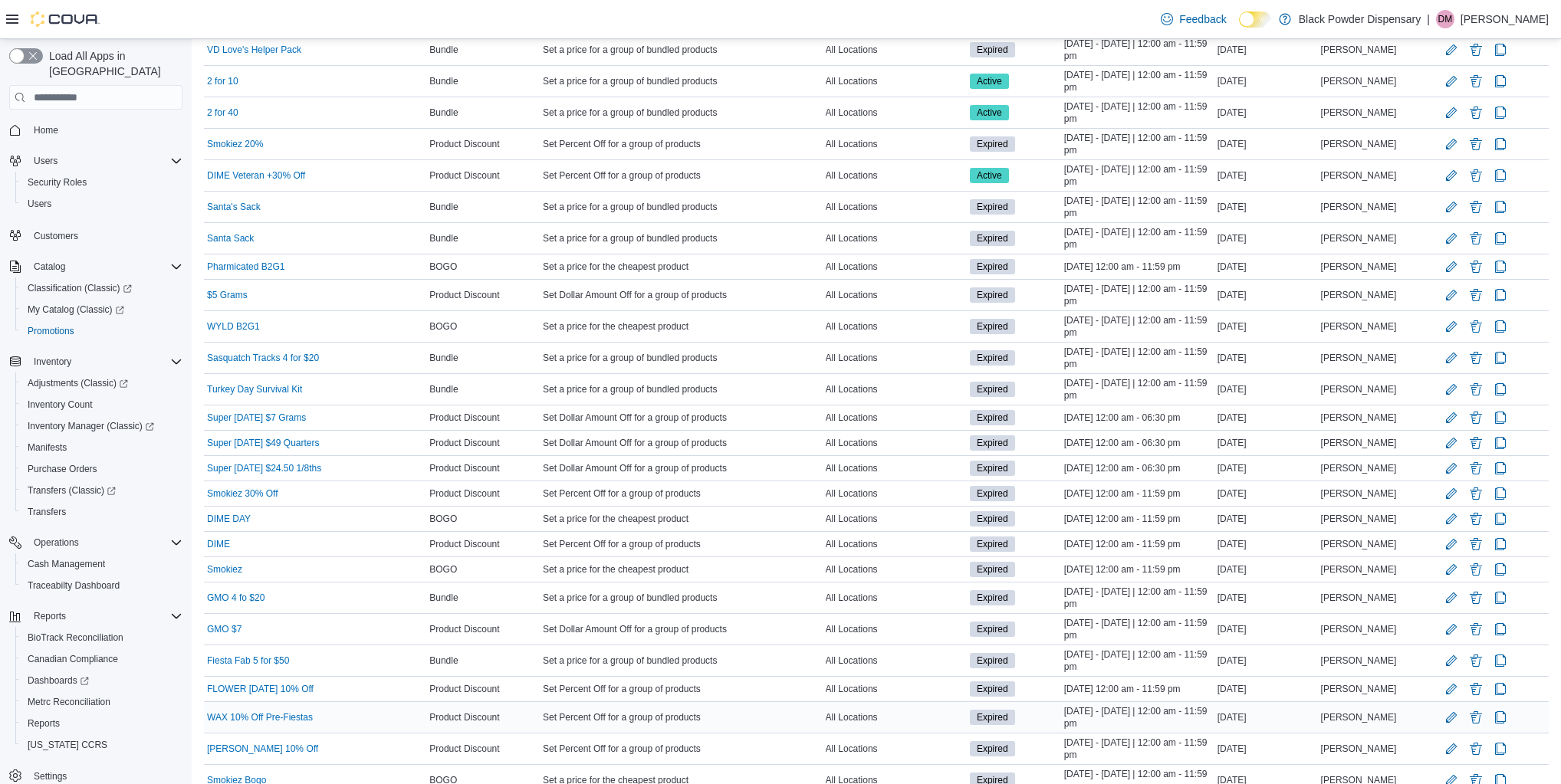
scroll to position [930, 0]
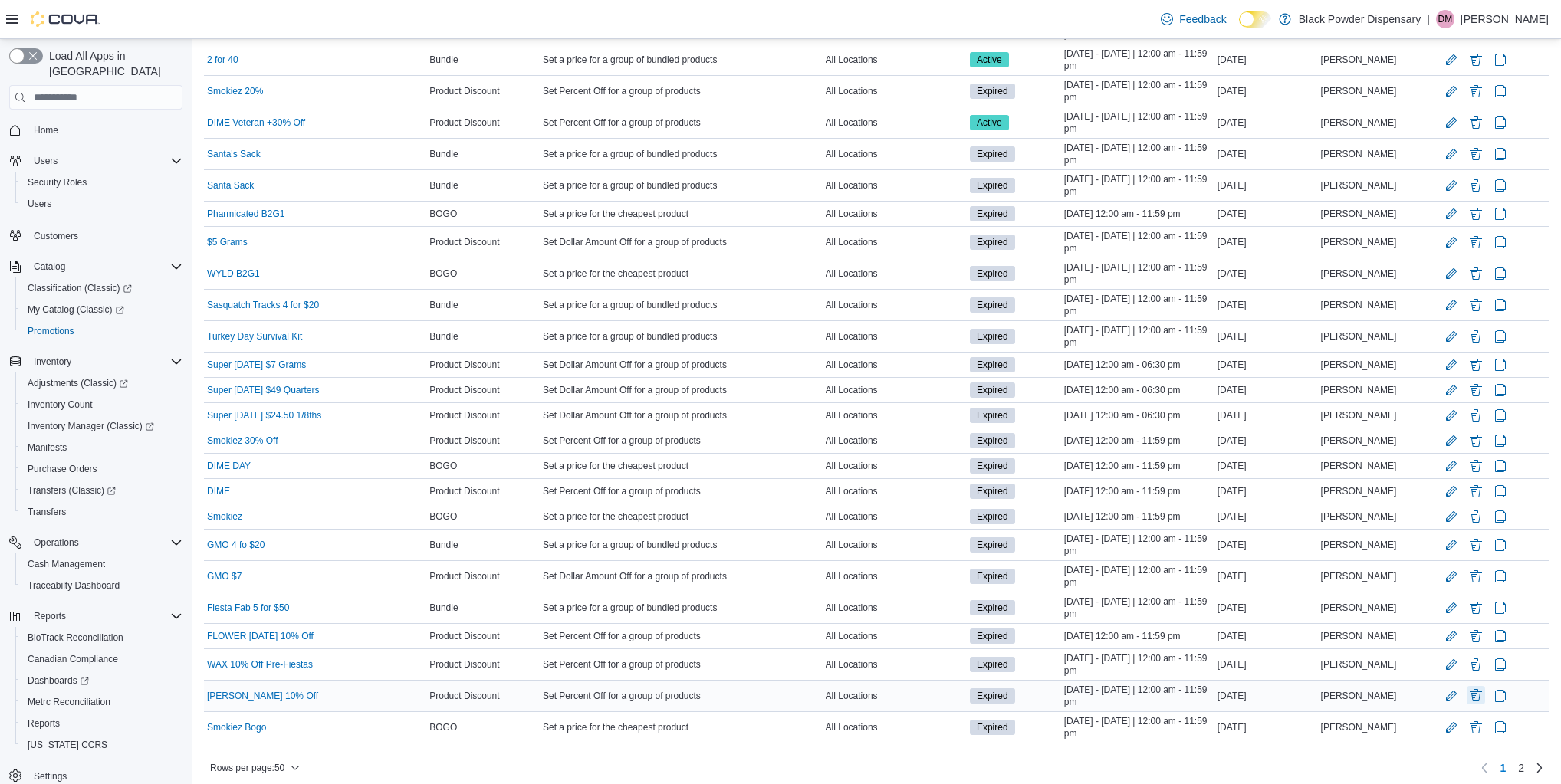
click at [1474, 686] on button "Delete Promotion" at bounding box center [1476, 695] width 18 height 18
click at [1450, 645] on span "Delete" at bounding box center [1437, 644] width 31 height 15
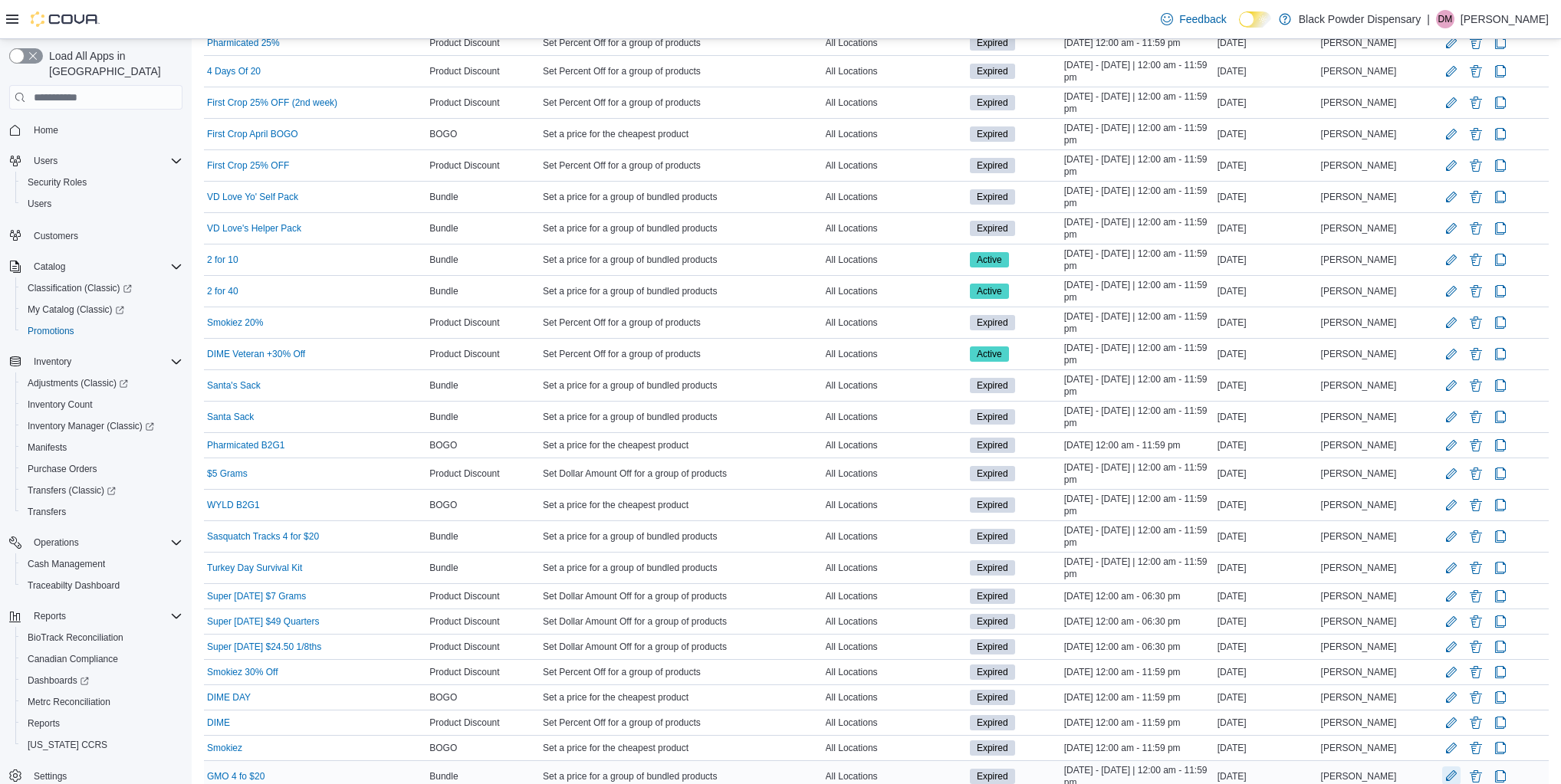
scroll to position [924, 0]
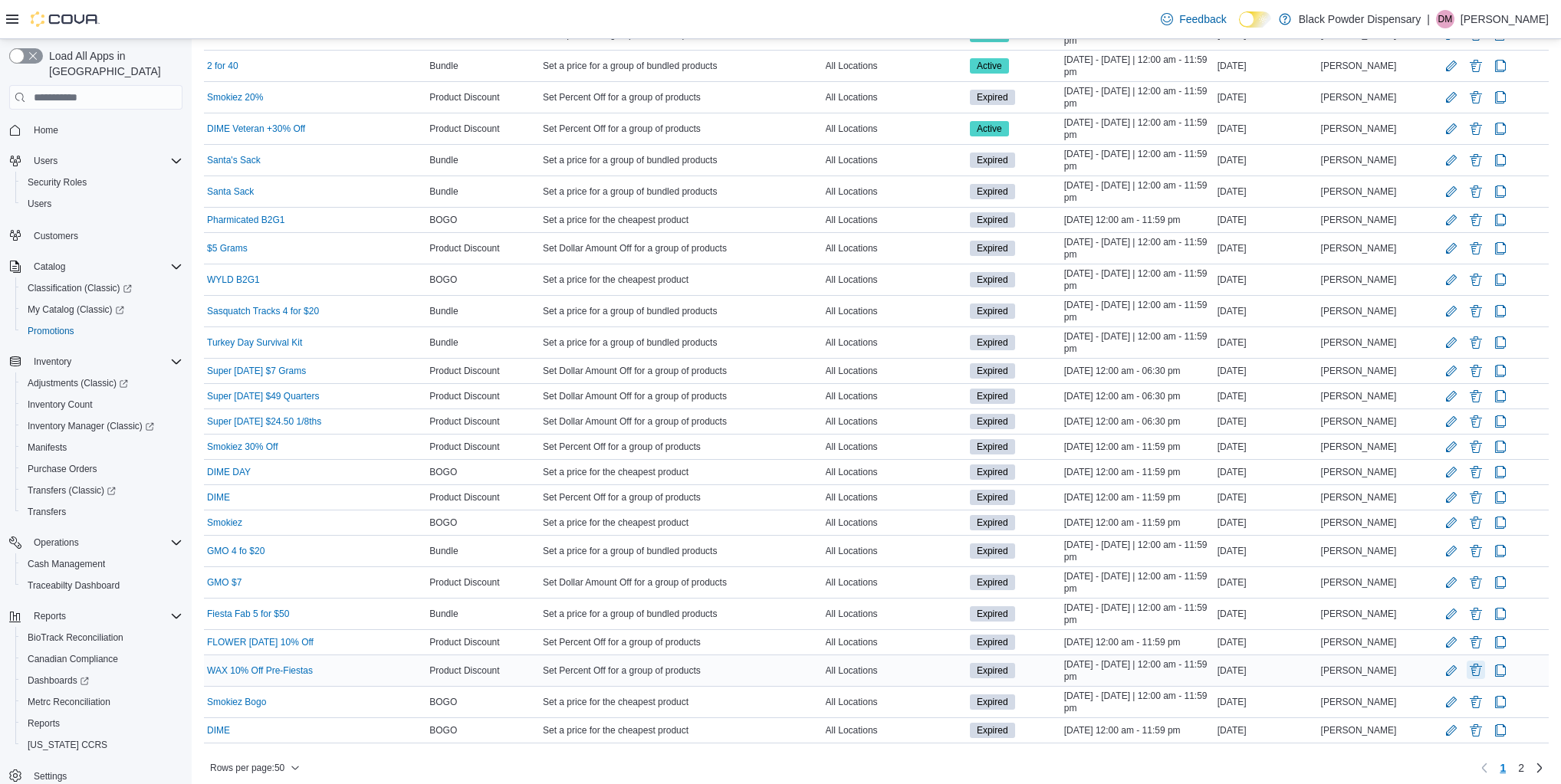
click at [1477, 661] on button "Delete Promotion" at bounding box center [1476, 670] width 18 height 18
click at [1444, 615] on span "Delete" at bounding box center [1437, 619] width 31 height 15
click at [1476, 633] on button "Delete Promotion" at bounding box center [1476, 642] width 18 height 18
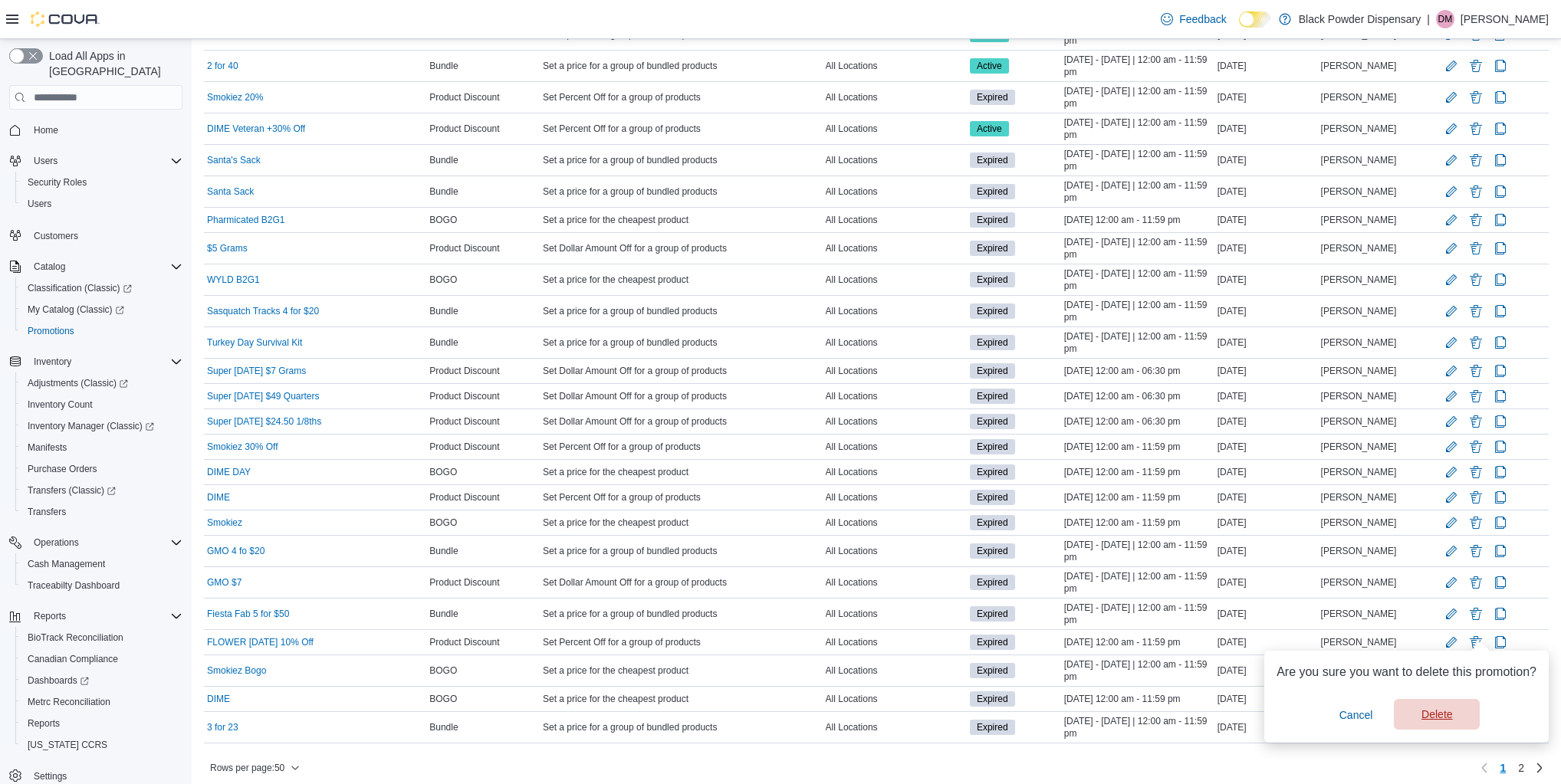
click at [1448, 713] on span "Delete" at bounding box center [1437, 714] width 31 height 15
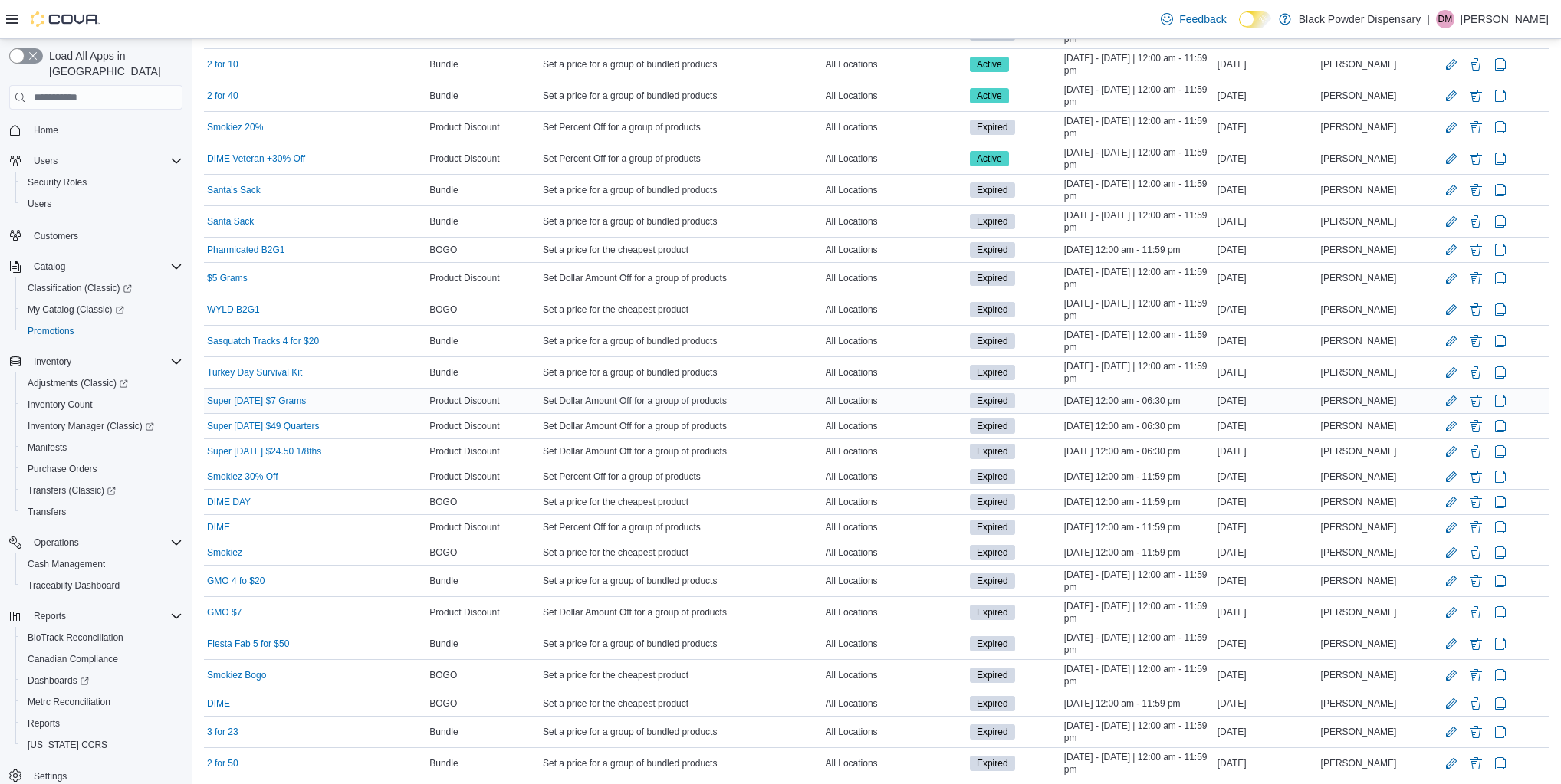
scroll to position [930, 0]
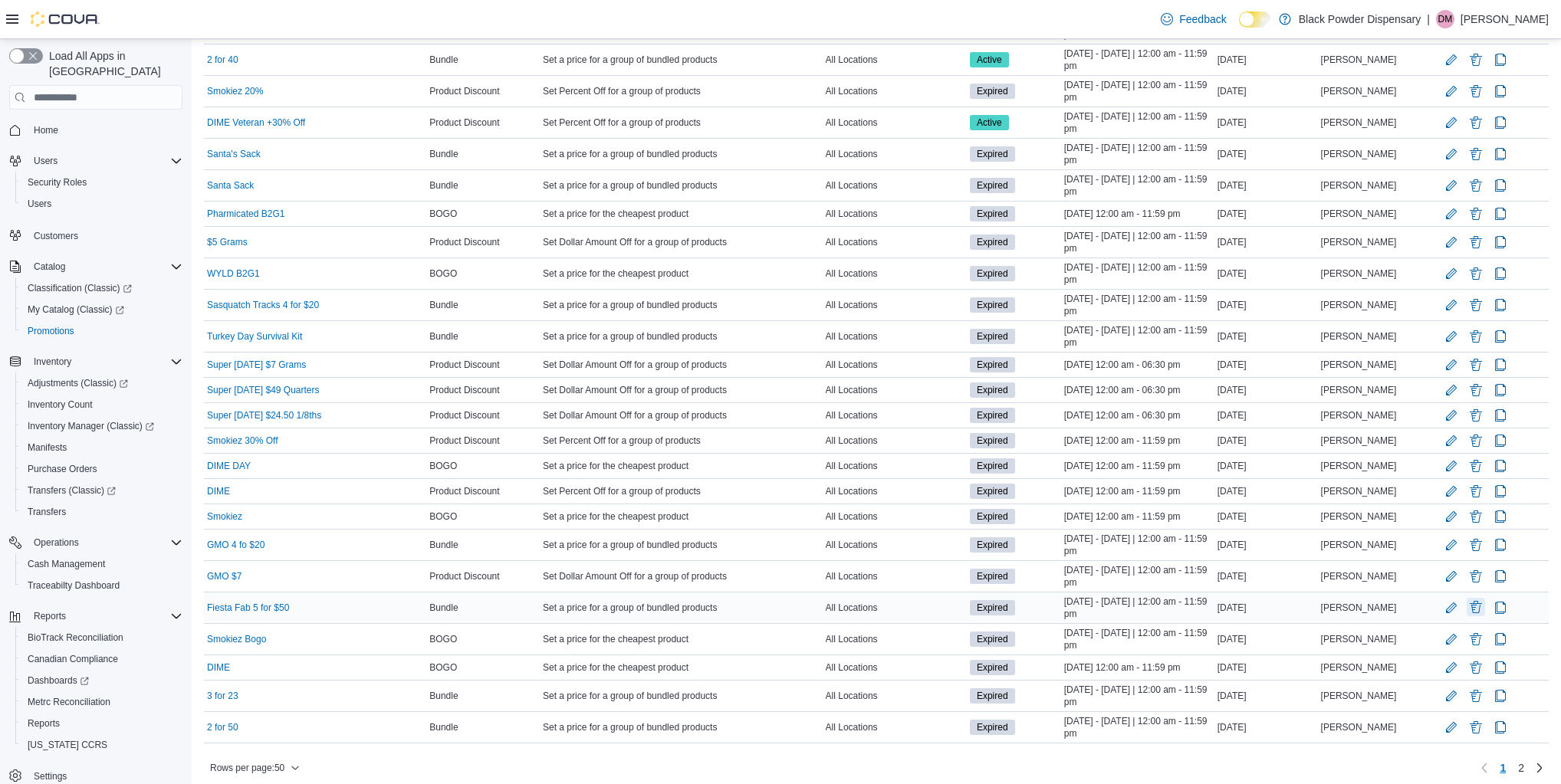
click at [1473, 601] on button "Delete Promotion" at bounding box center [1476, 607] width 18 height 18
click at [1422, 678] on span "Delete" at bounding box center [1437, 680] width 31 height 15
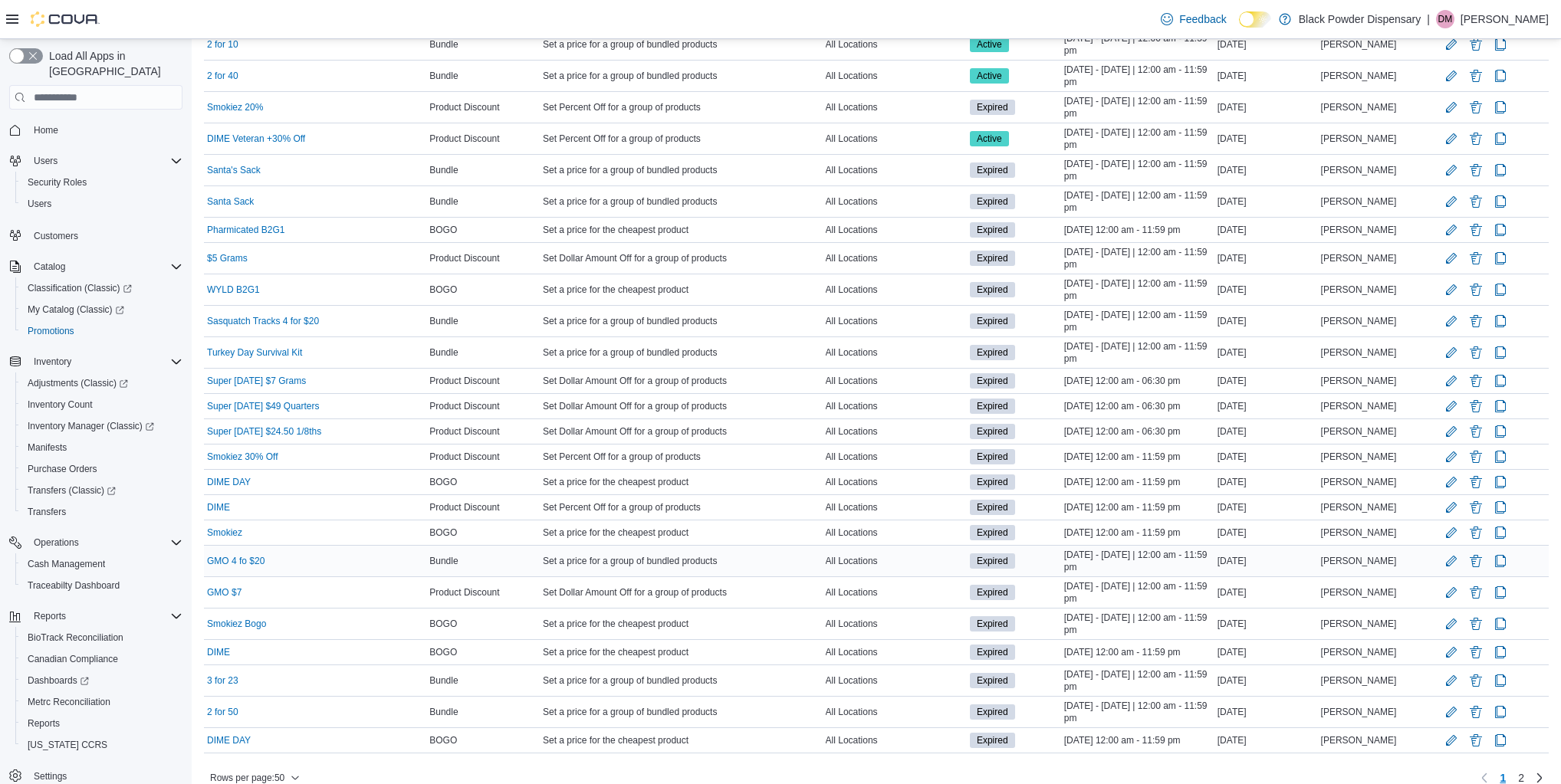
scroll to position [924, 0]
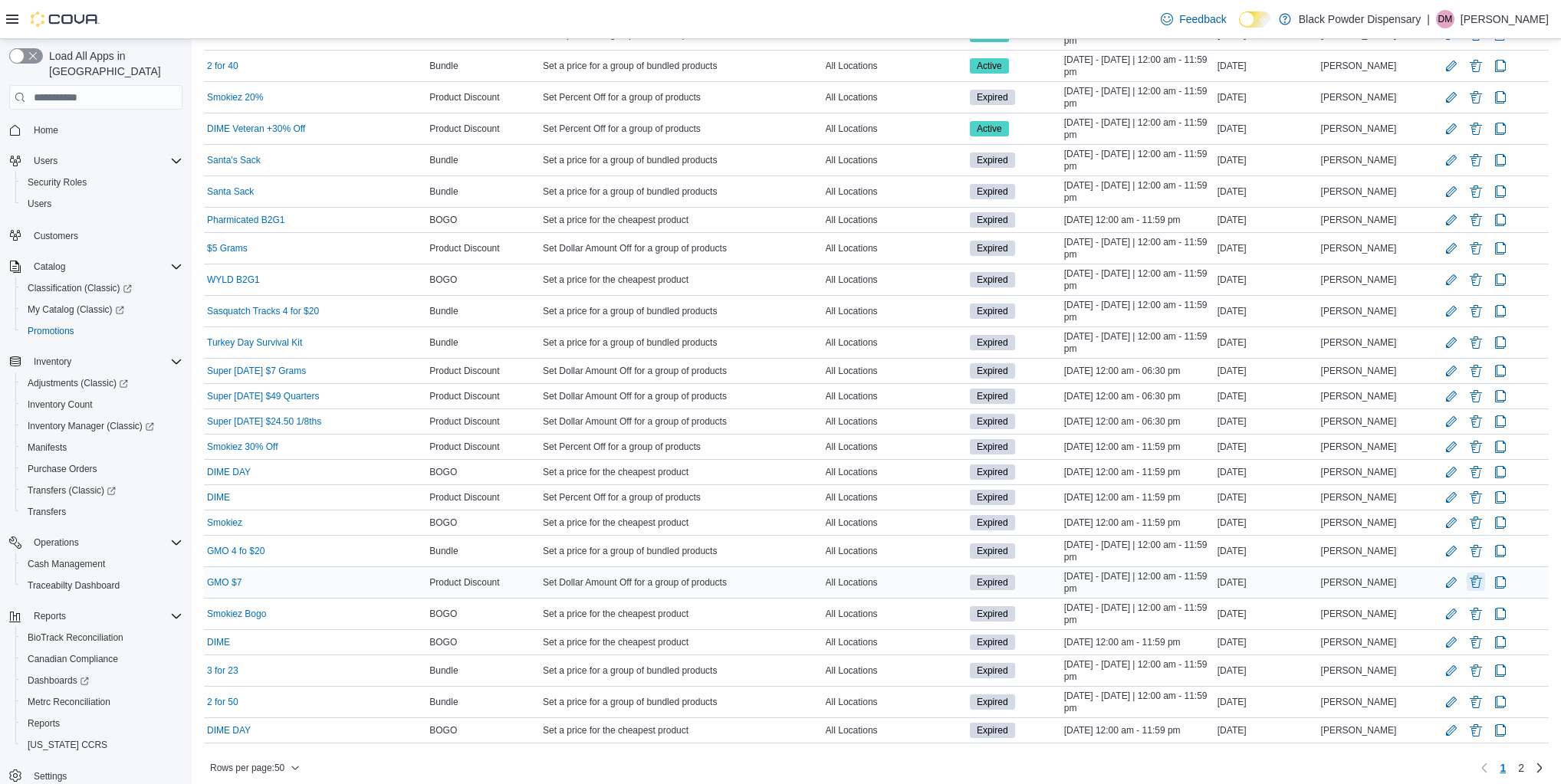
click at [1482, 576] on button "Delete Promotion" at bounding box center [1476, 582] width 18 height 18
click at [1448, 664] on span "Delete" at bounding box center [1437, 654] width 67 height 31
click at [1472, 548] on button "Delete Promotion" at bounding box center [1476, 550] width 18 height 18
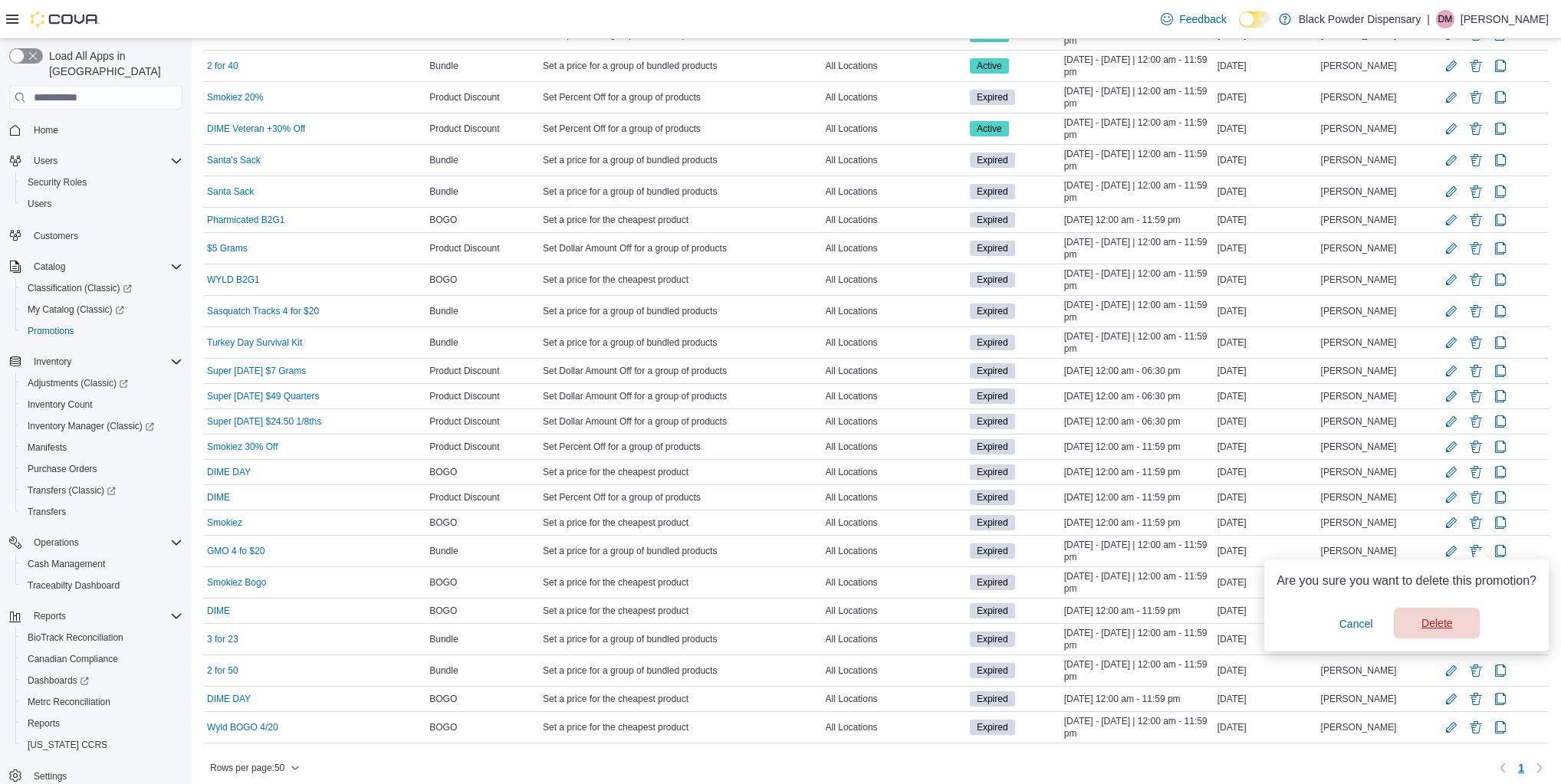
click at [1455, 625] on span "Delete" at bounding box center [1437, 624] width 67 height 31
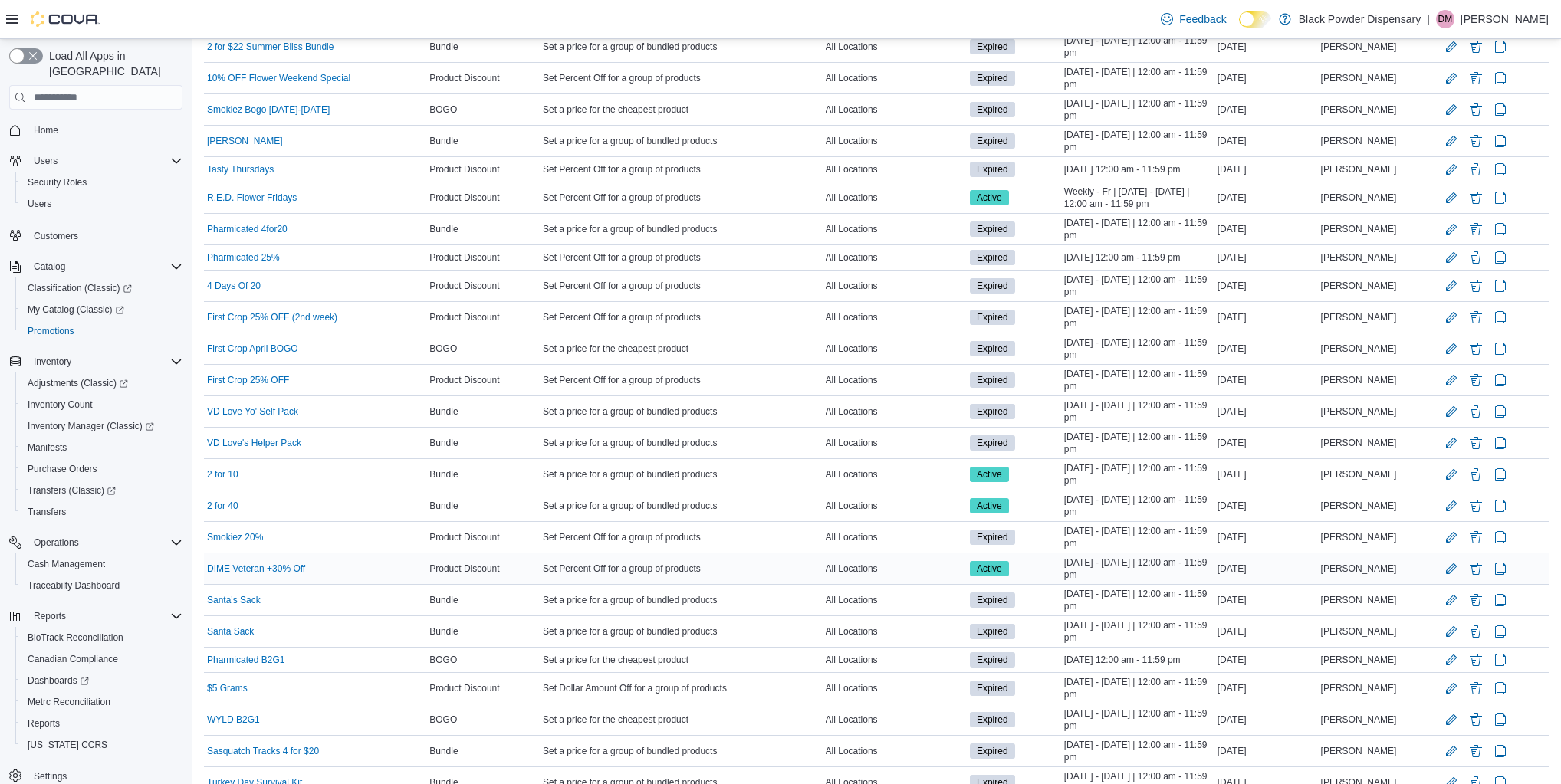
scroll to position [892, 0]
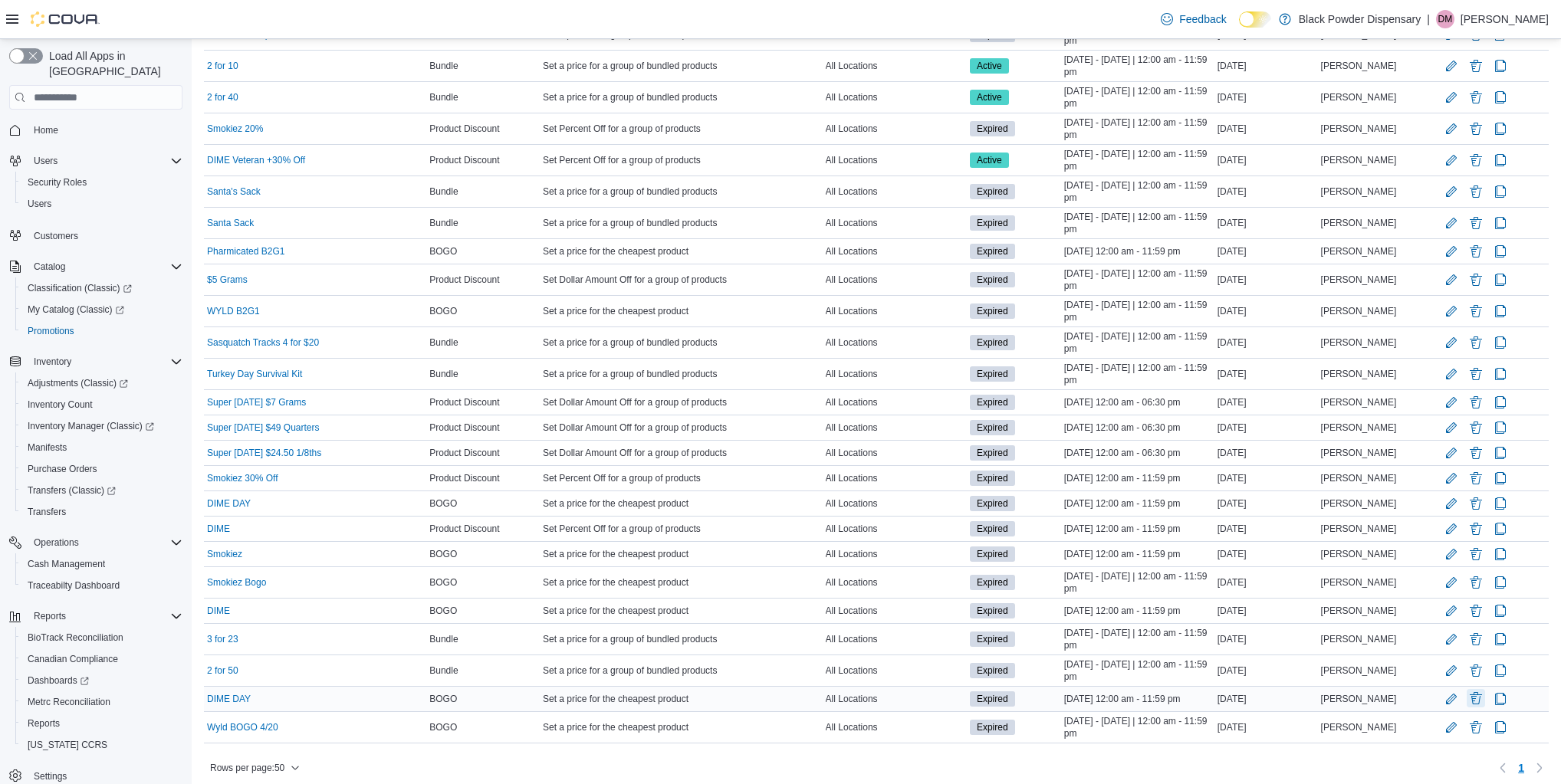
click at [1479, 690] on button "Delete Promotion" at bounding box center [1476, 698] width 18 height 18
click at [1447, 640] on span "Delete" at bounding box center [1437, 648] width 67 height 31
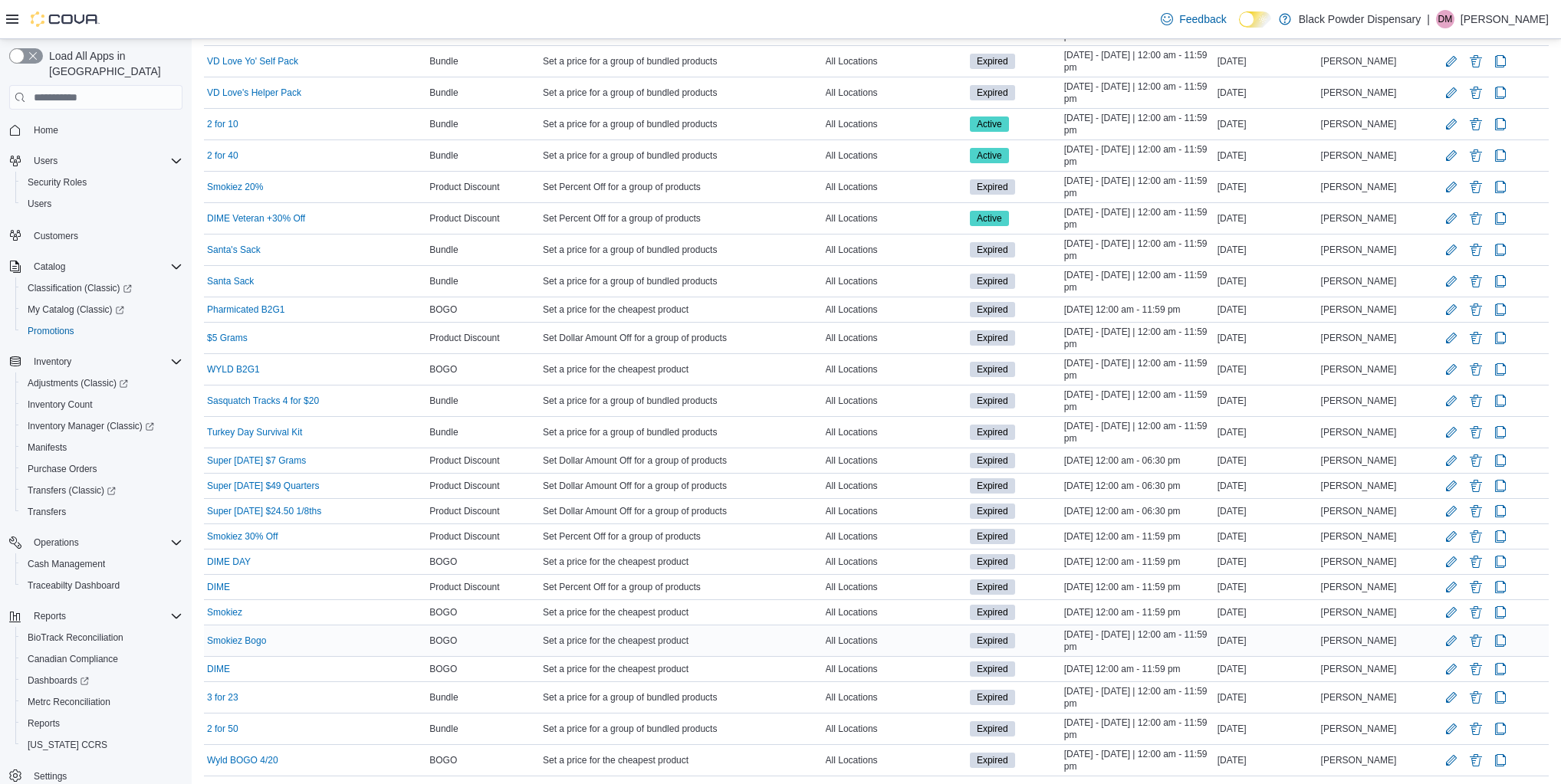
scroll to position [867, 0]
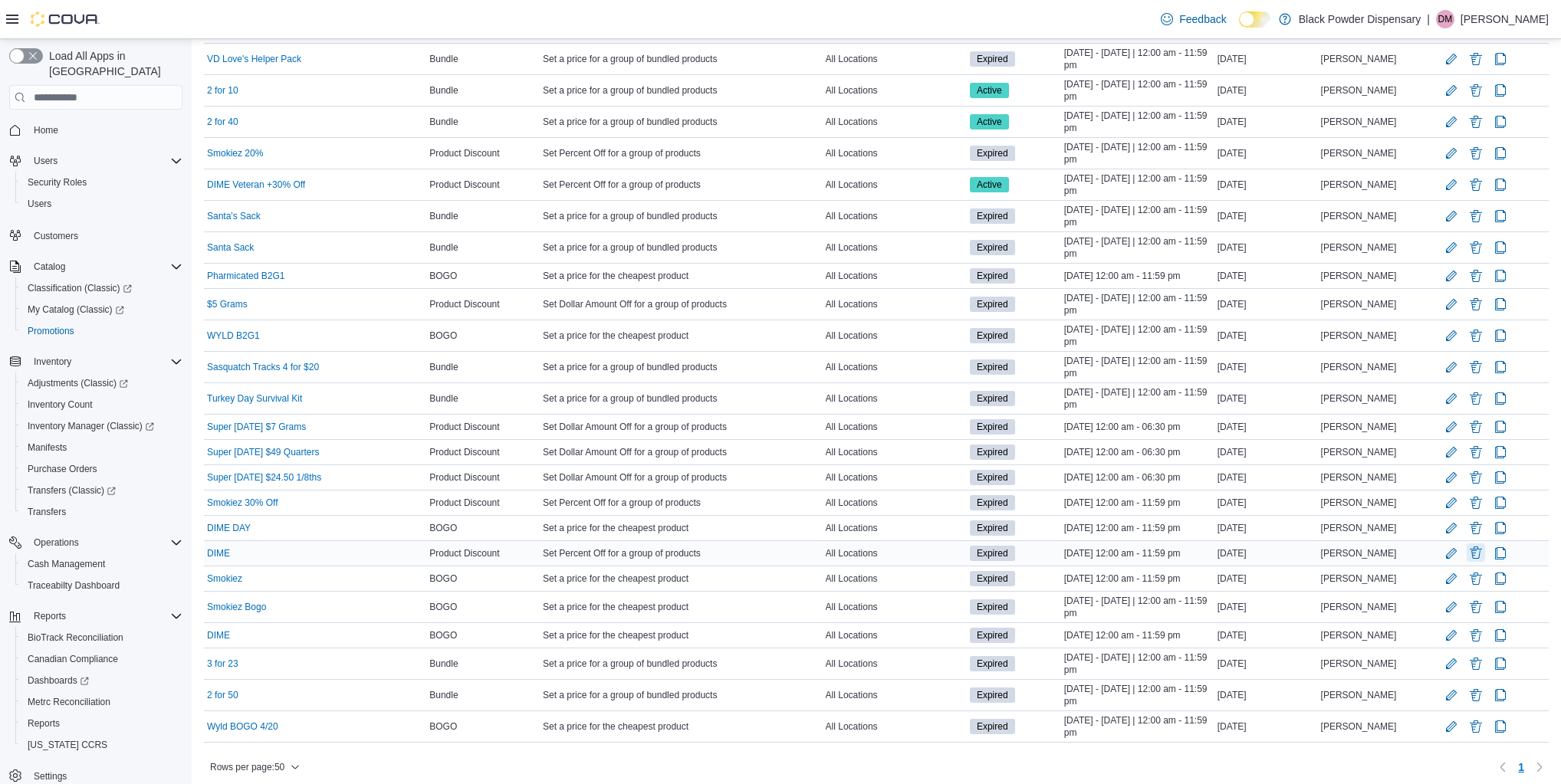
click at [1475, 544] on button "Delete Promotion" at bounding box center [1476, 553] width 18 height 18
click at [1451, 632] on span "Delete" at bounding box center [1437, 625] width 31 height 15
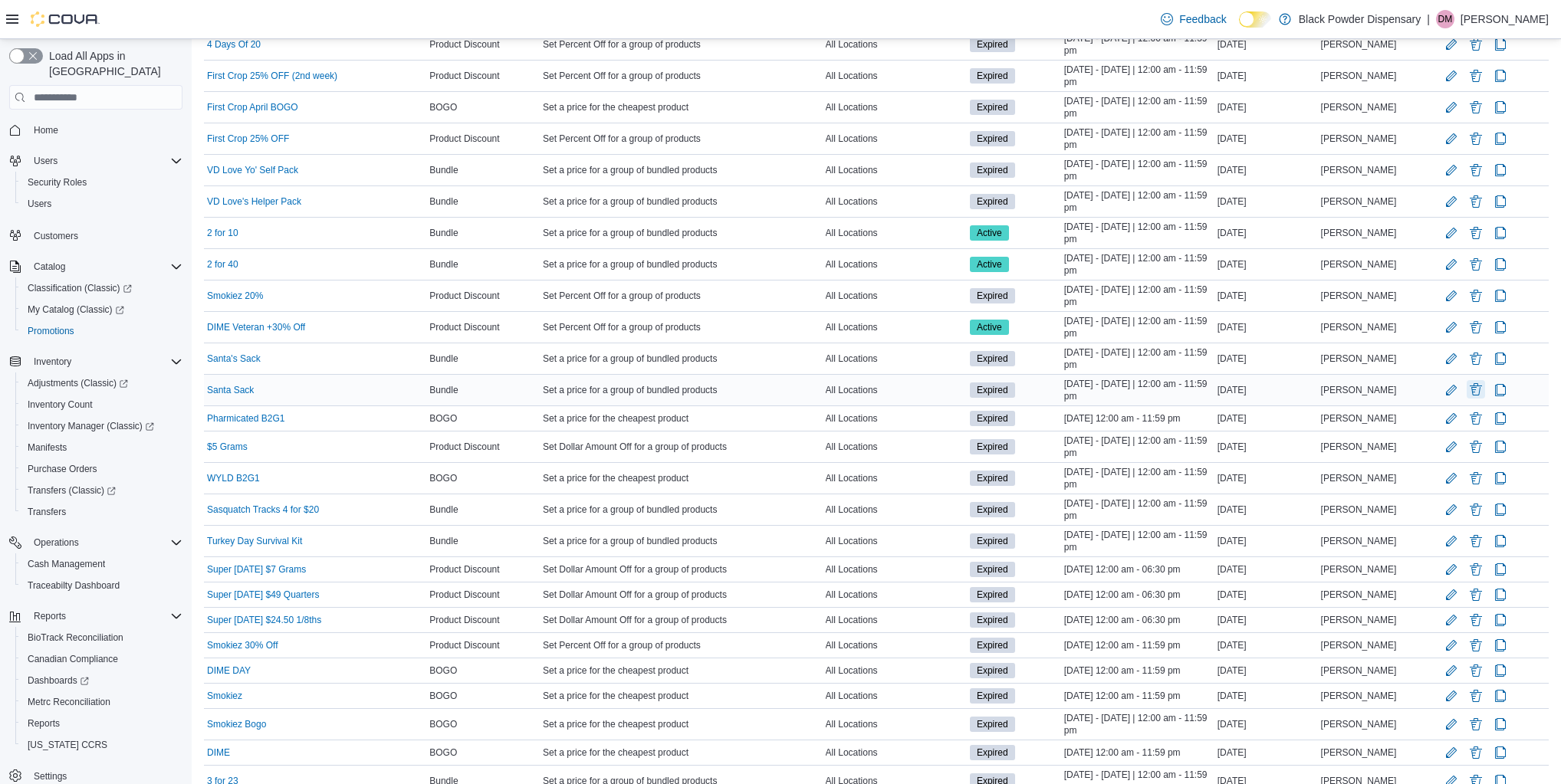
scroll to position [842, 0]
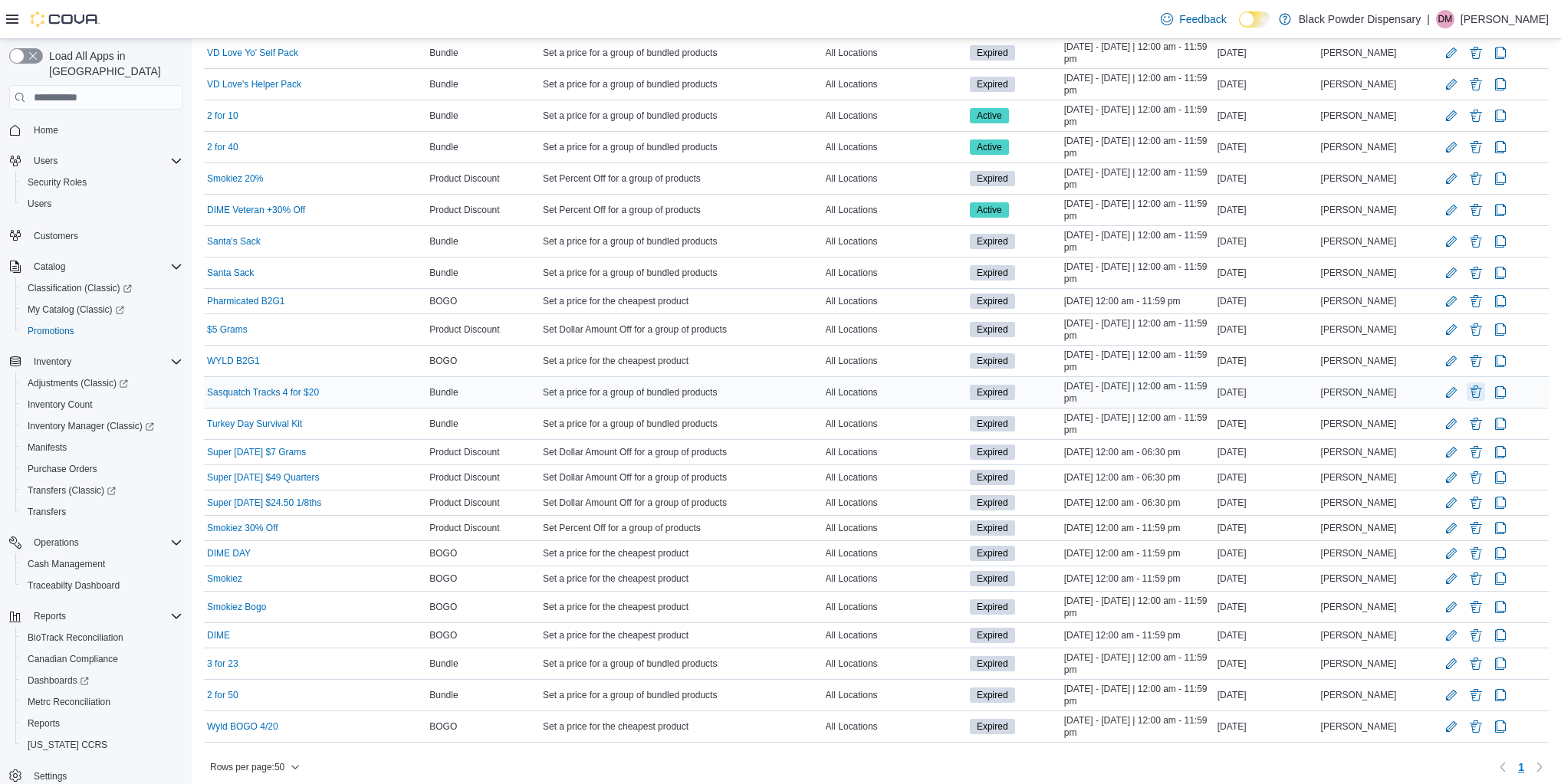
click at [1475, 383] on button "Delete Promotion" at bounding box center [1476, 392] width 18 height 18
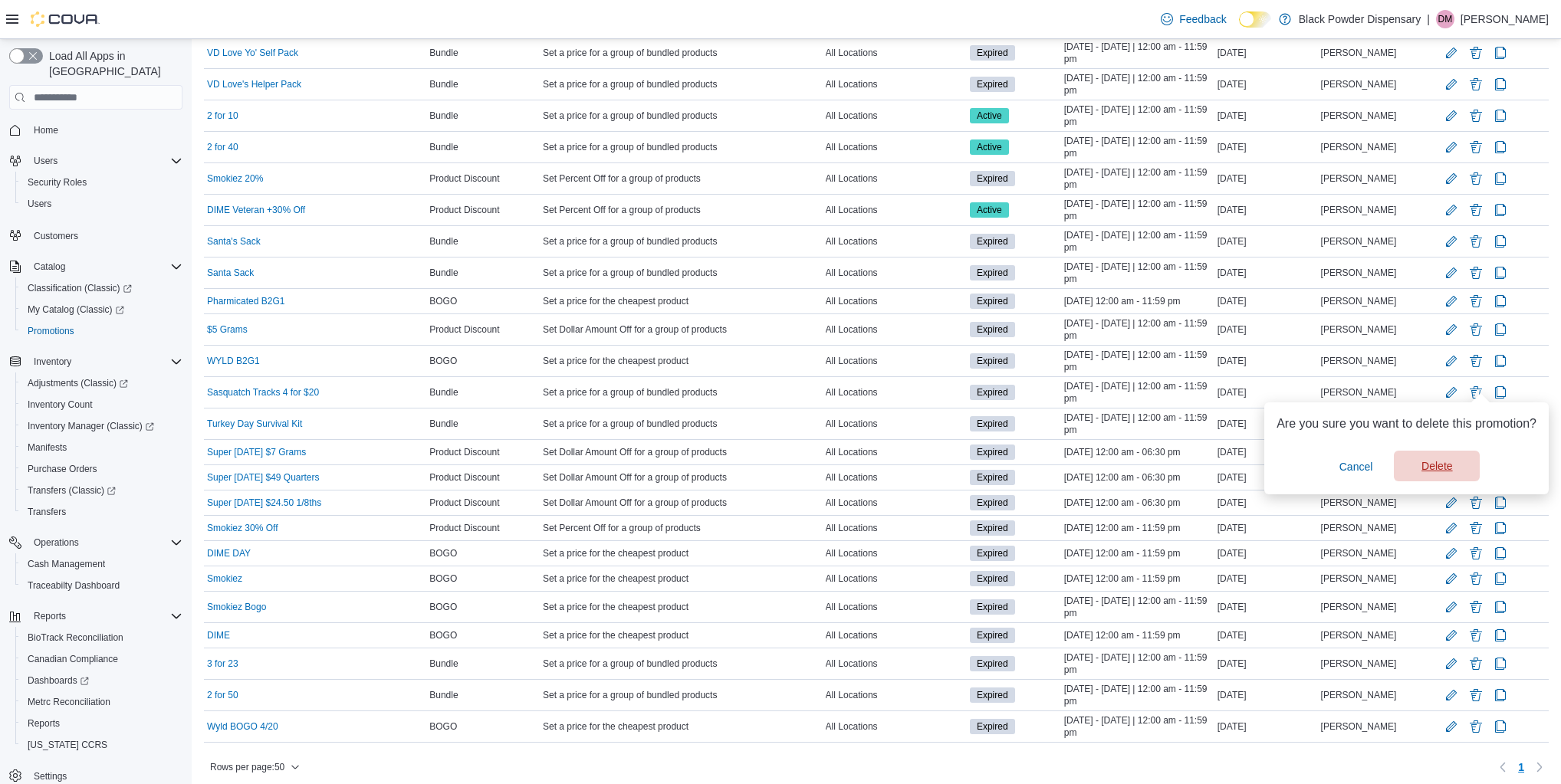
click at [1440, 458] on span "Delete" at bounding box center [1437, 466] width 67 height 31
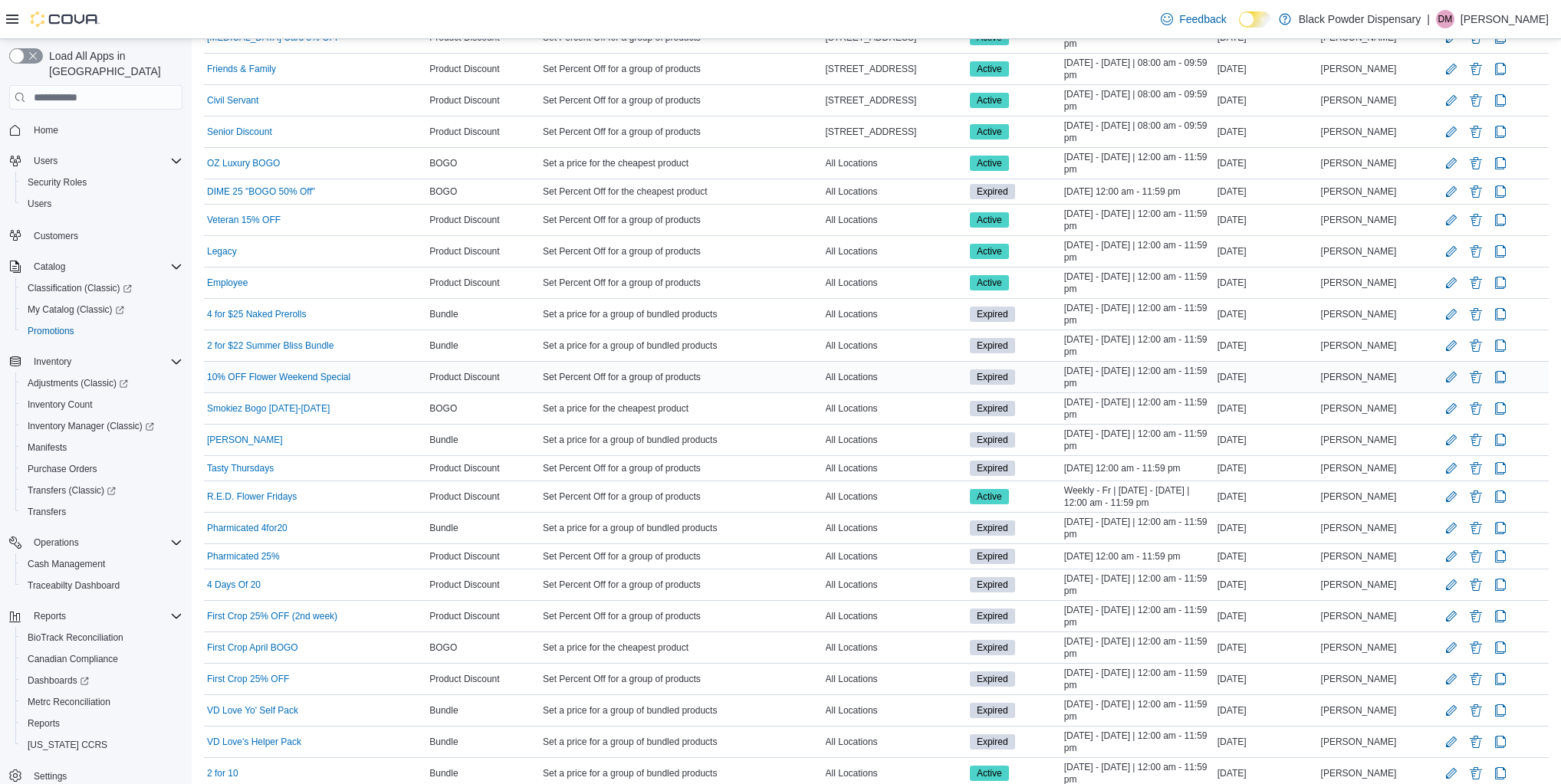
scroll to position [306, 0]
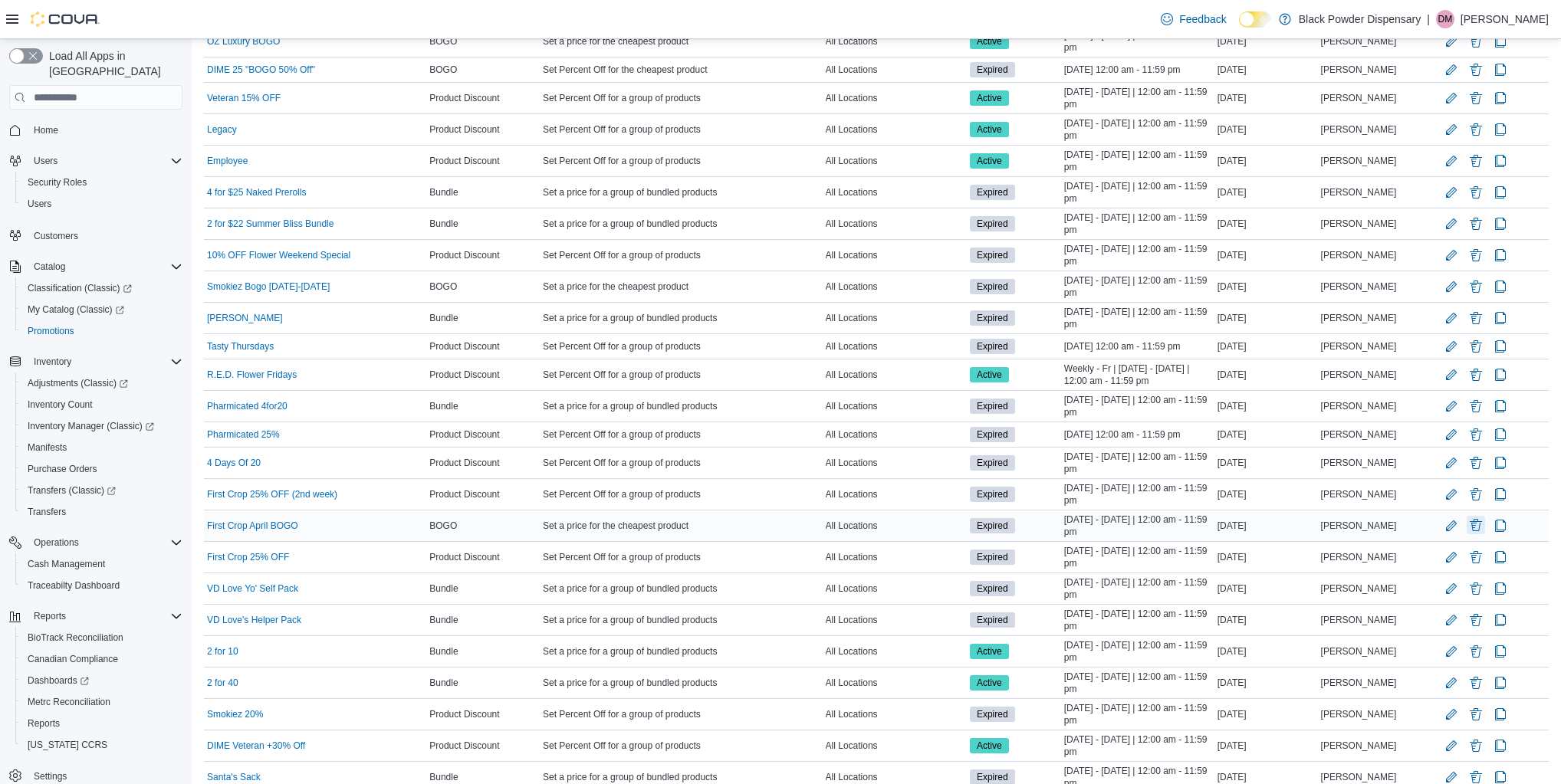
click at [1476, 520] on button "Delete Promotion" at bounding box center [1476, 525] width 18 height 18
click at [1433, 600] on span "Delete" at bounding box center [1437, 601] width 31 height 15
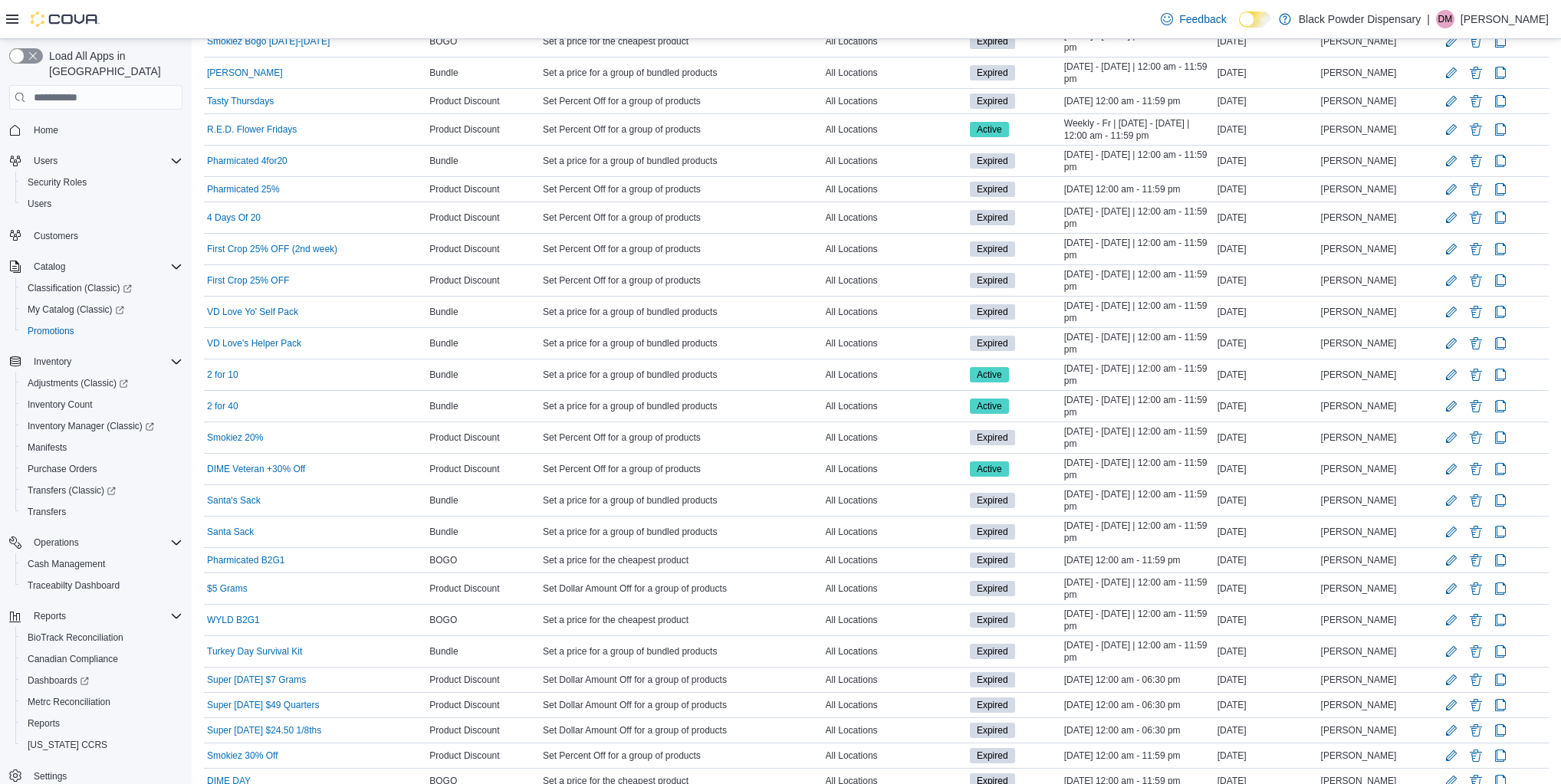
scroll to position [779, 0]
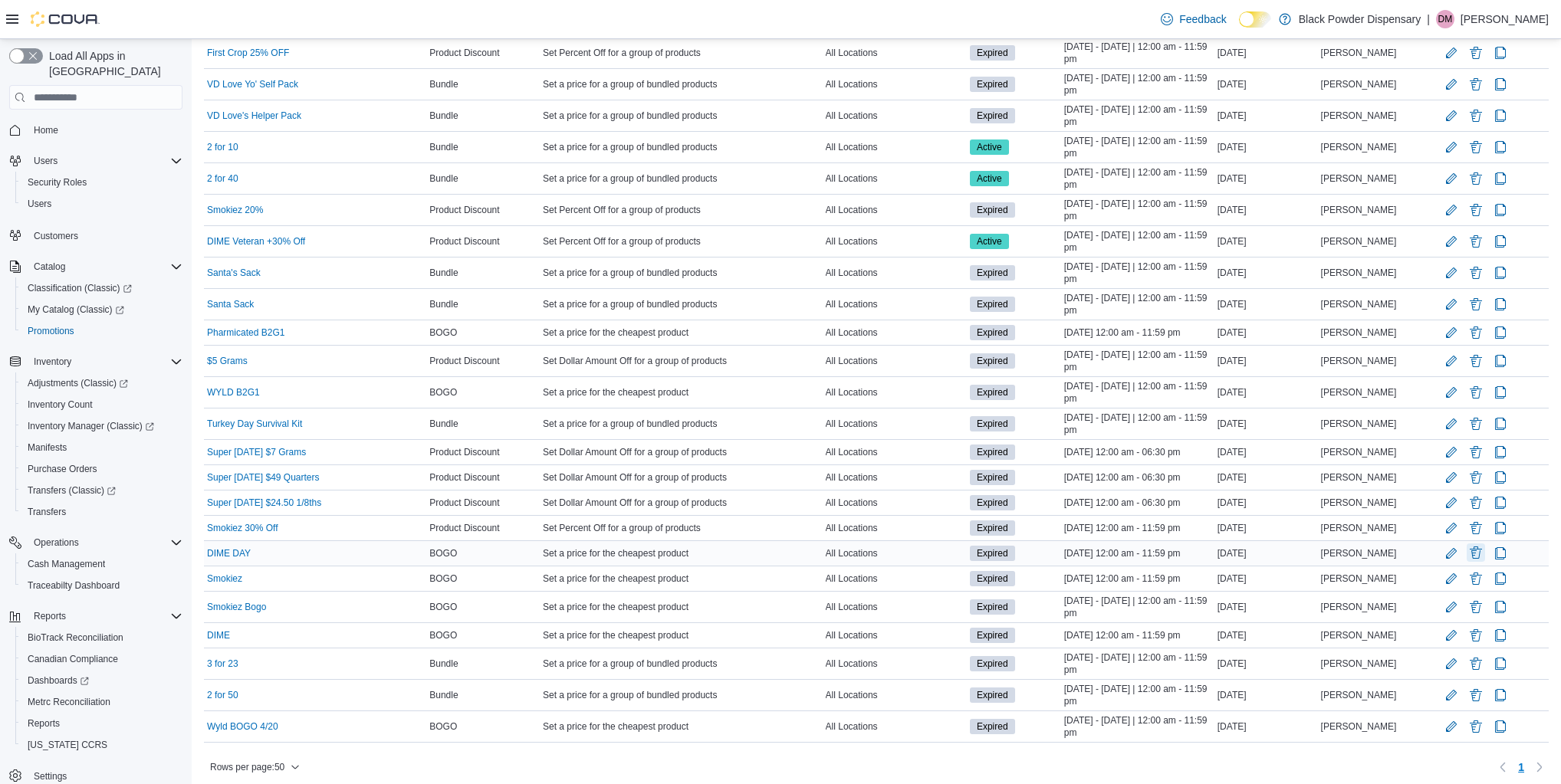
click at [1472, 544] on button "Delete Promotion" at bounding box center [1476, 553] width 18 height 18
click at [1437, 625] on span "Delete" at bounding box center [1437, 625] width 31 height 15
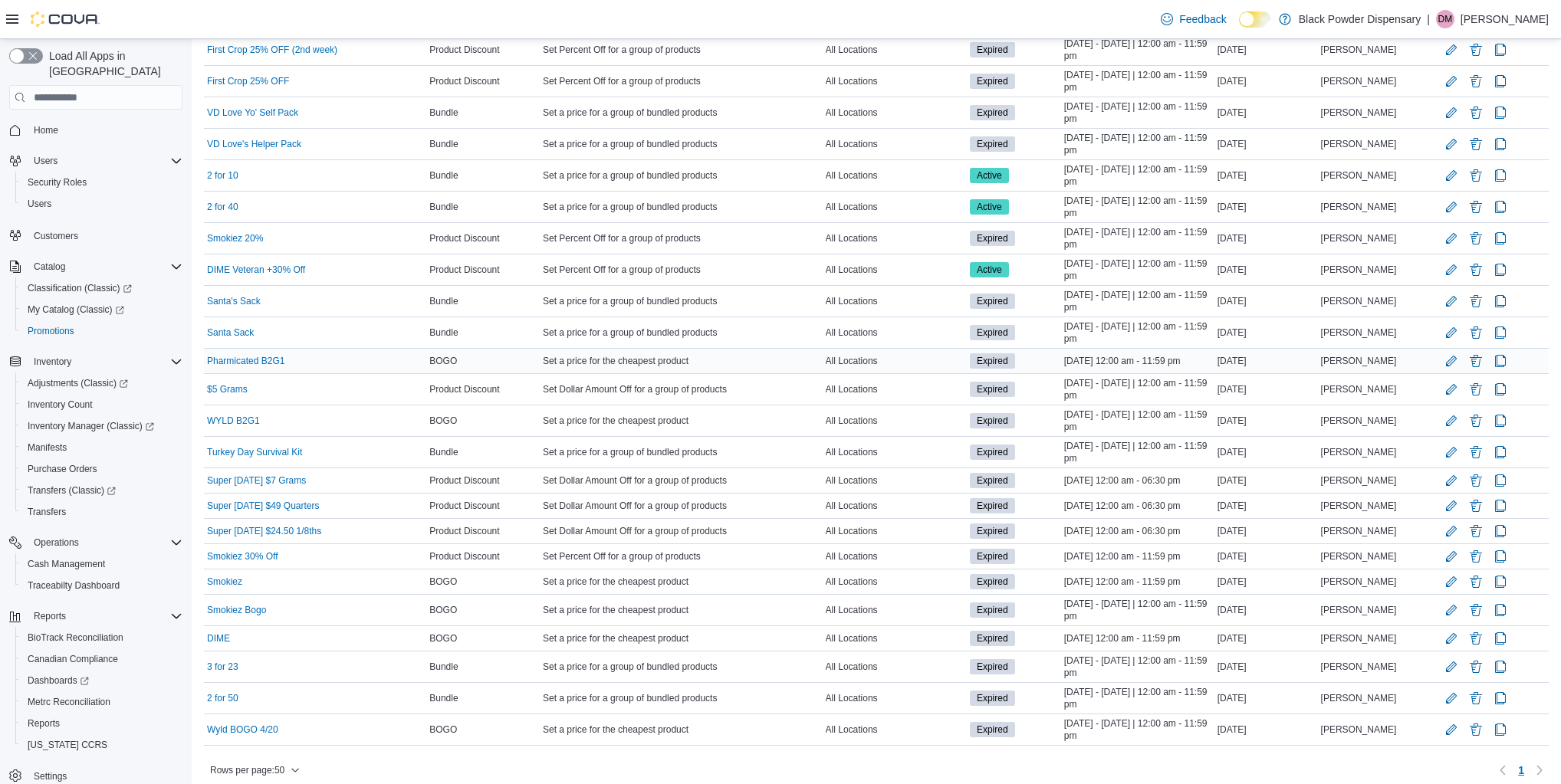
scroll to position [754, 0]
click at [1474, 499] on button "Delete Promotion" at bounding box center [1476, 502] width 18 height 18
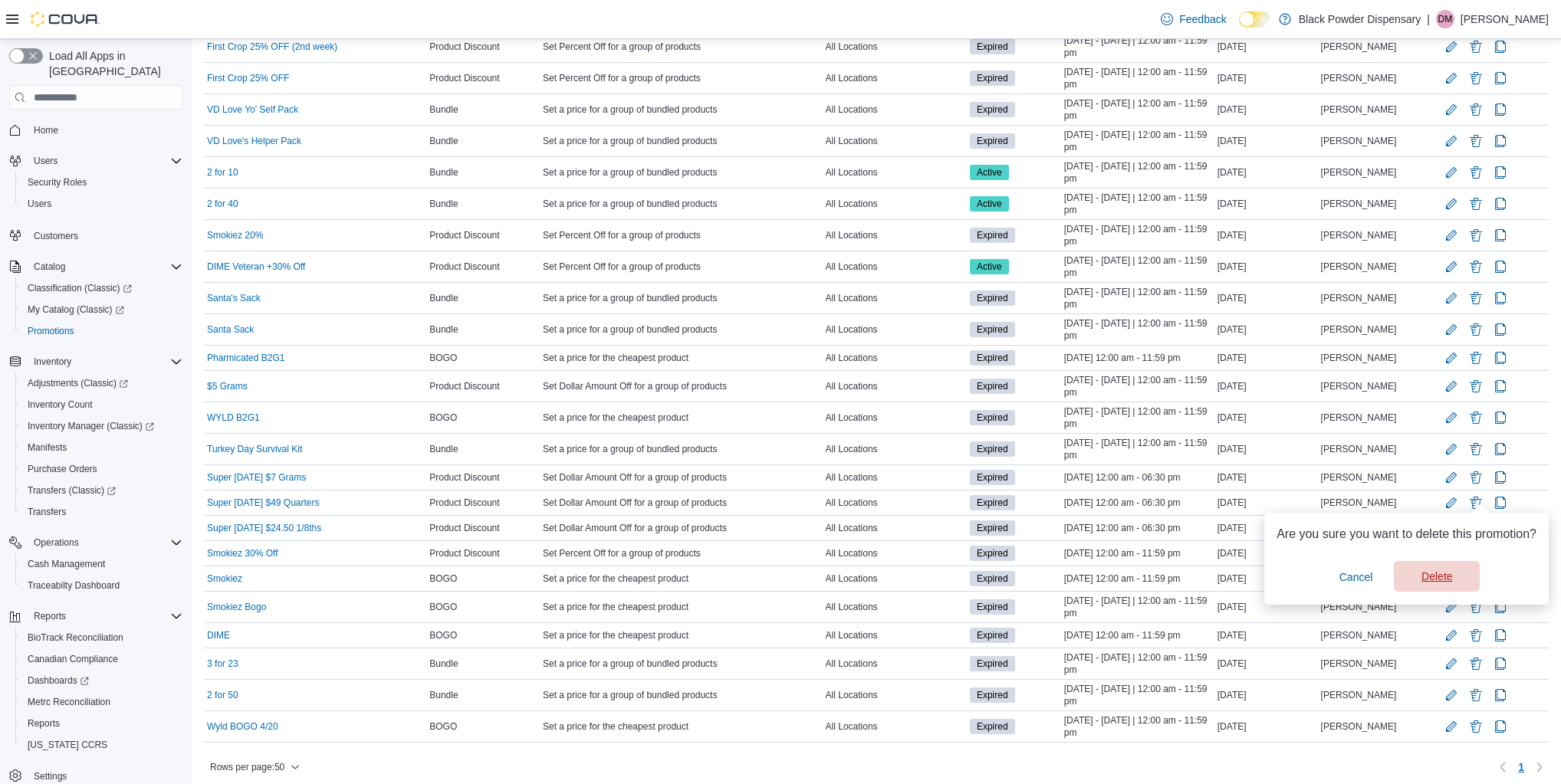
click at [1450, 571] on span "Delete" at bounding box center [1437, 576] width 31 height 15
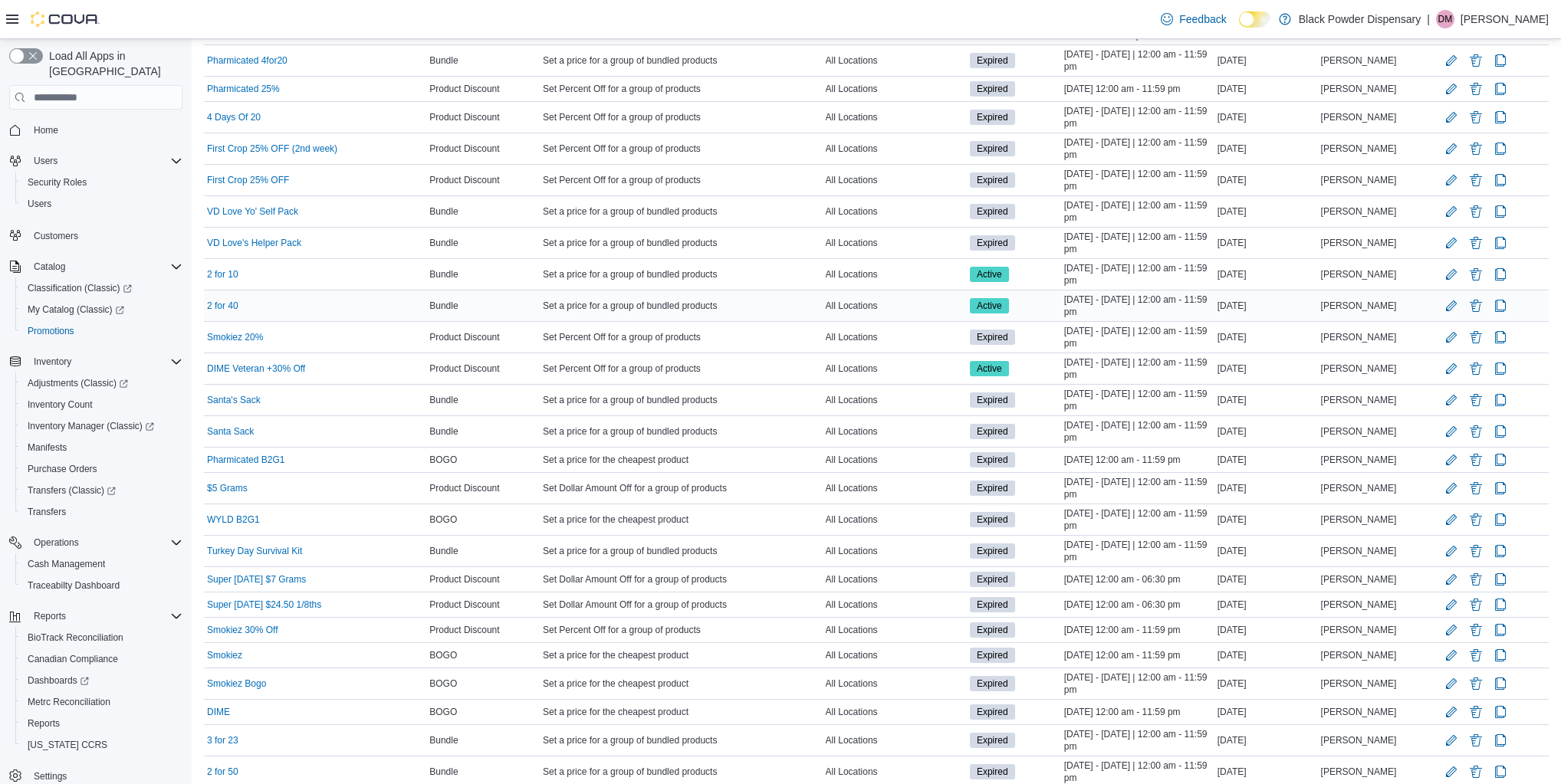
scroll to position [674, 0]
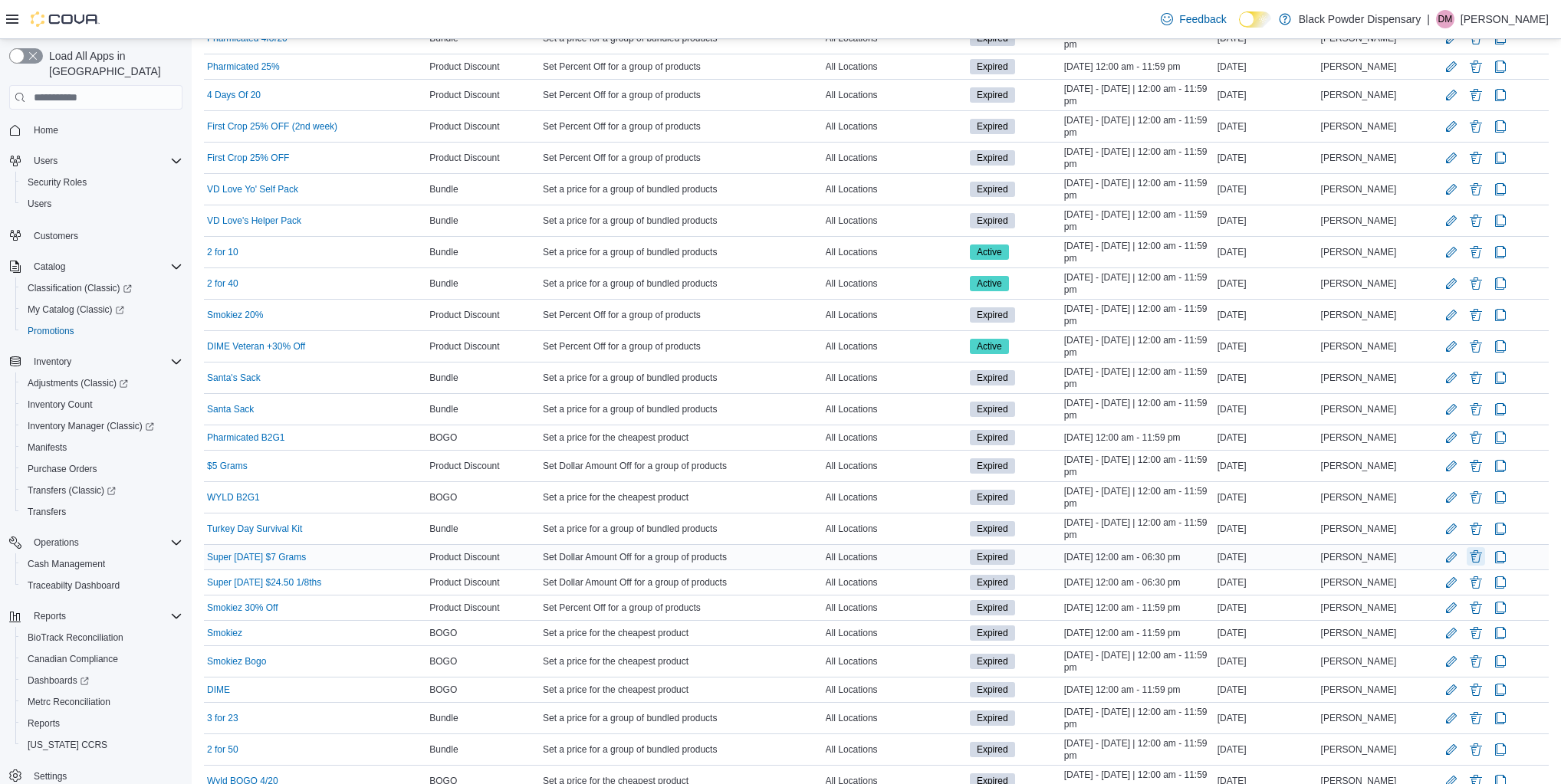
click at [1472, 547] on button "Delete Promotion" at bounding box center [1476, 557] width 18 height 18
click at [1429, 628] on span "Delete" at bounding box center [1437, 631] width 31 height 15
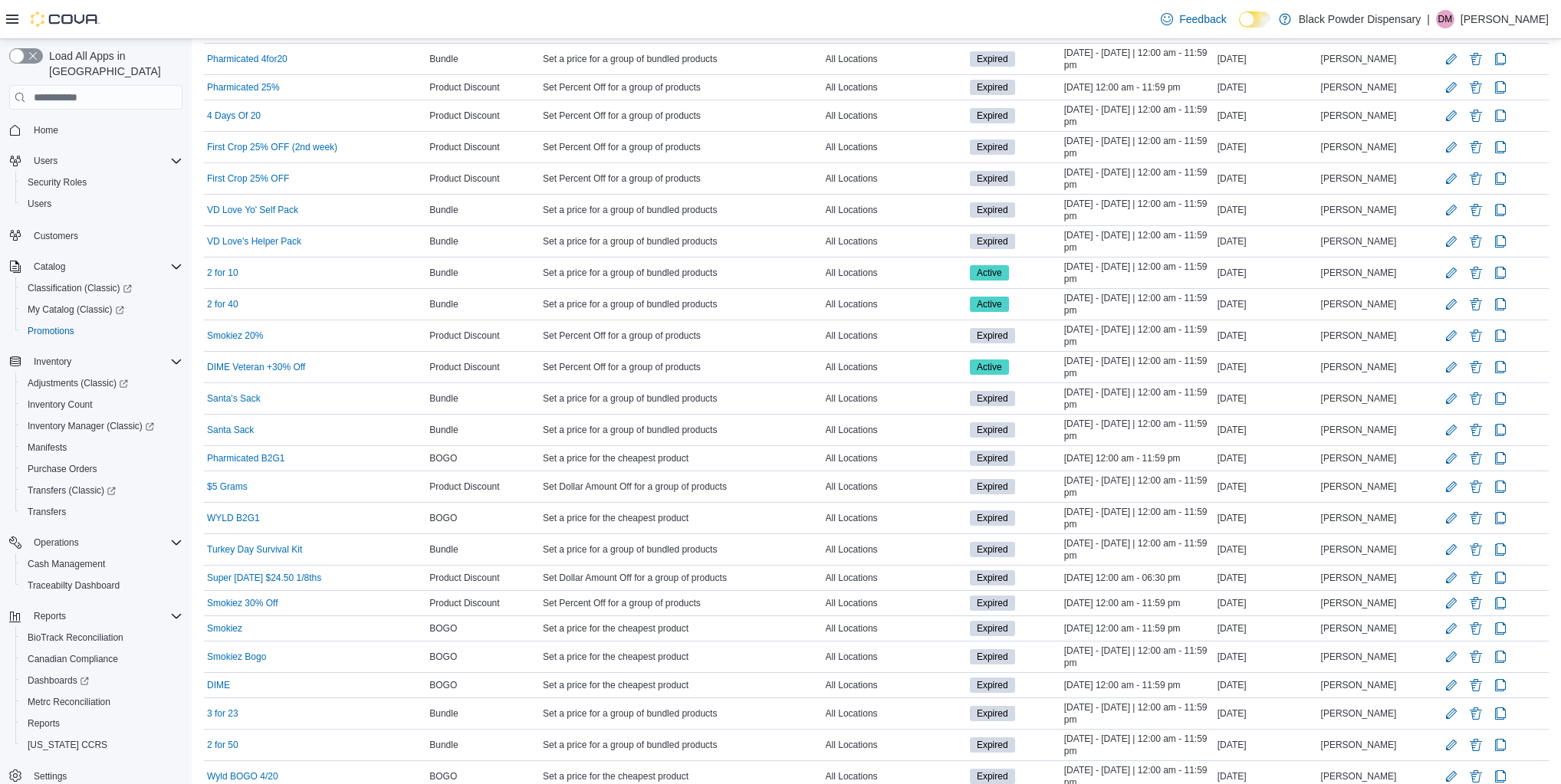
scroll to position [704, 0]
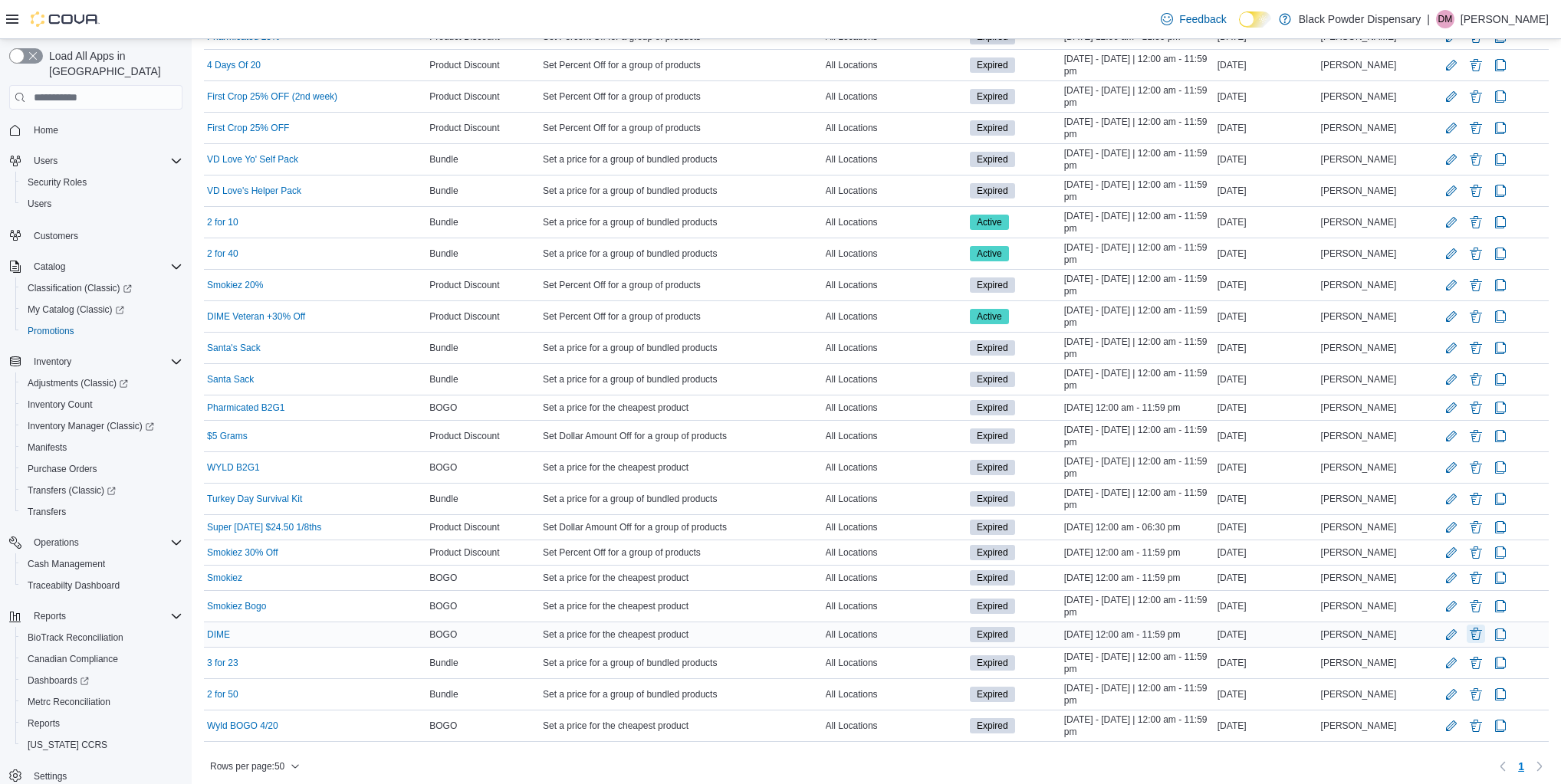
click at [1479, 627] on button "Delete Promotion" at bounding box center [1476, 634] width 18 height 18
click at [1417, 706] on span "Delete" at bounding box center [1437, 708] width 67 height 31
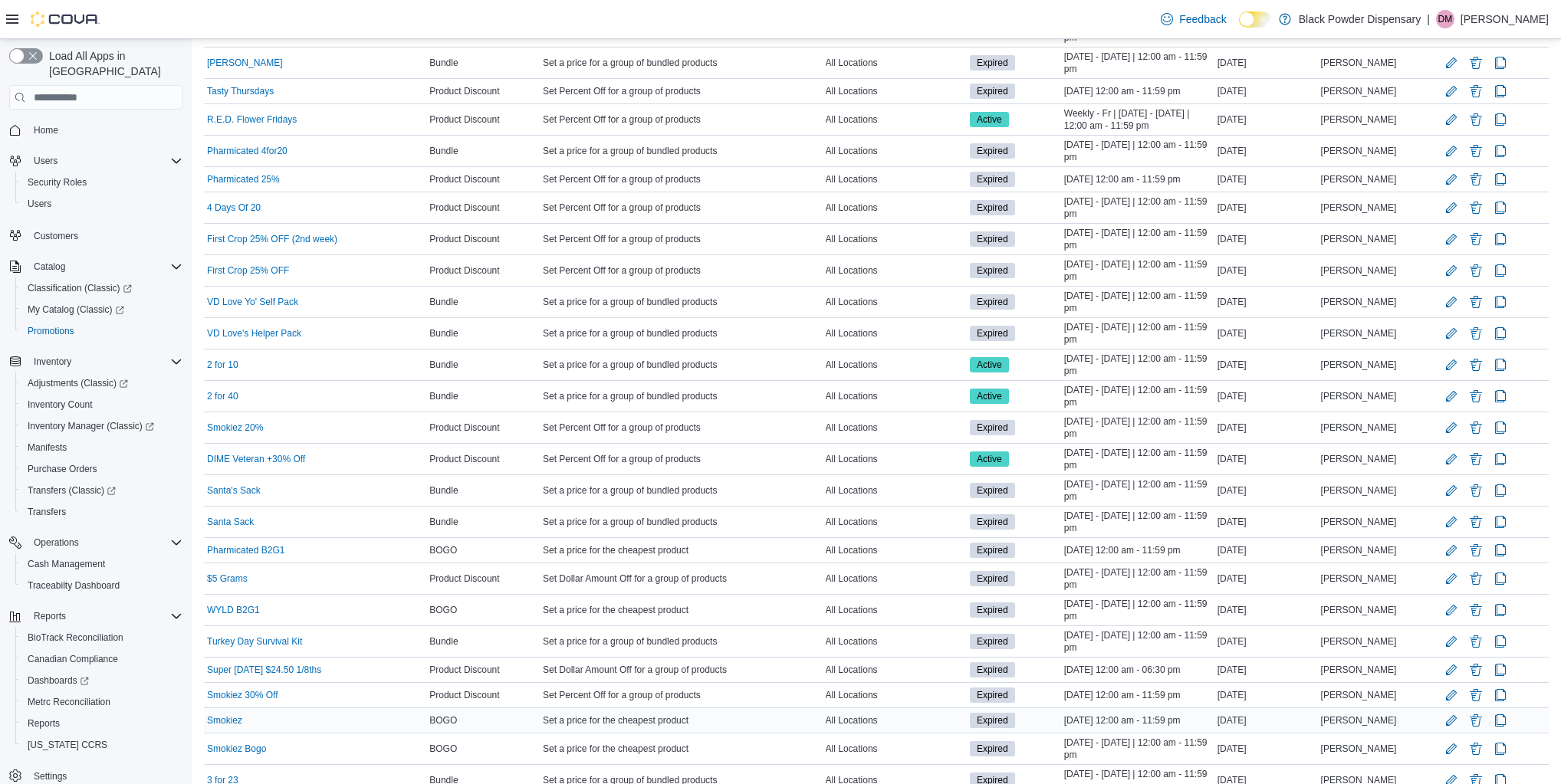
scroll to position [679, 0]
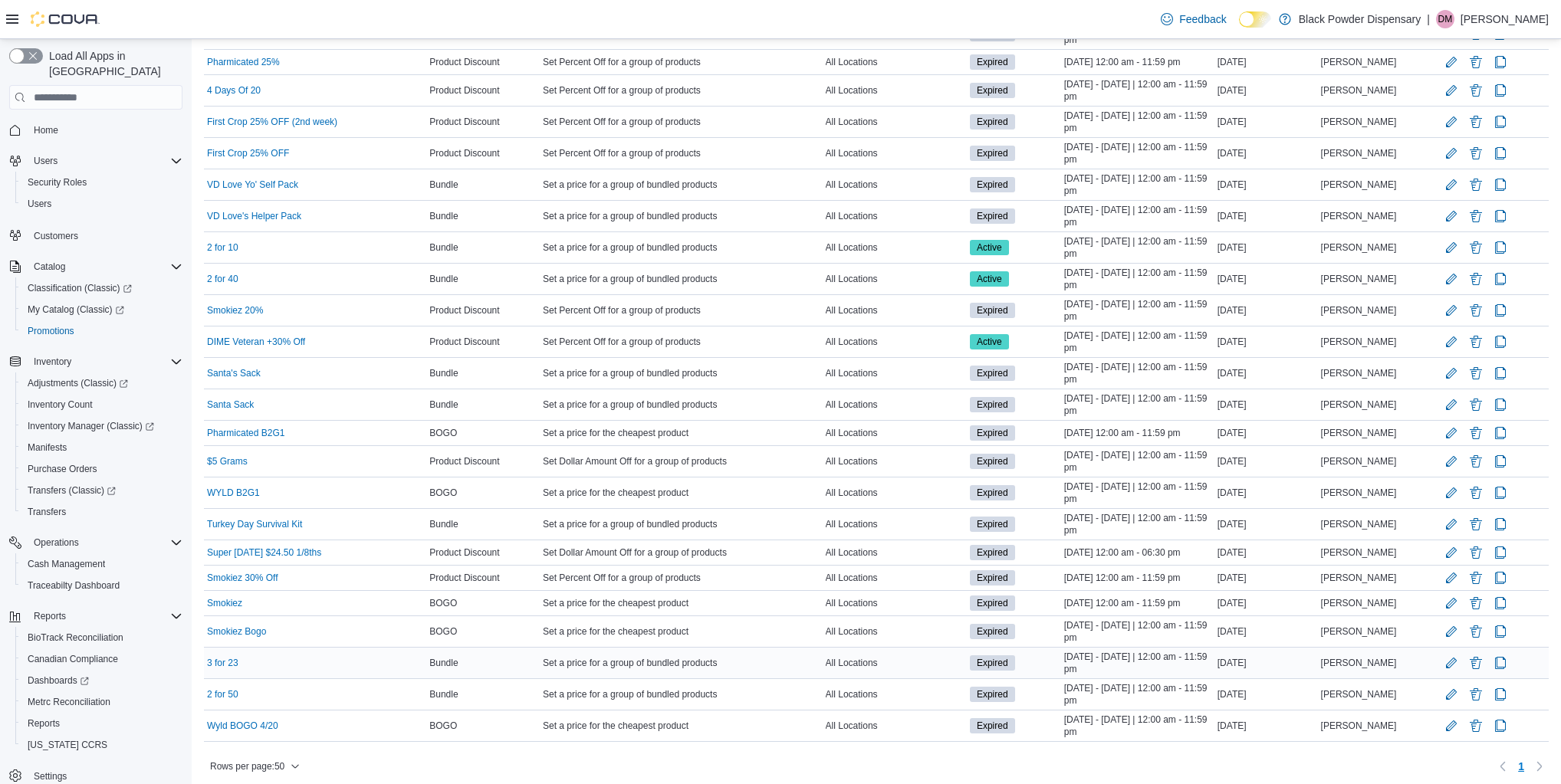
click at [1476, 648] on td "Actions" at bounding box center [1493, 663] width 110 height 32
click at [1478, 653] on button "Delete Promotion" at bounding box center [1476, 662] width 18 height 18
click at [1432, 728] on span "Delete" at bounding box center [1437, 736] width 67 height 31
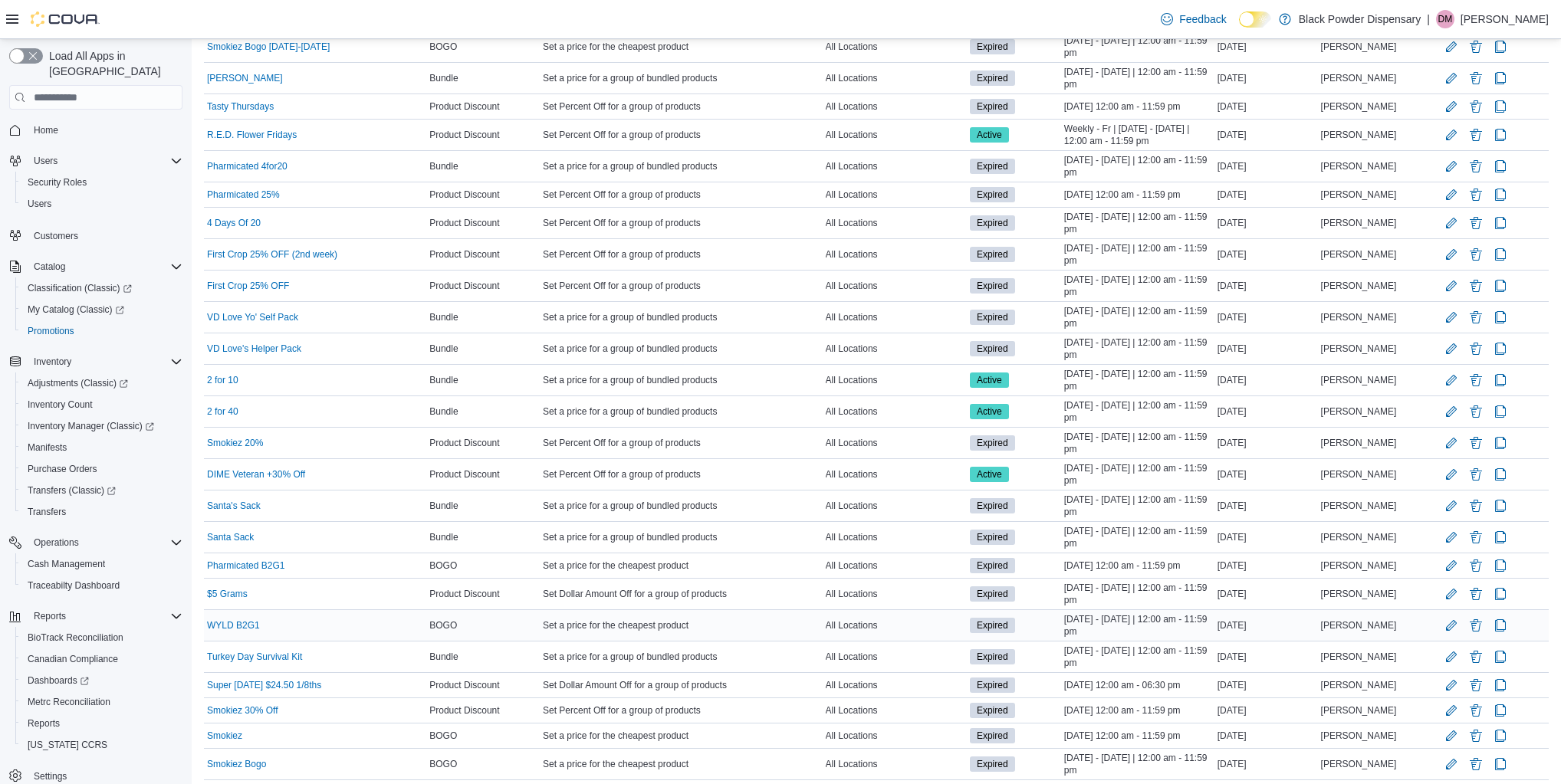
scroll to position [648, 0]
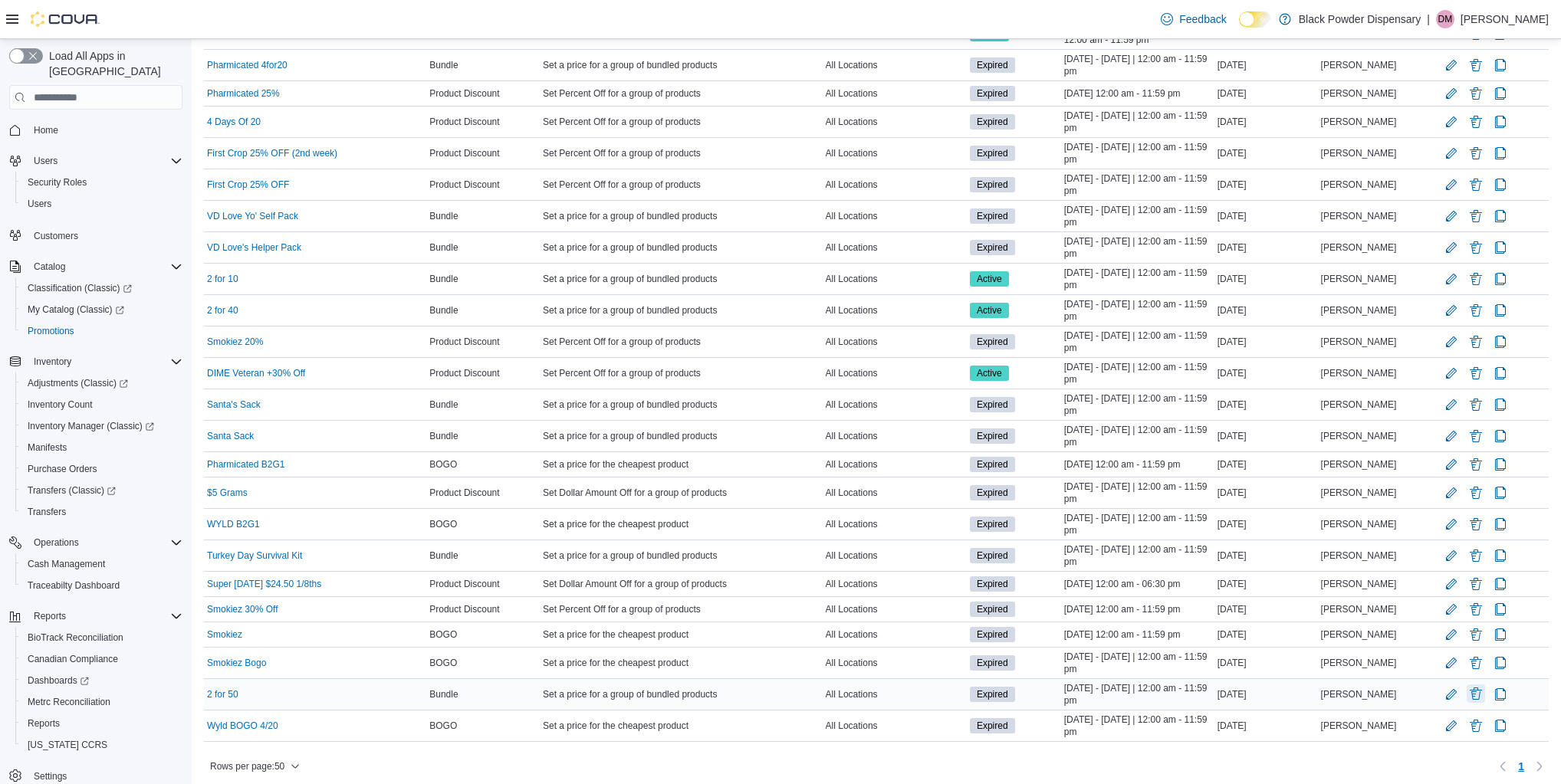
click at [1482, 687] on button "Delete Promotion" at bounding box center [1476, 693] width 18 height 18
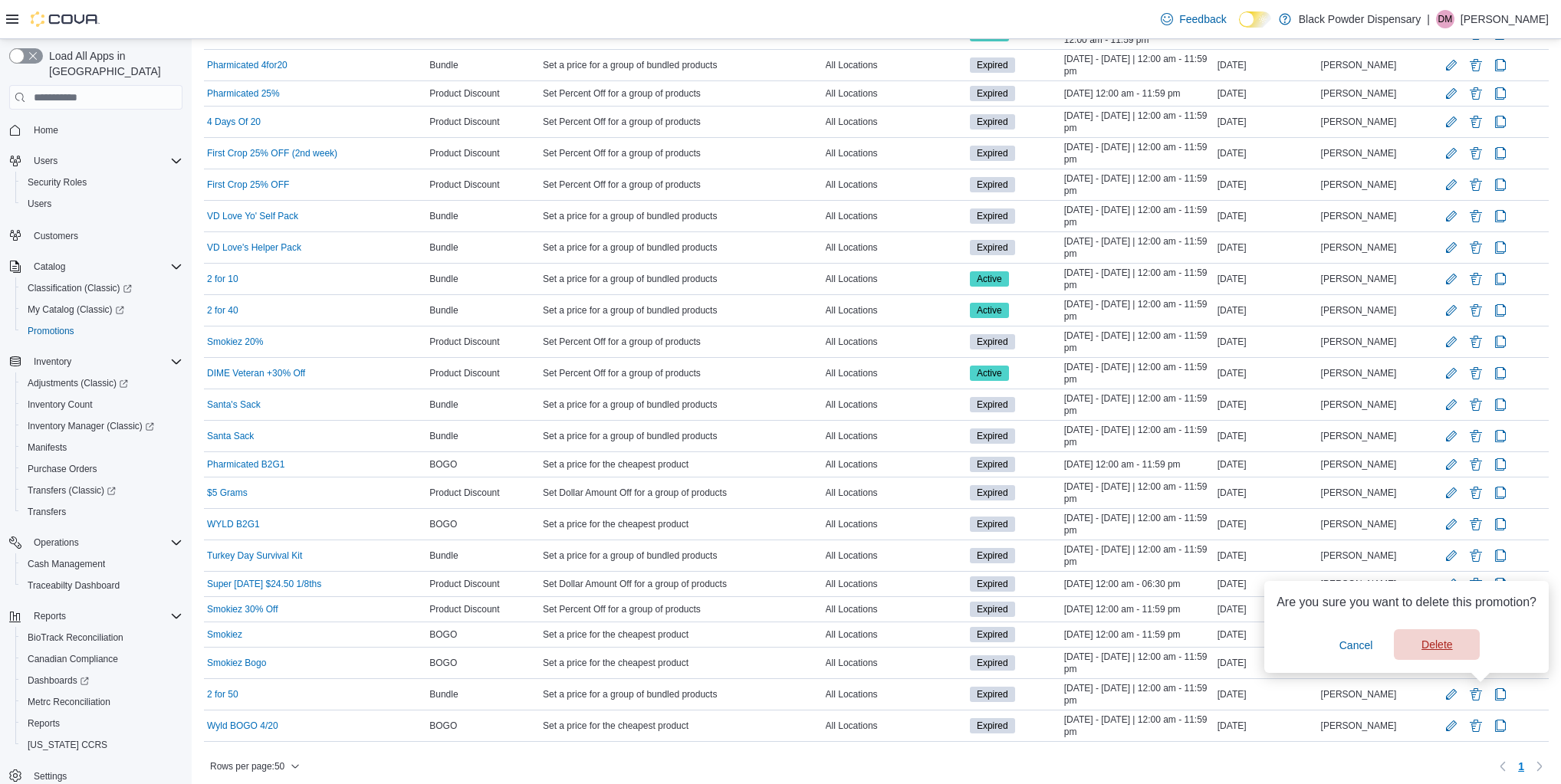
click at [1441, 640] on span "Delete" at bounding box center [1437, 644] width 31 height 15
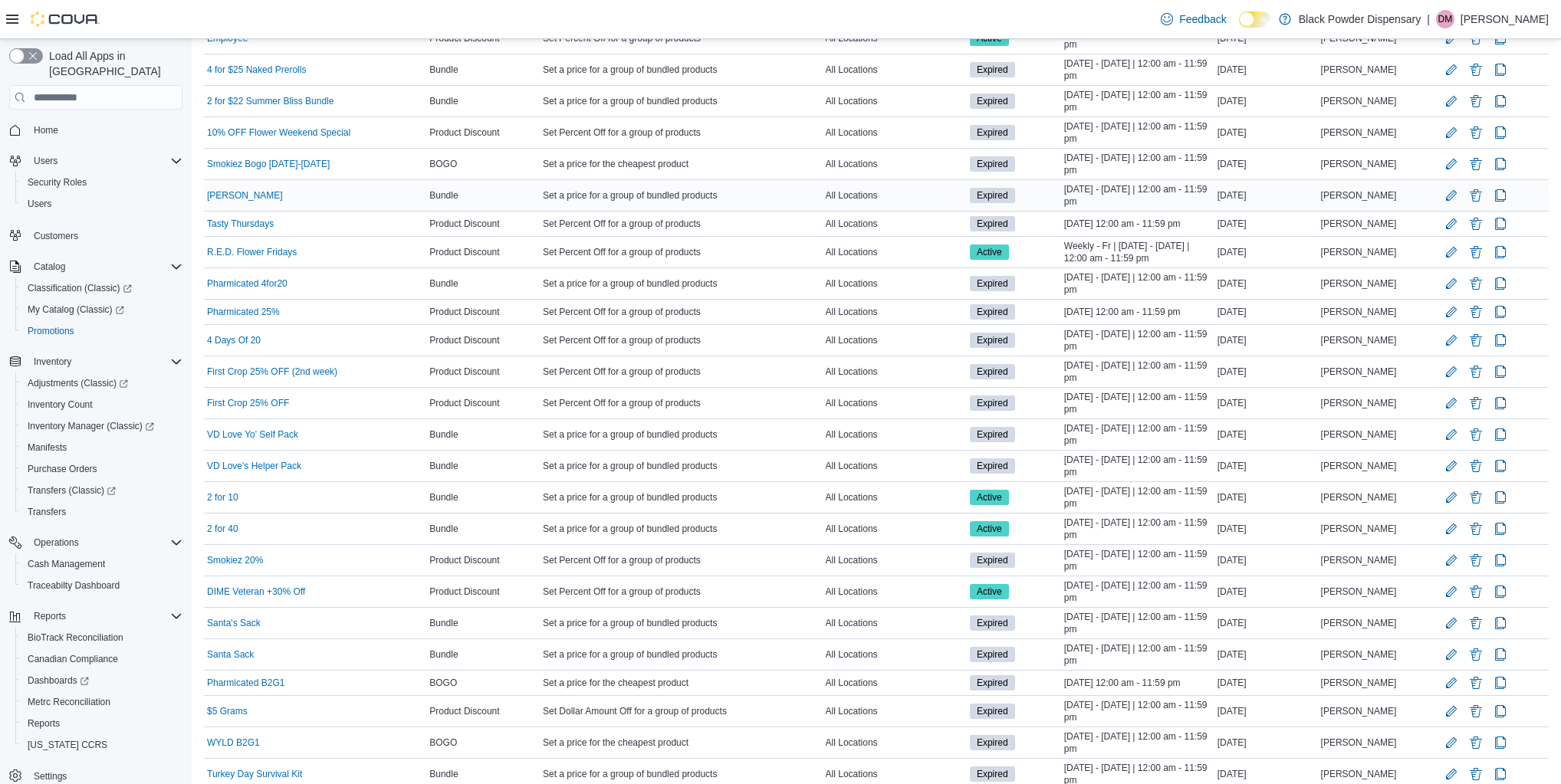
scroll to position [616, 0]
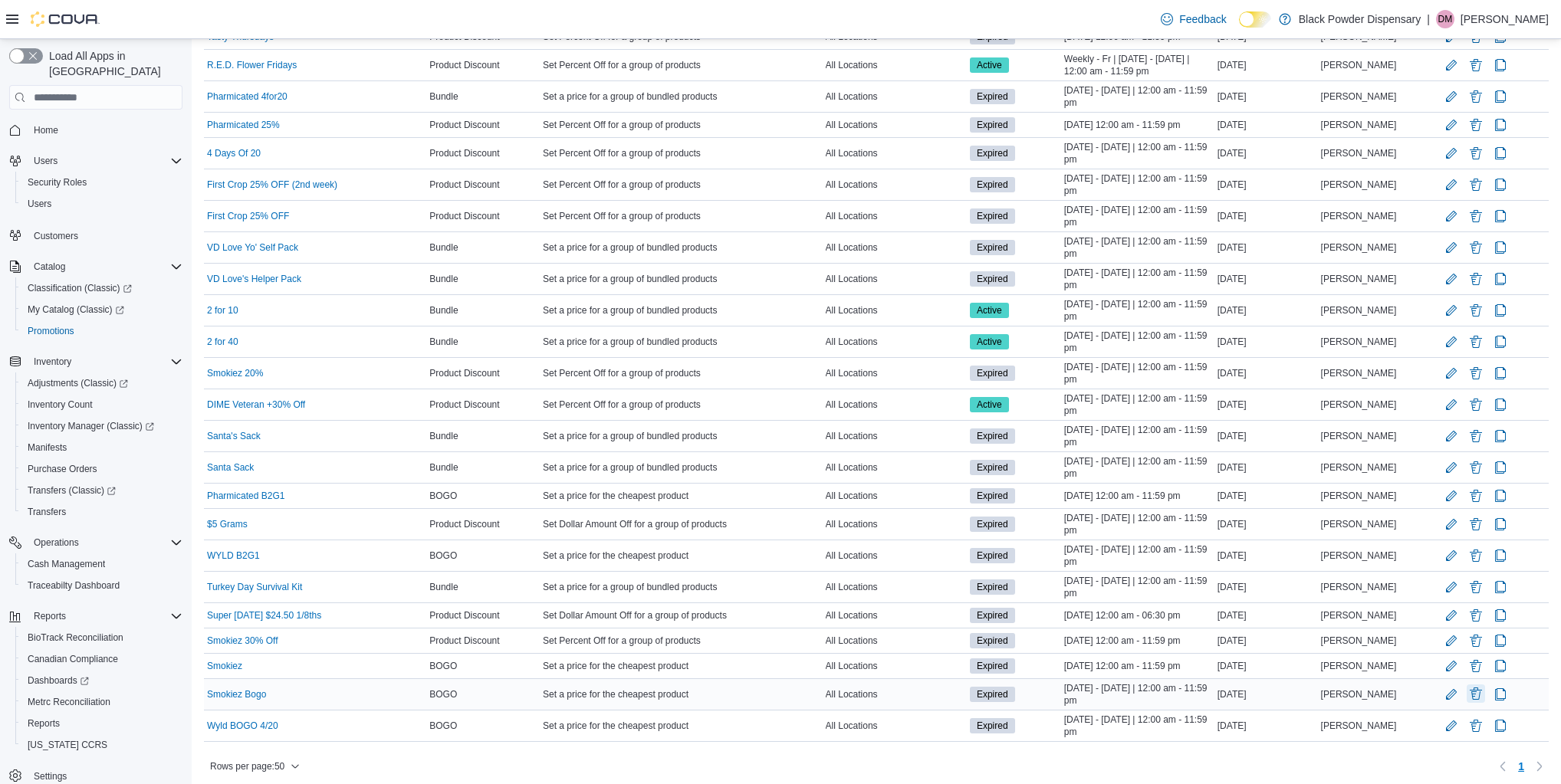
click at [1477, 685] on button "Delete Promotion" at bounding box center [1476, 693] width 18 height 18
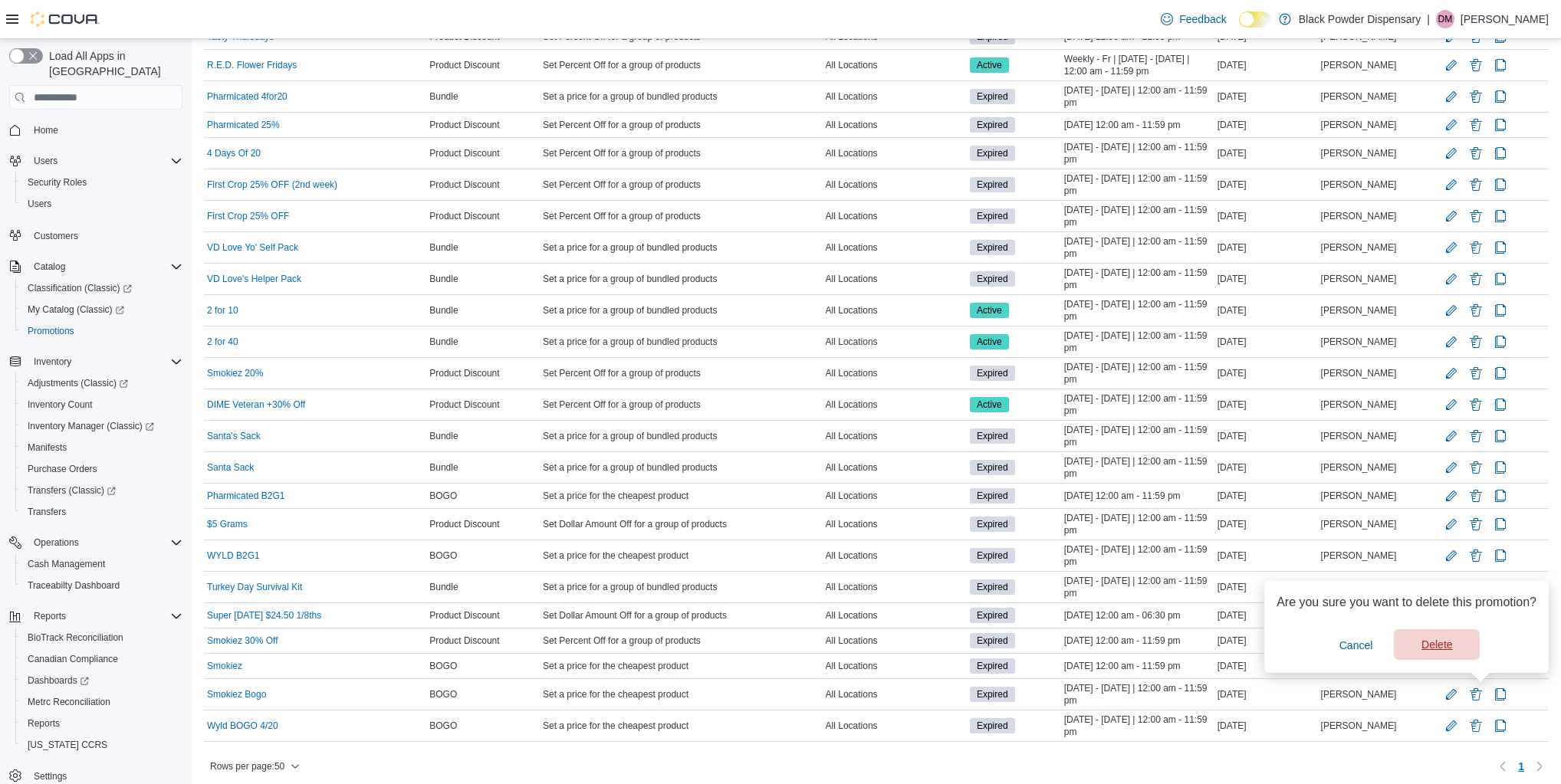
click at [1446, 654] on span "Delete" at bounding box center [1437, 644] width 67 height 31
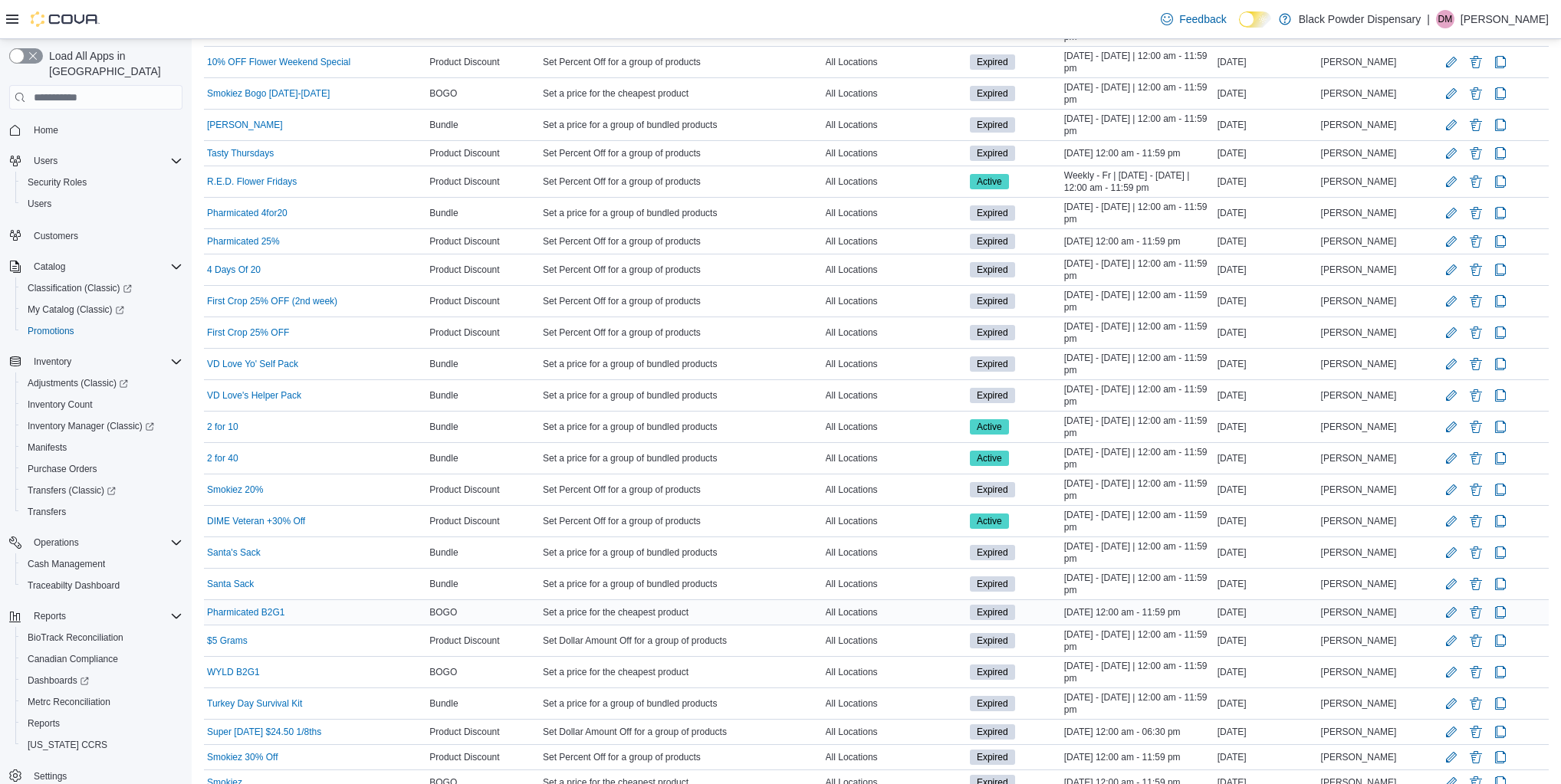
scroll to position [586, 0]
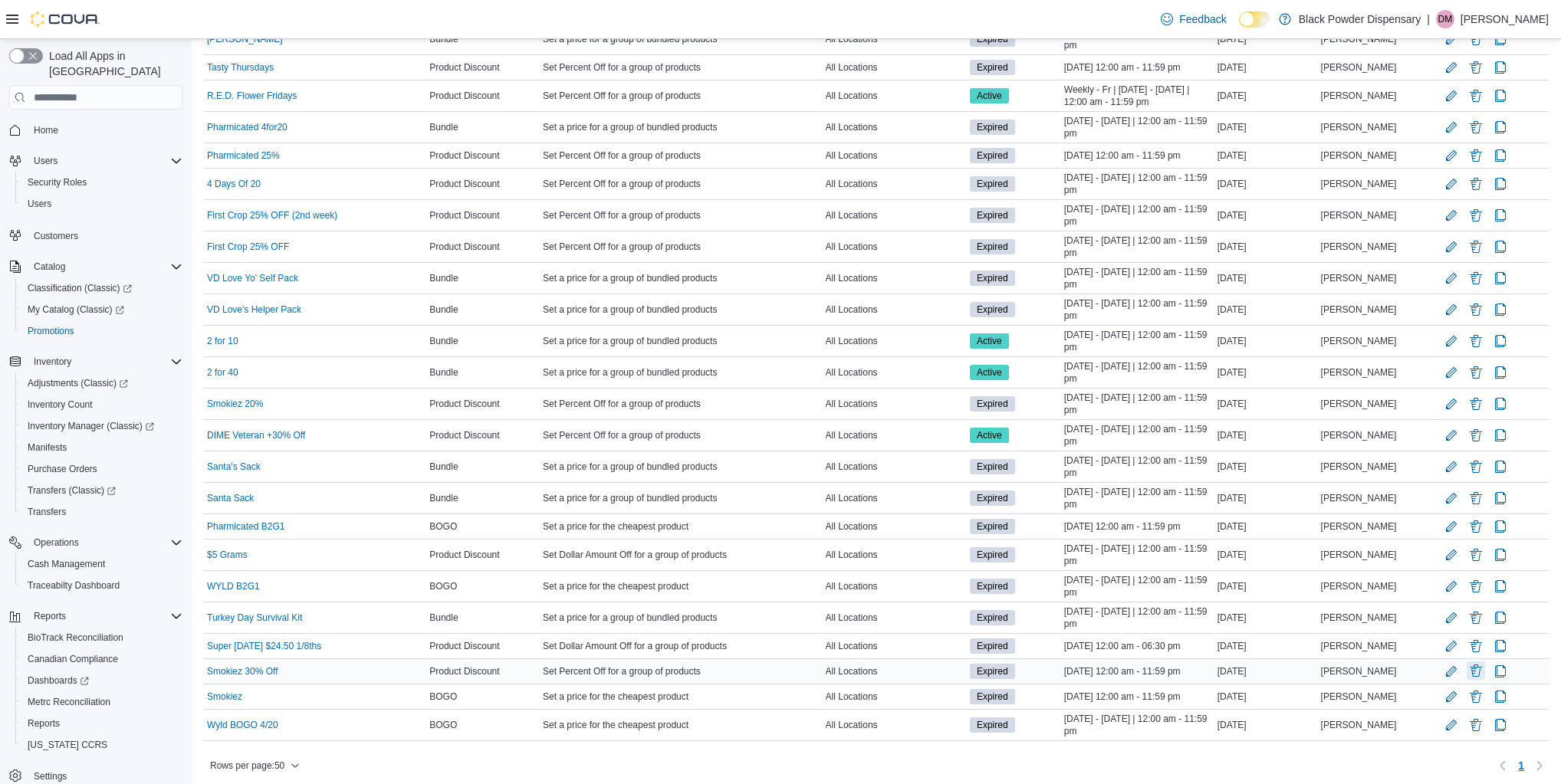
click at [1479, 667] on button "Delete Promotion" at bounding box center [1476, 671] width 18 height 18
click at [1439, 633] on span "Delete" at bounding box center [1437, 623] width 67 height 31
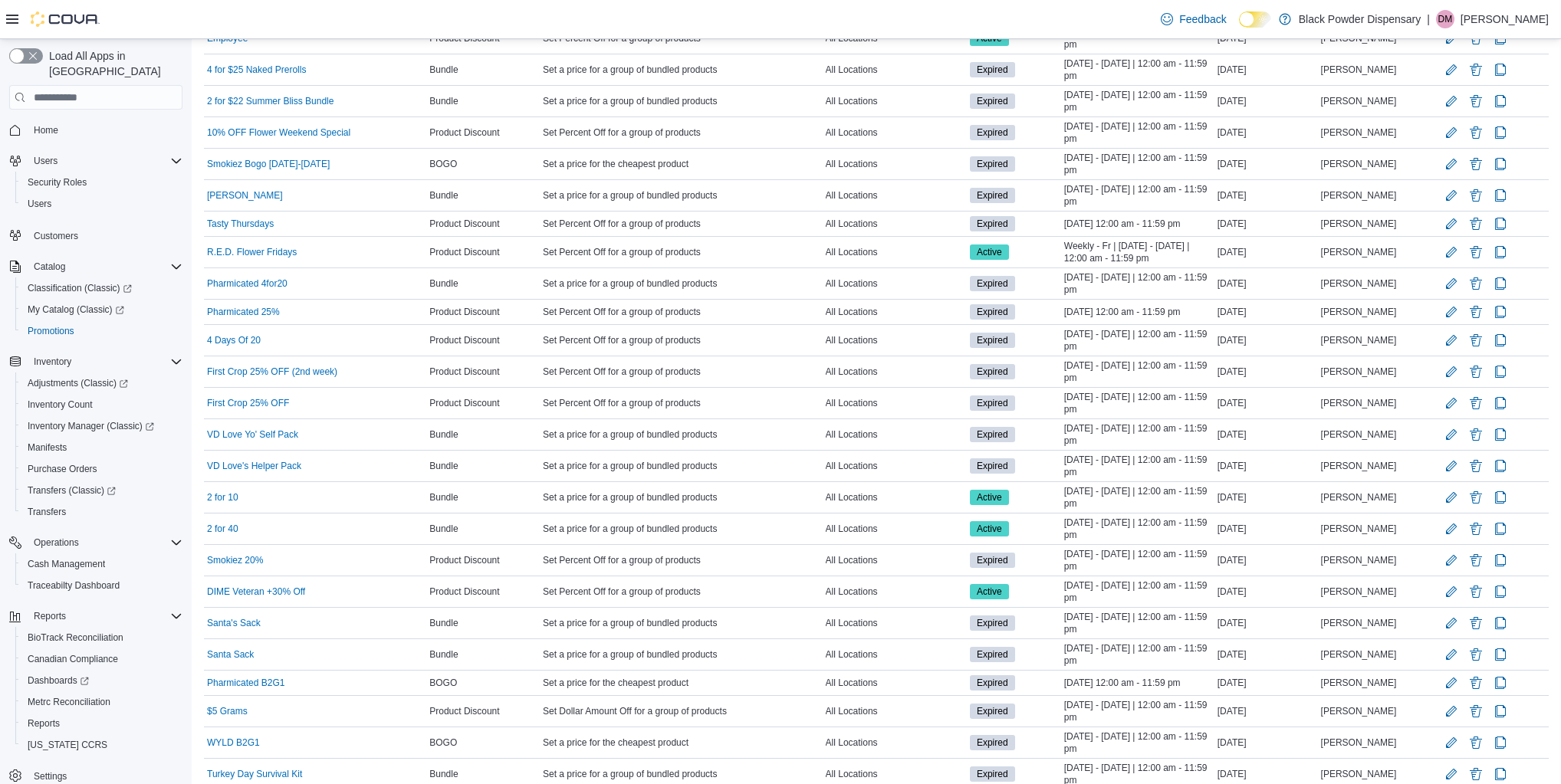
scroll to position [560, 0]
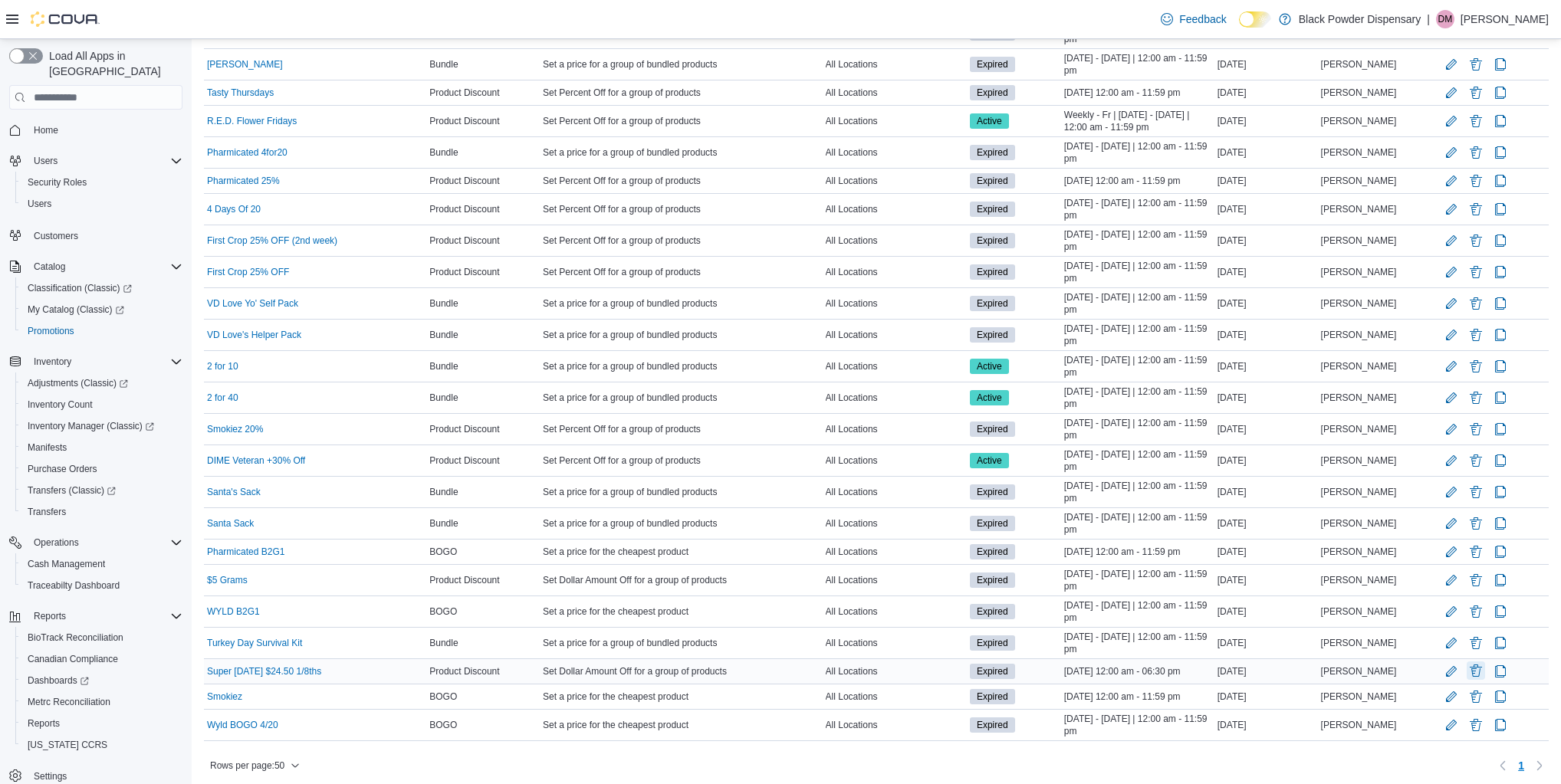
click at [1475, 662] on button "Delete Promotion" at bounding box center [1476, 671] width 18 height 18
click at [1453, 625] on span "Delete" at bounding box center [1437, 623] width 67 height 31
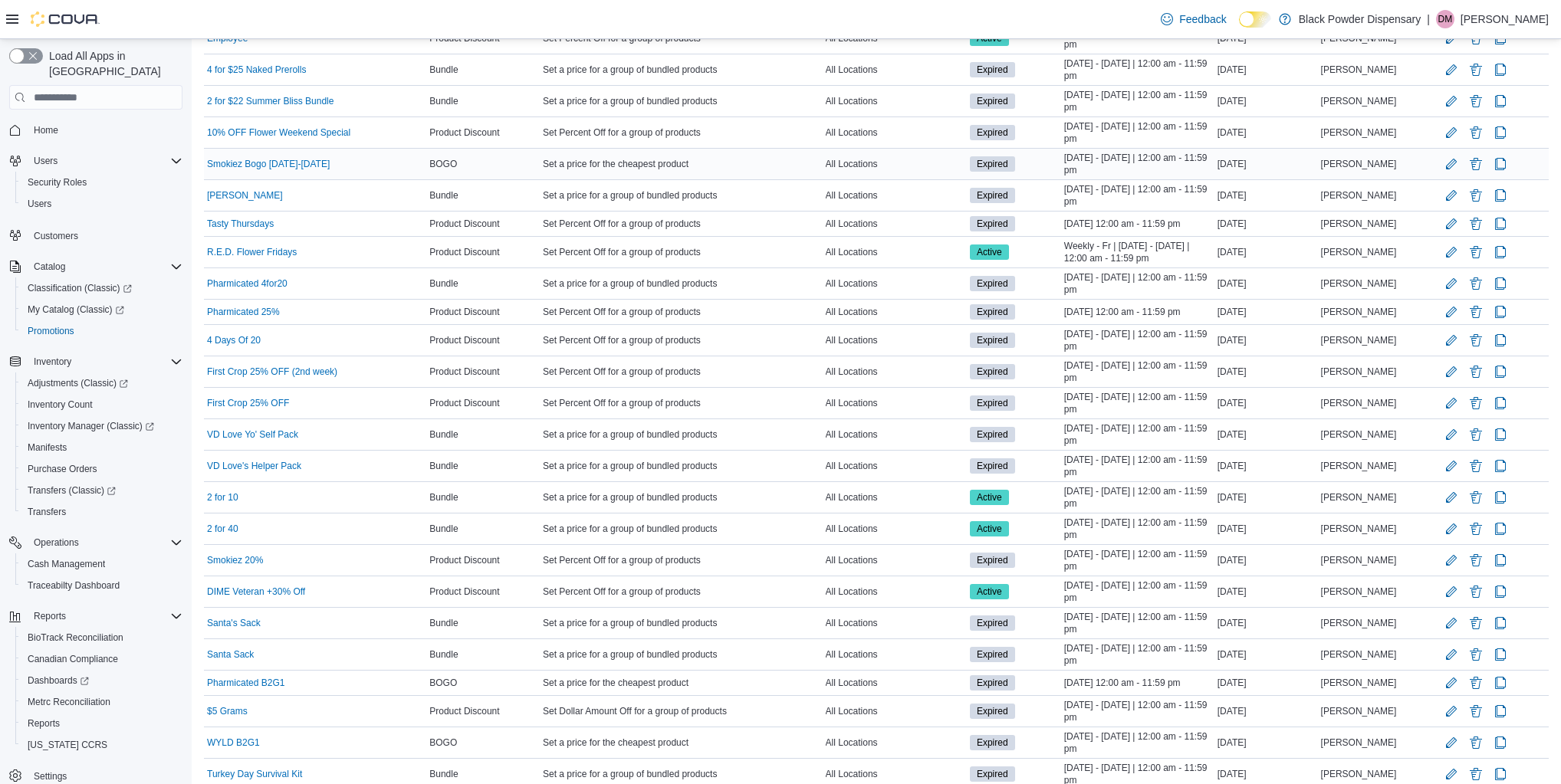
scroll to position [535, 0]
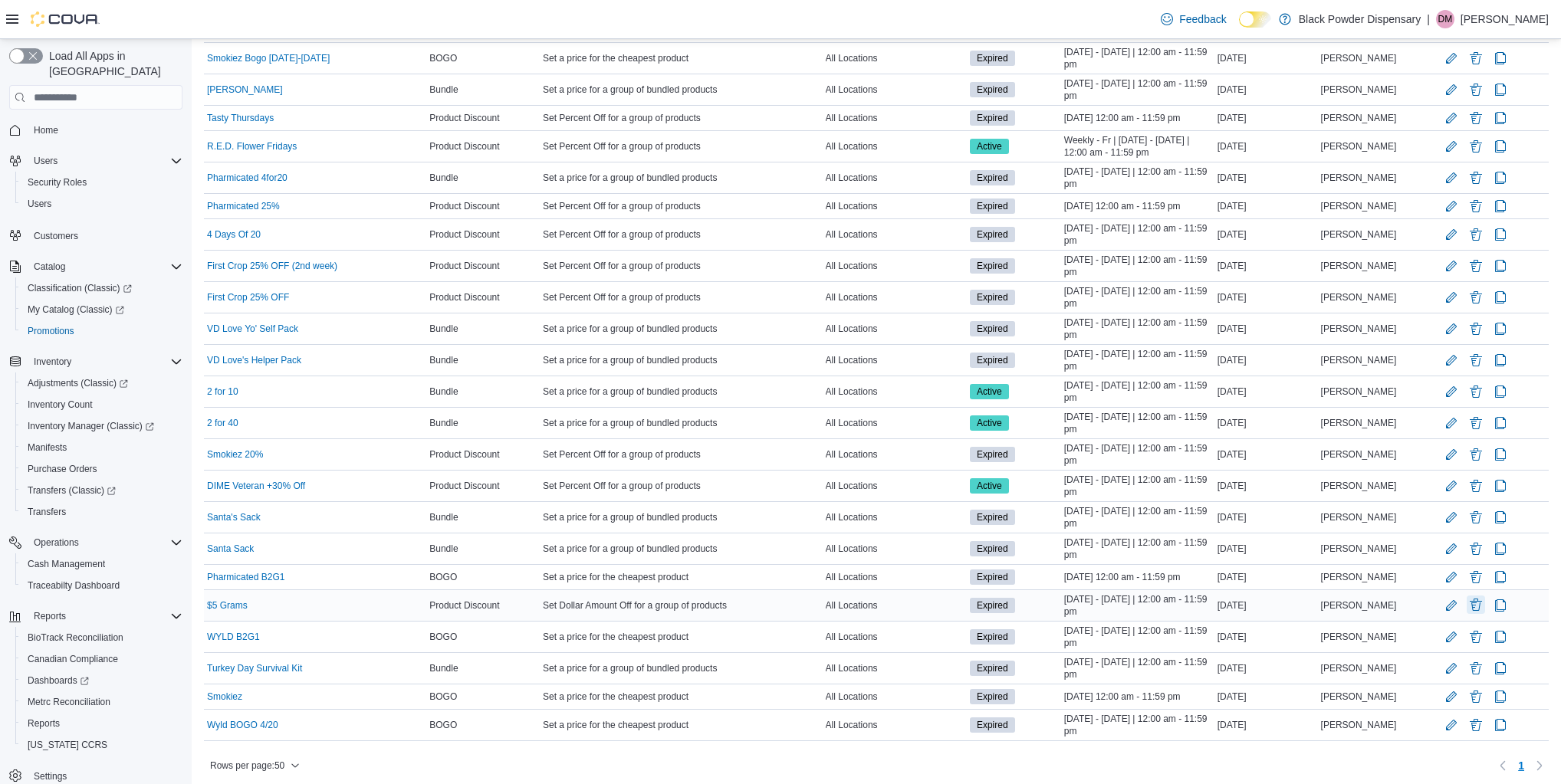
click at [1478, 598] on button "Delete Promotion" at bounding box center [1476, 605] width 18 height 18
click at [1435, 674] on span "Delete" at bounding box center [1437, 680] width 31 height 15
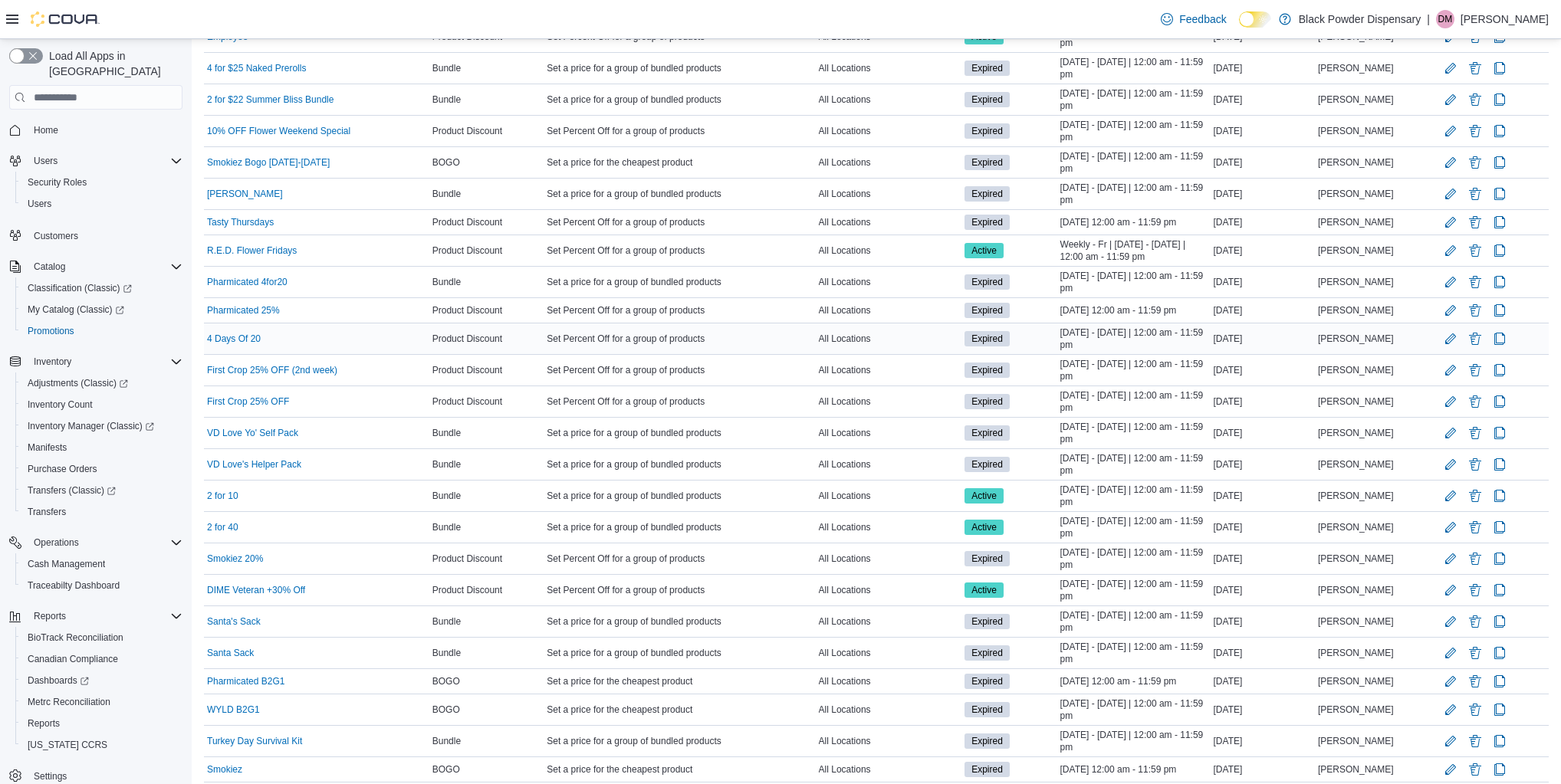
scroll to position [504, 0]
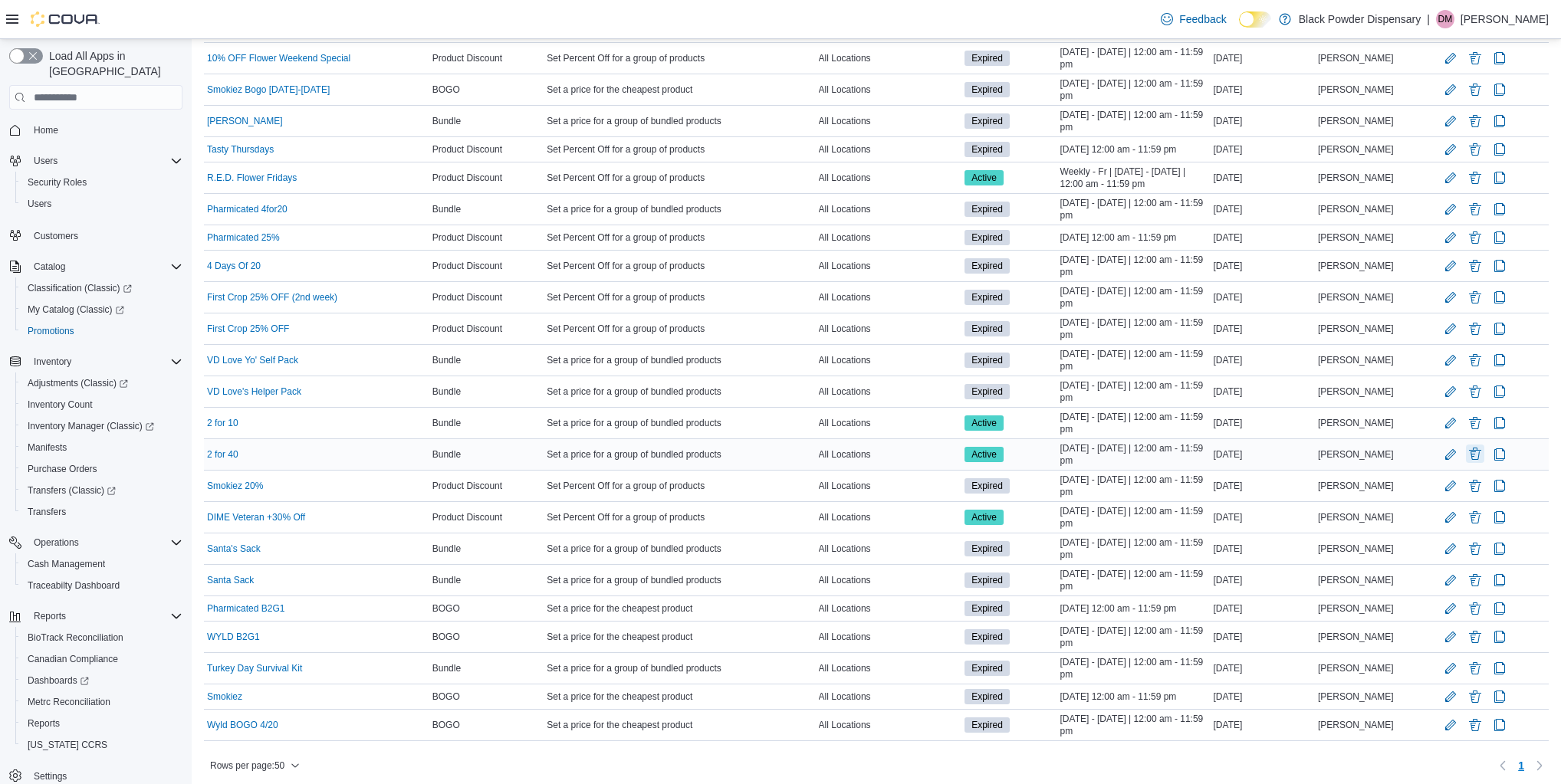
click at [1478, 451] on button "Delete Promotion" at bounding box center [1475, 453] width 18 height 18
click at [1430, 524] on span "Delete" at bounding box center [1437, 529] width 31 height 15
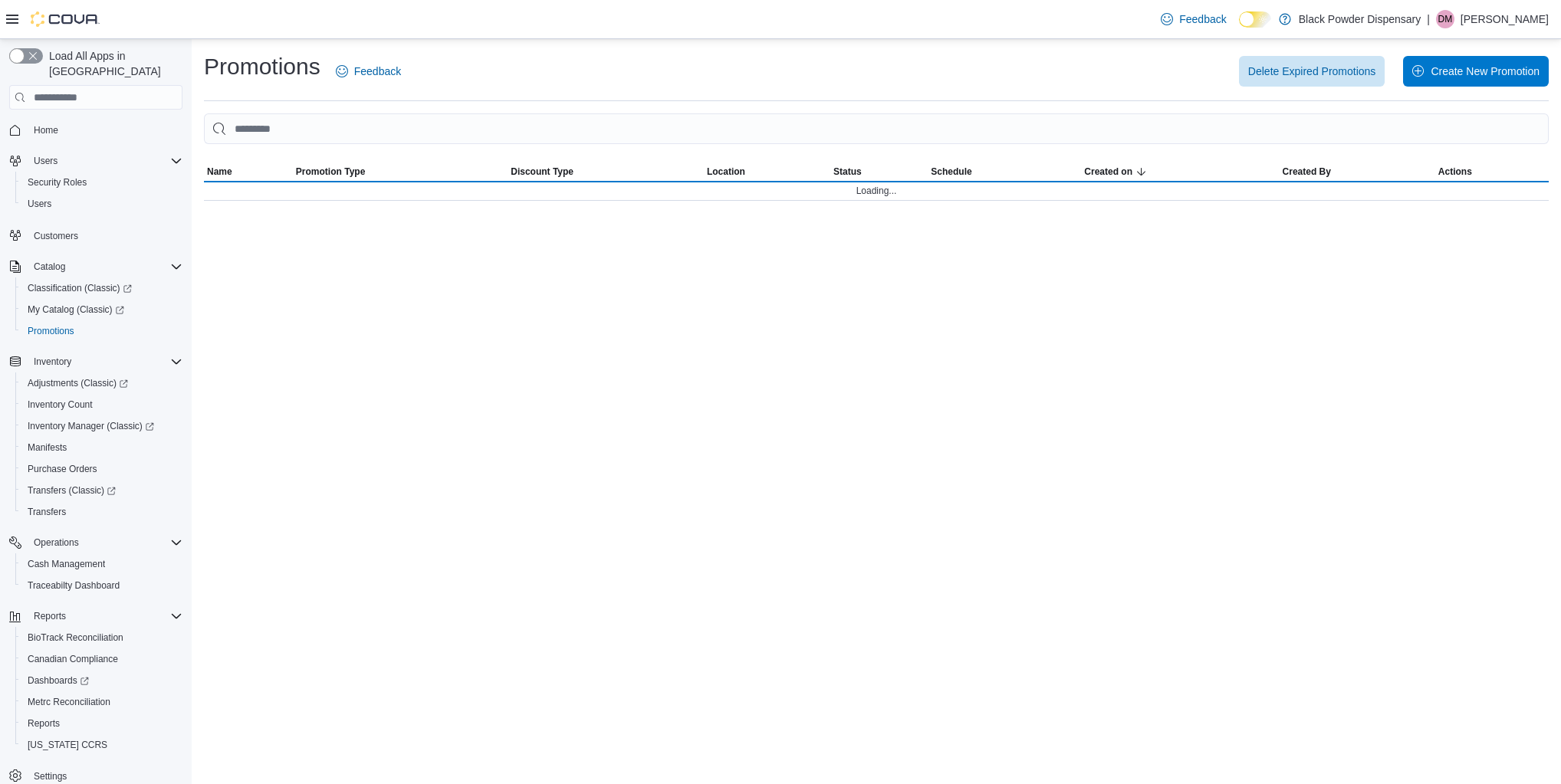
scroll to position [0, 0]
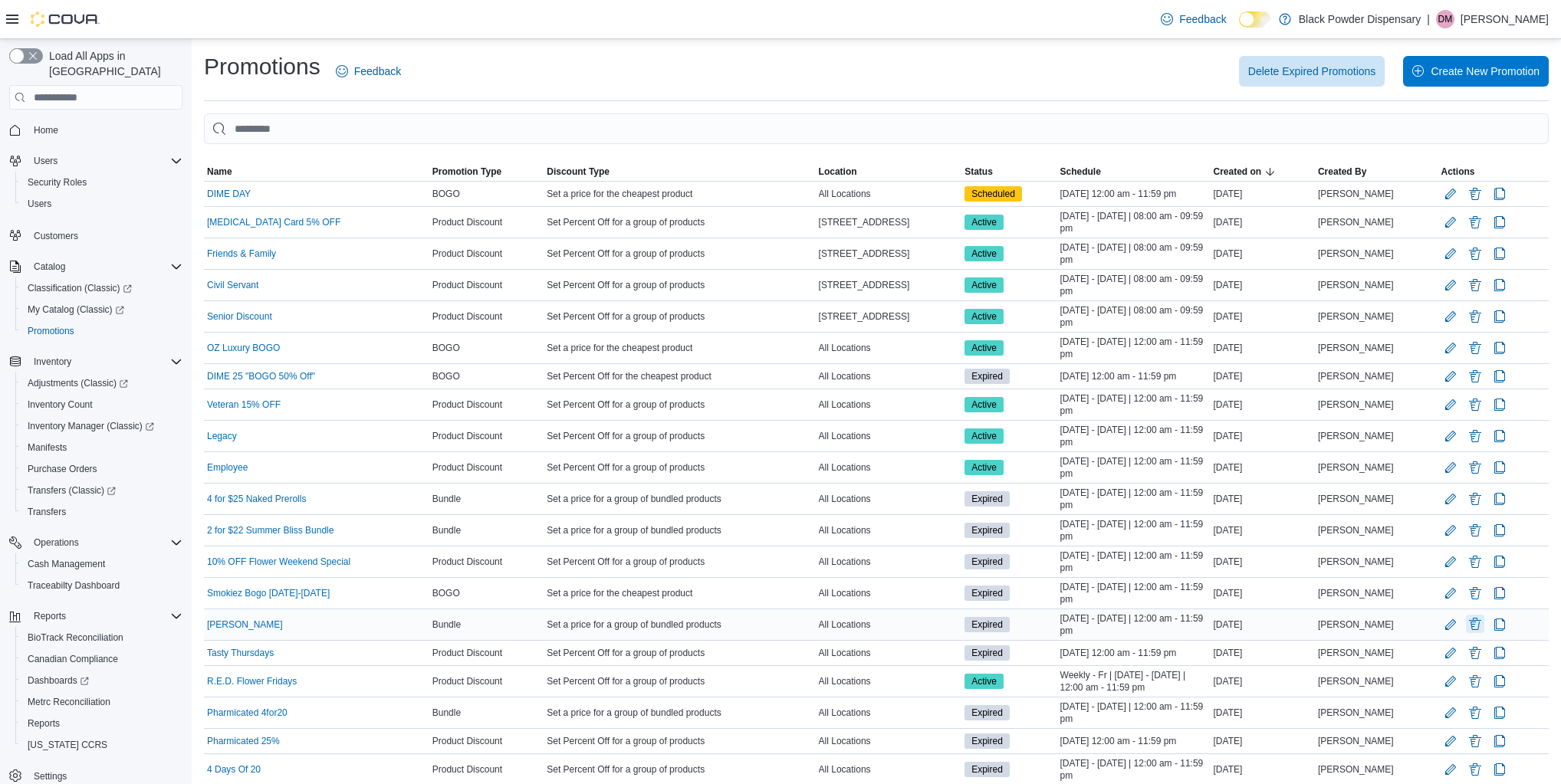
click at [1479, 628] on button "Delete Promotion" at bounding box center [1475, 624] width 18 height 18
click at [1432, 695] on span "Delete" at bounding box center [1437, 701] width 31 height 15
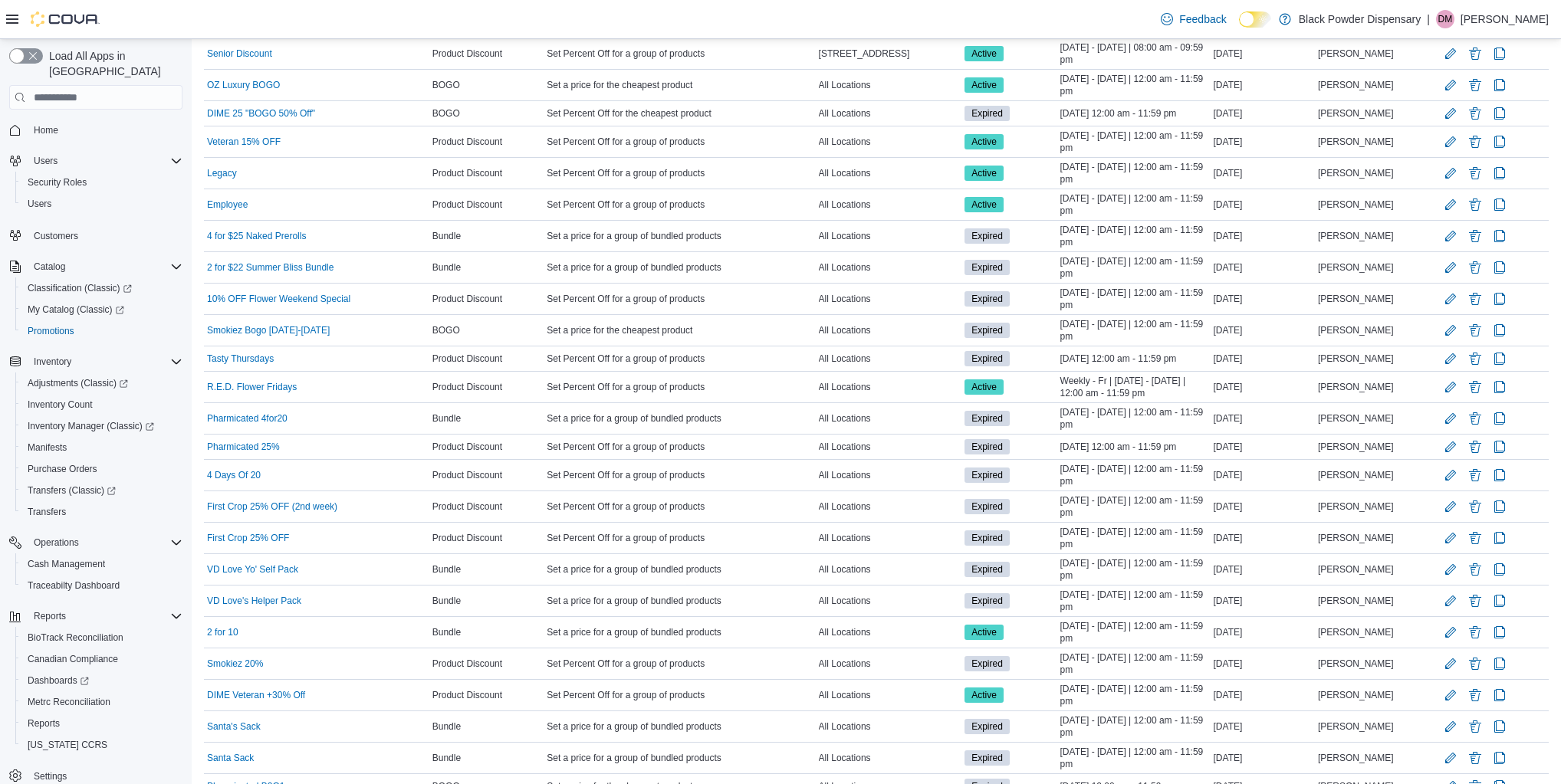
scroll to position [257, 0]
